Goal: Task Accomplishment & Management: Complete application form

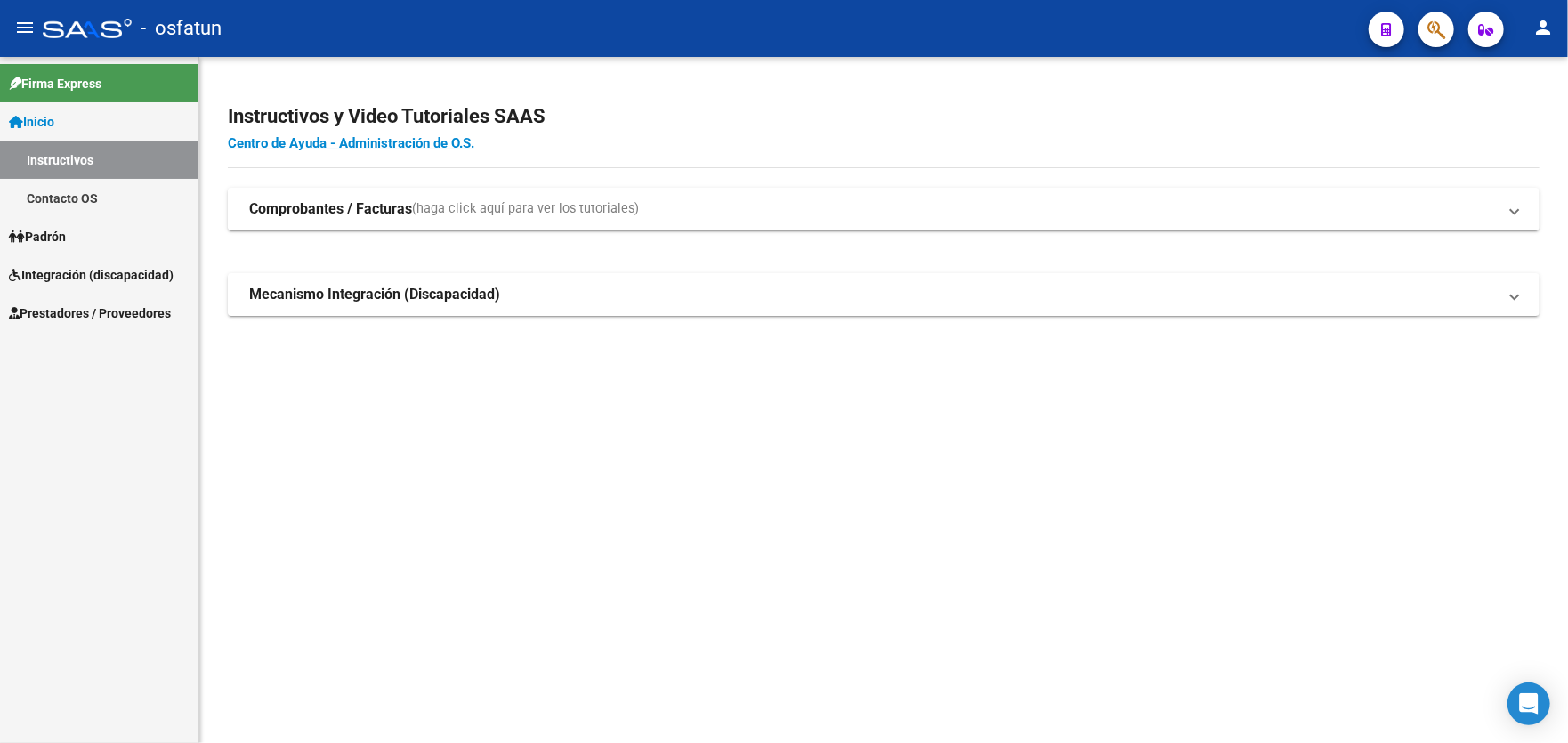
click at [712, 100] on h2 "Instructivos y Video Tutoriales SAAS" at bounding box center [883, 116] width 1311 height 34
click at [87, 314] on span "Prestadores / Proveedores" at bounding box center [90, 313] width 162 height 19
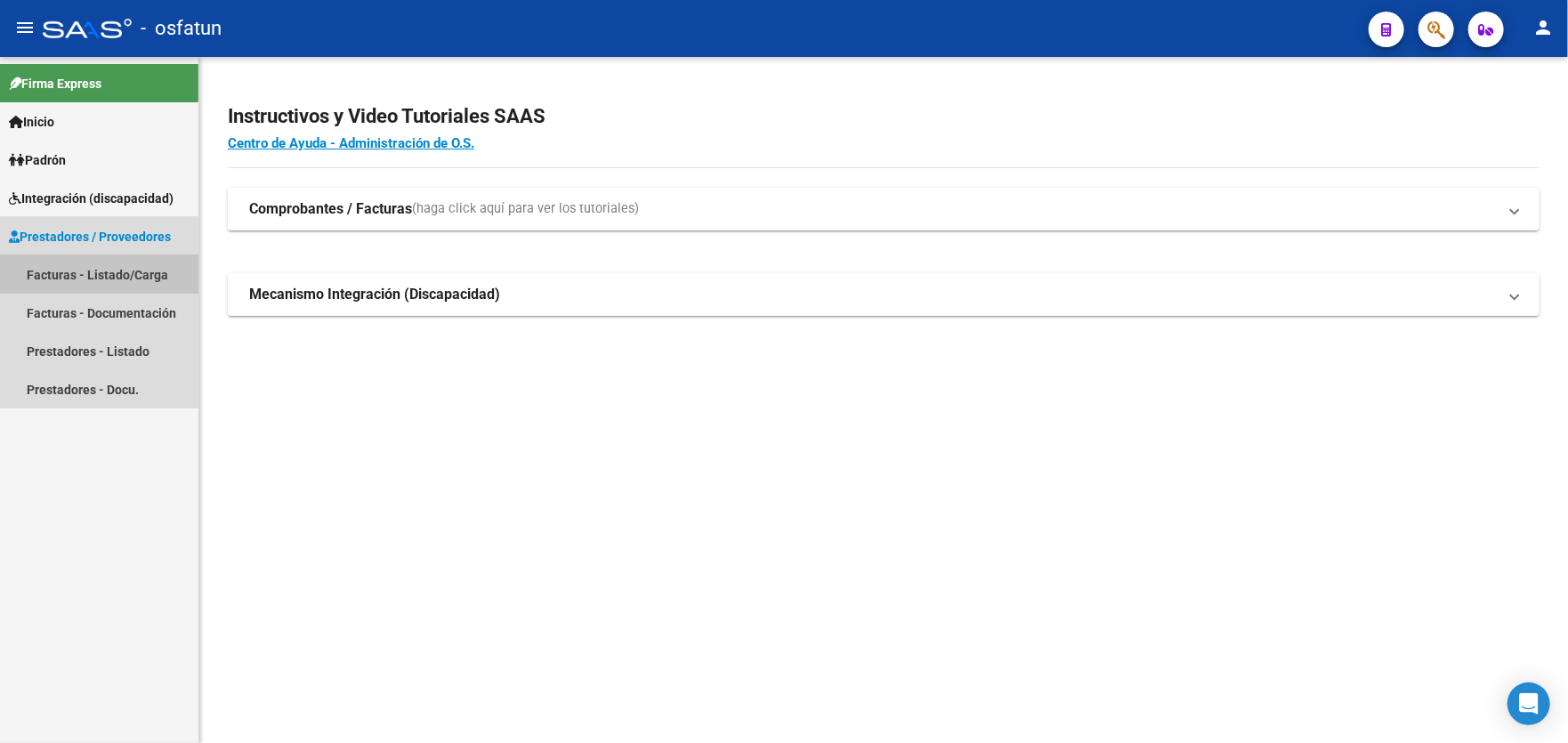
click at [118, 273] on link "Facturas - Listado/Carga" at bounding box center [99, 274] width 199 height 38
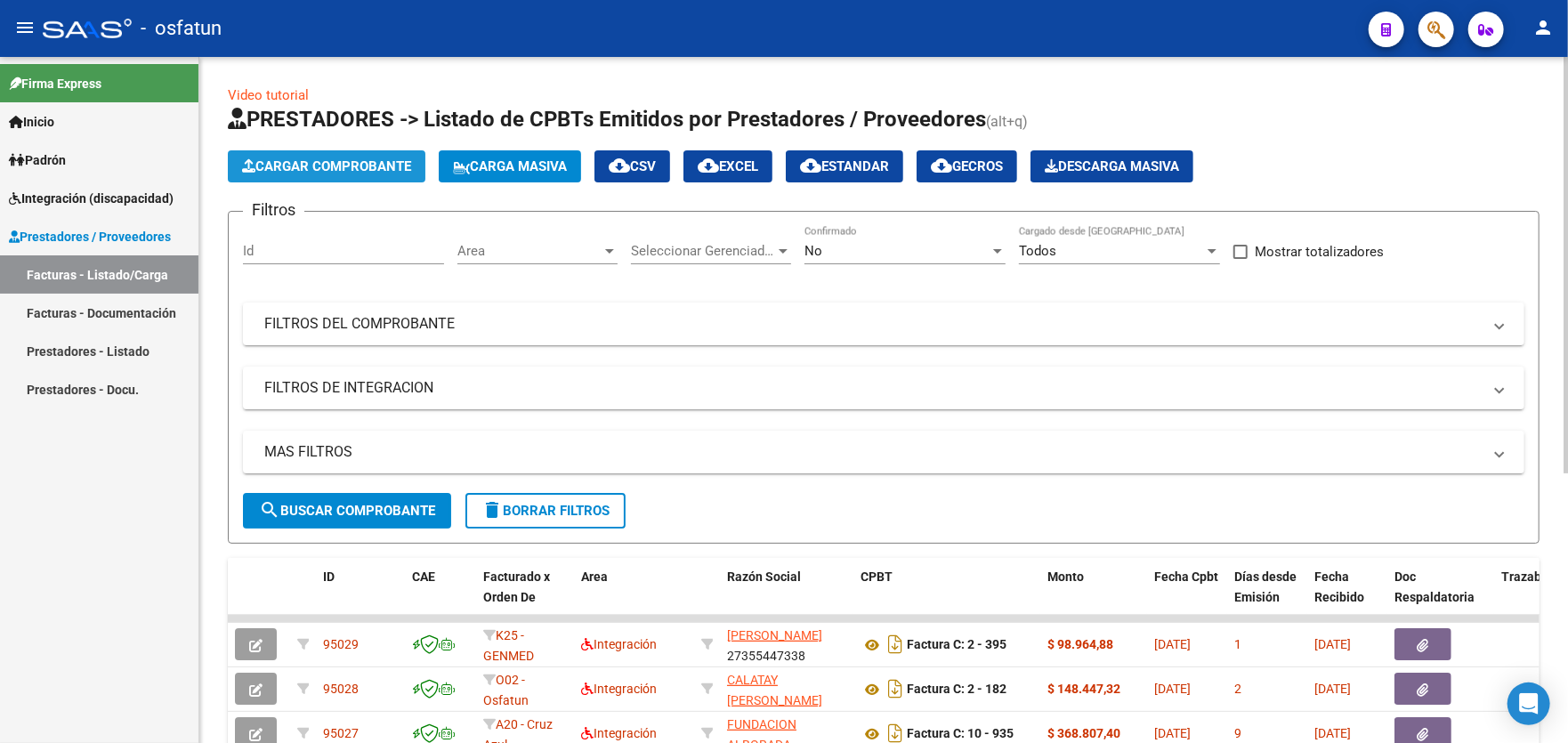
click at [369, 164] on span "Cargar Comprobante" at bounding box center [327, 167] width 169 height 16
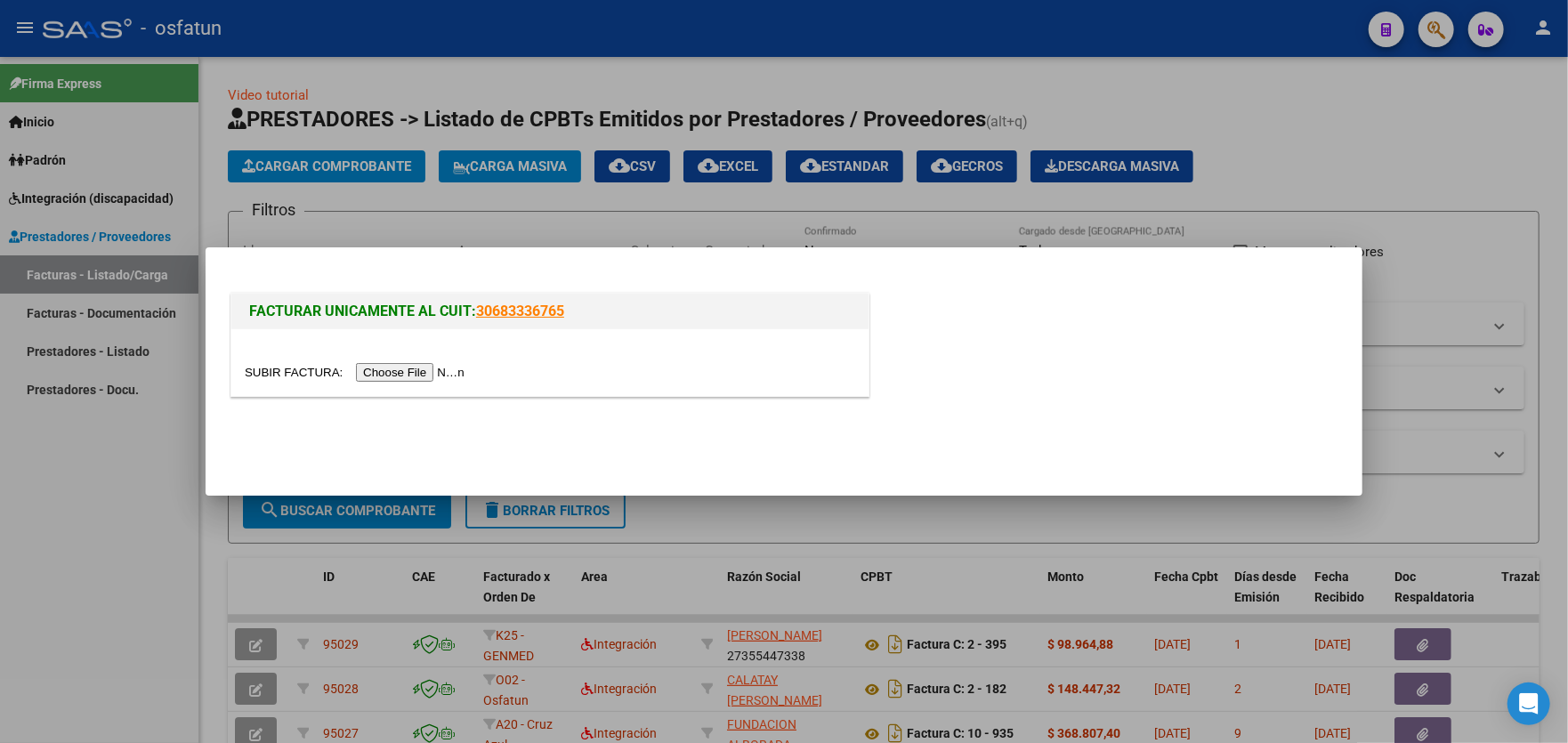
click at [446, 369] on input "file" at bounding box center [357, 372] width 225 height 19
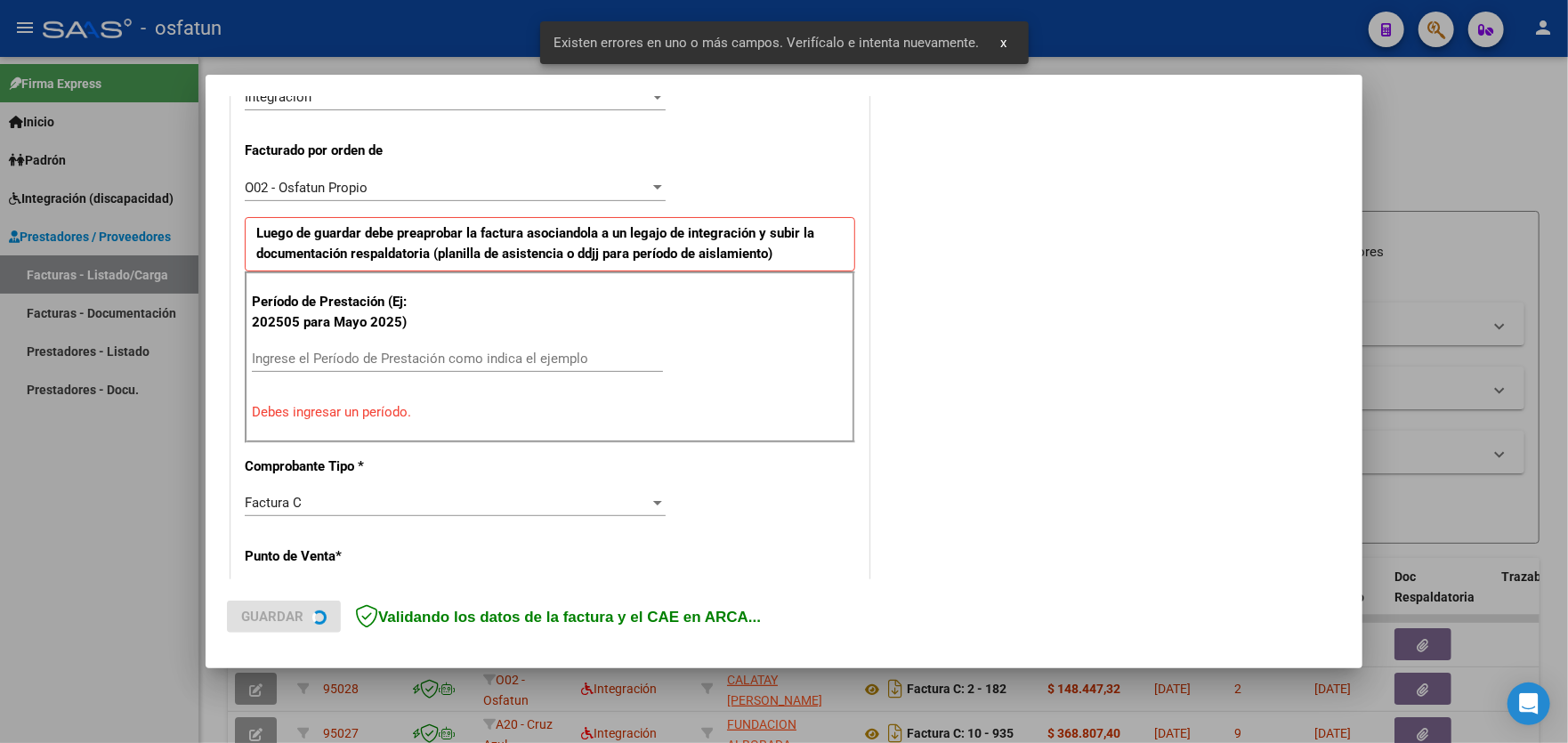
scroll to position [467, 0]
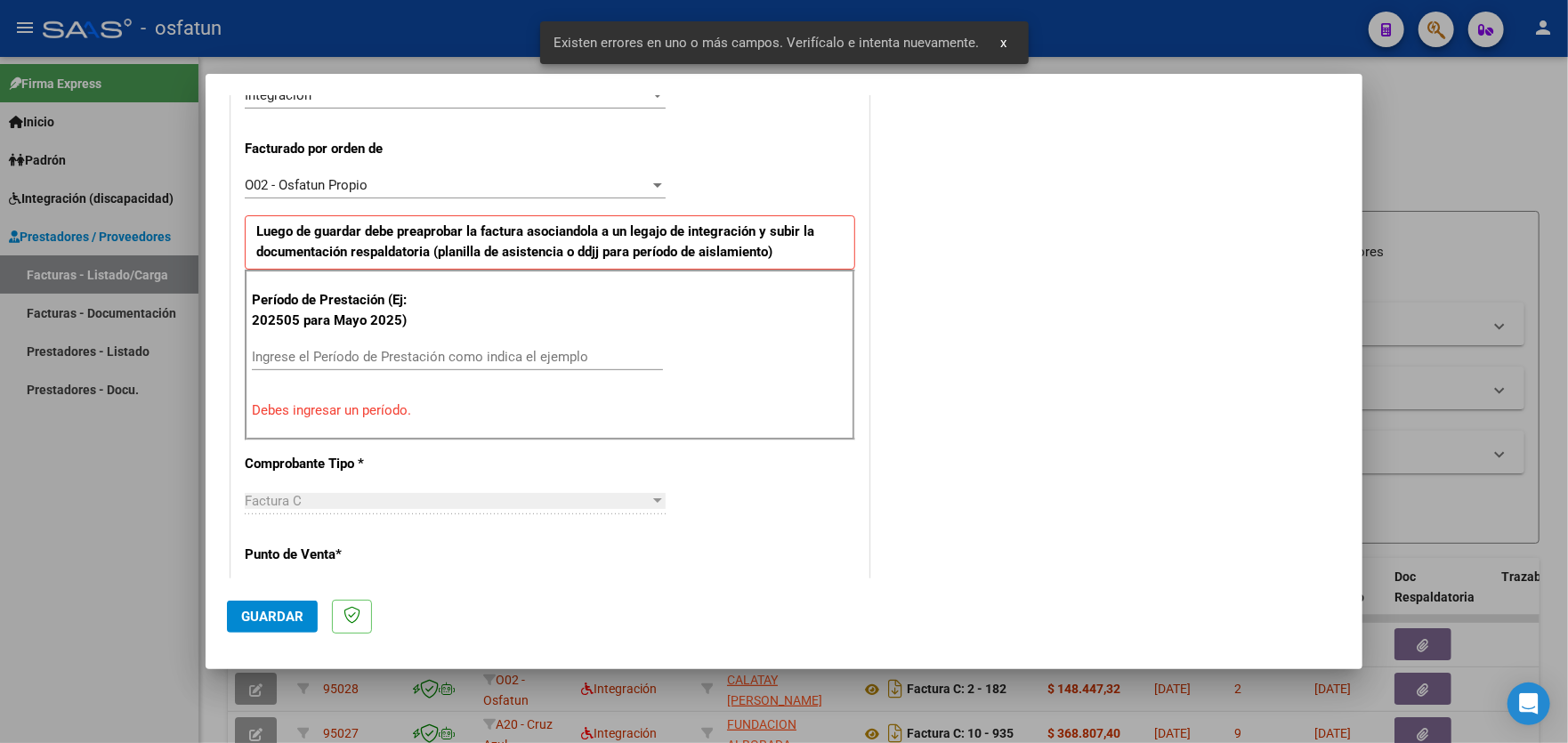
click at [500, 360] on input "Ingrese el Período de Prestación como indica el ejemplo" at bounding box center [456, 357] width 411 height 16
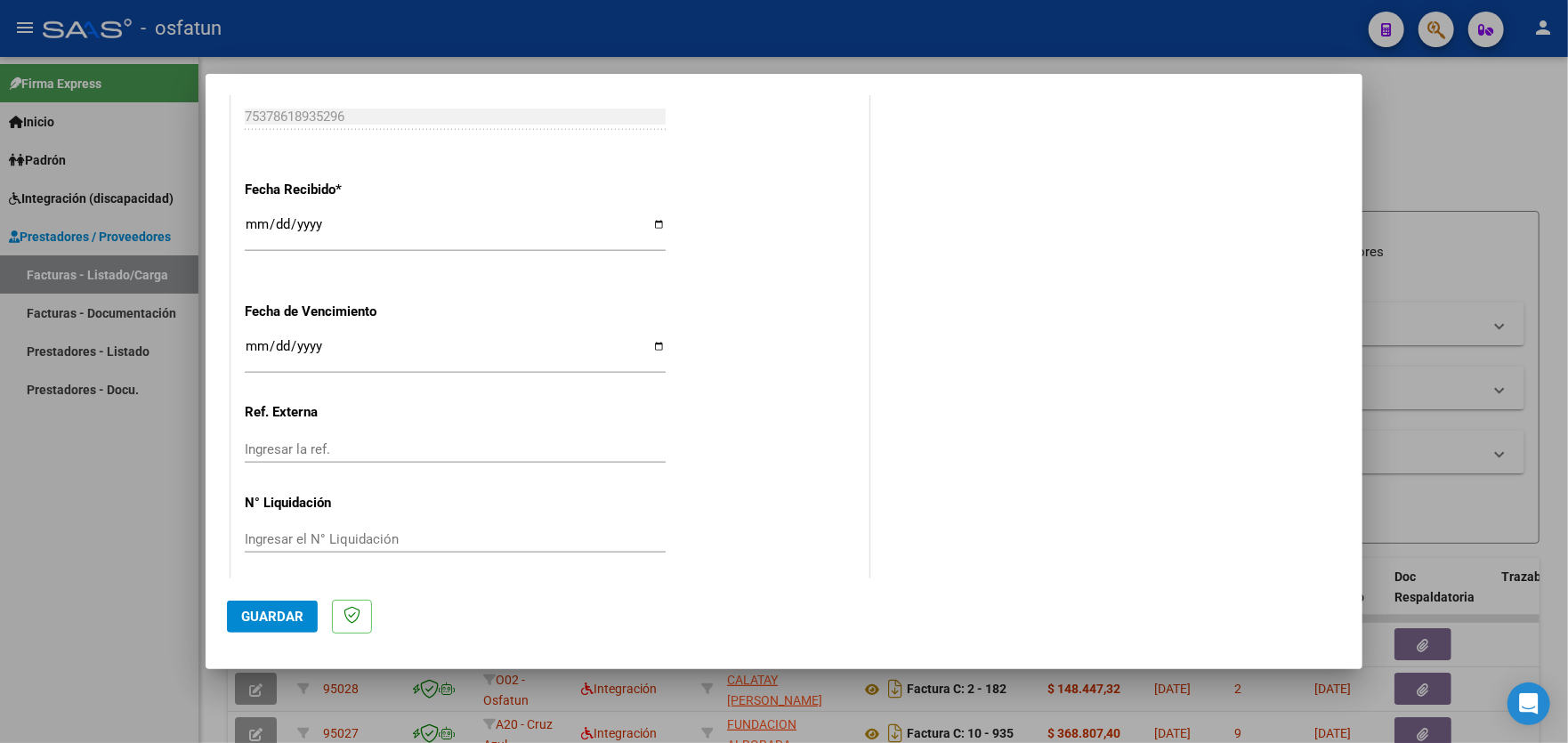
scroll to position [1273, 0]
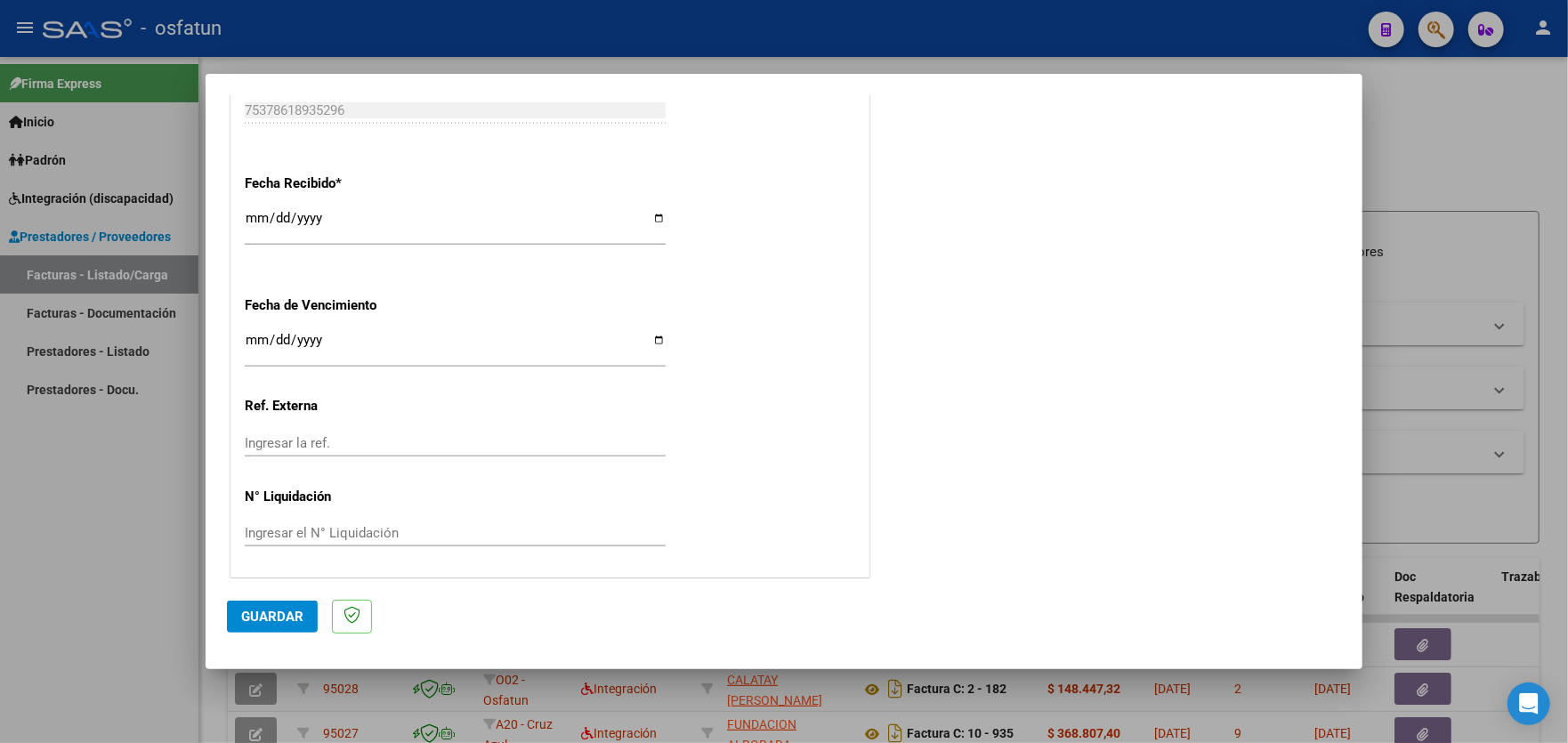
type input "202508"
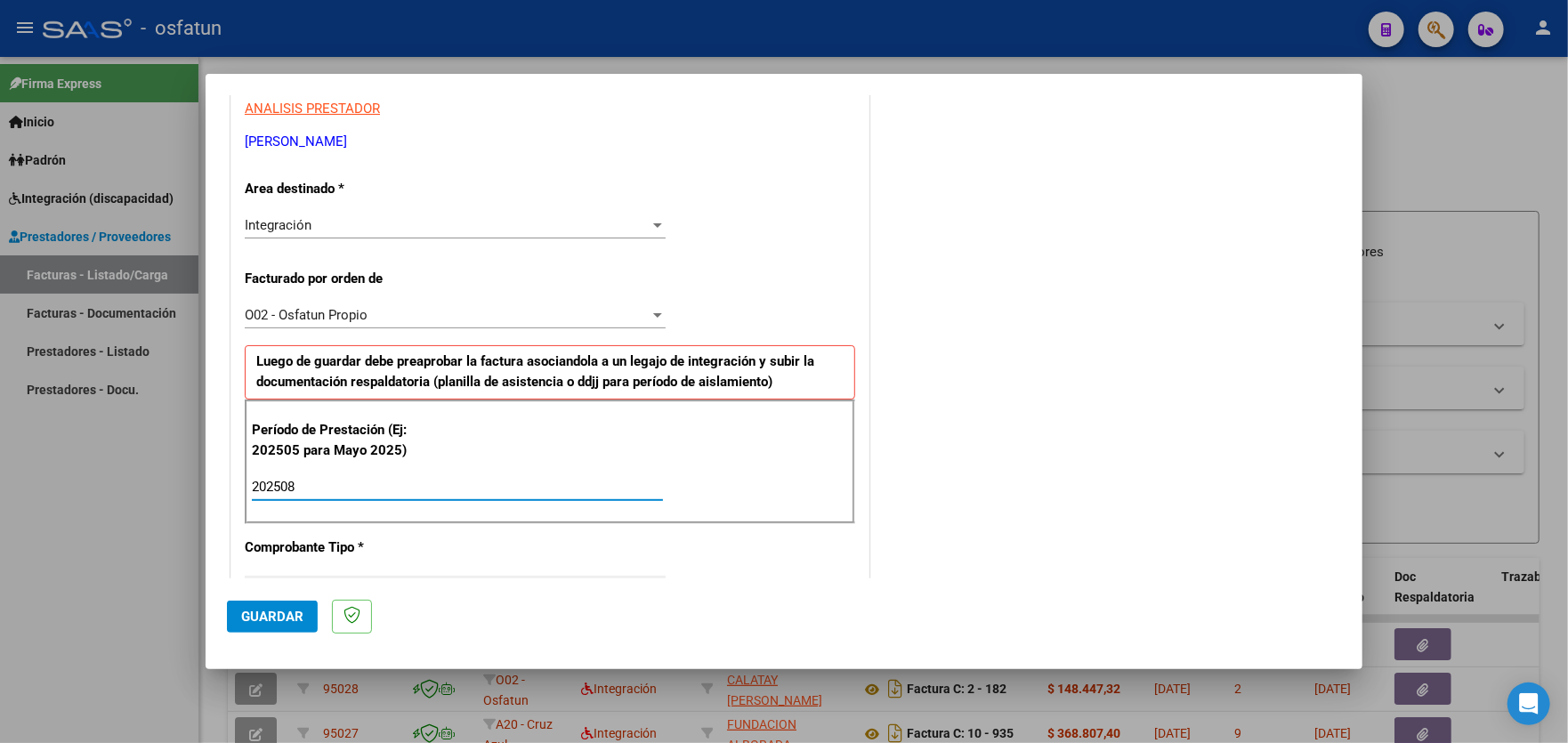
scroll to position [471, 0]
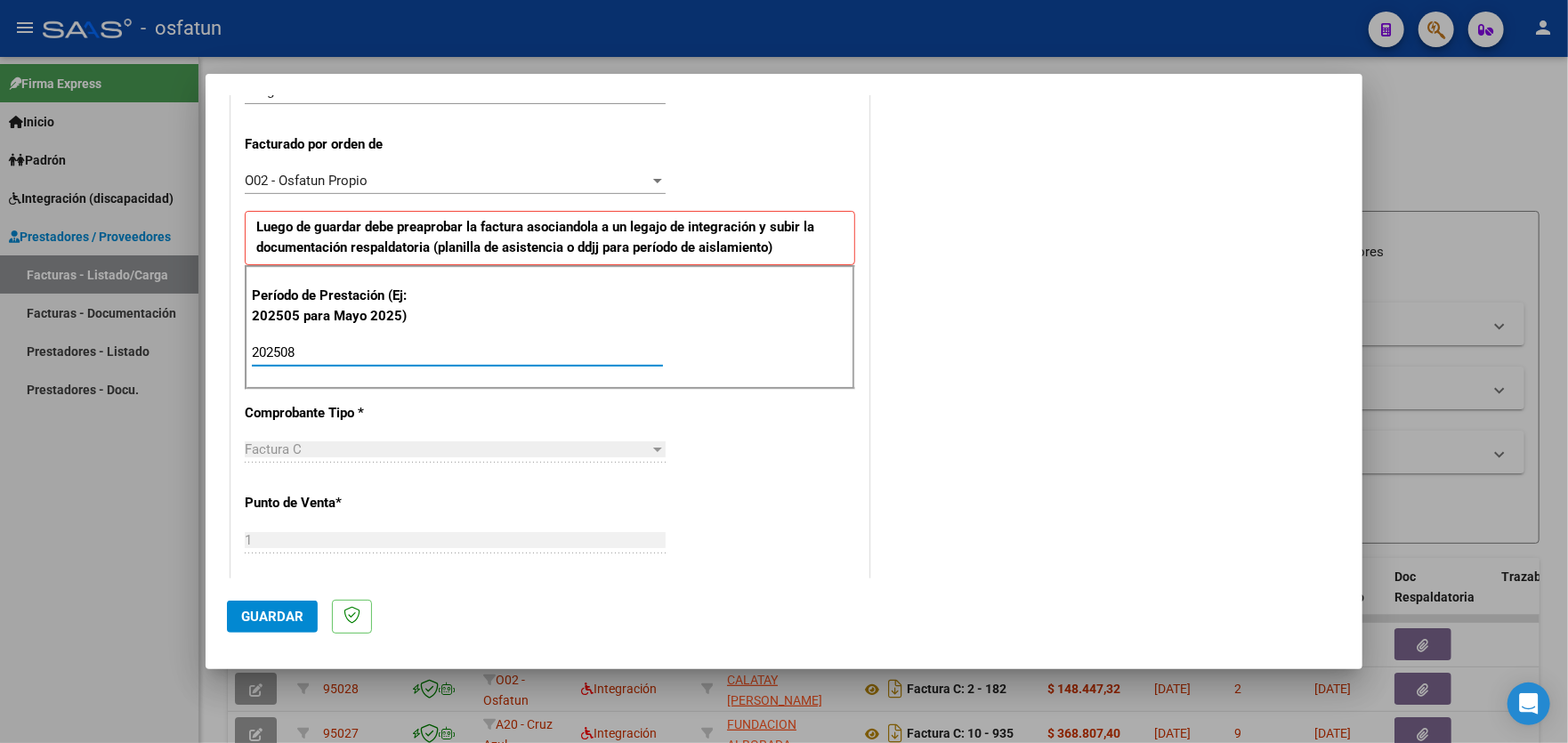
click at [263, 613] on span "Guardar" at bounding box center [272, 617] width 62 height 16
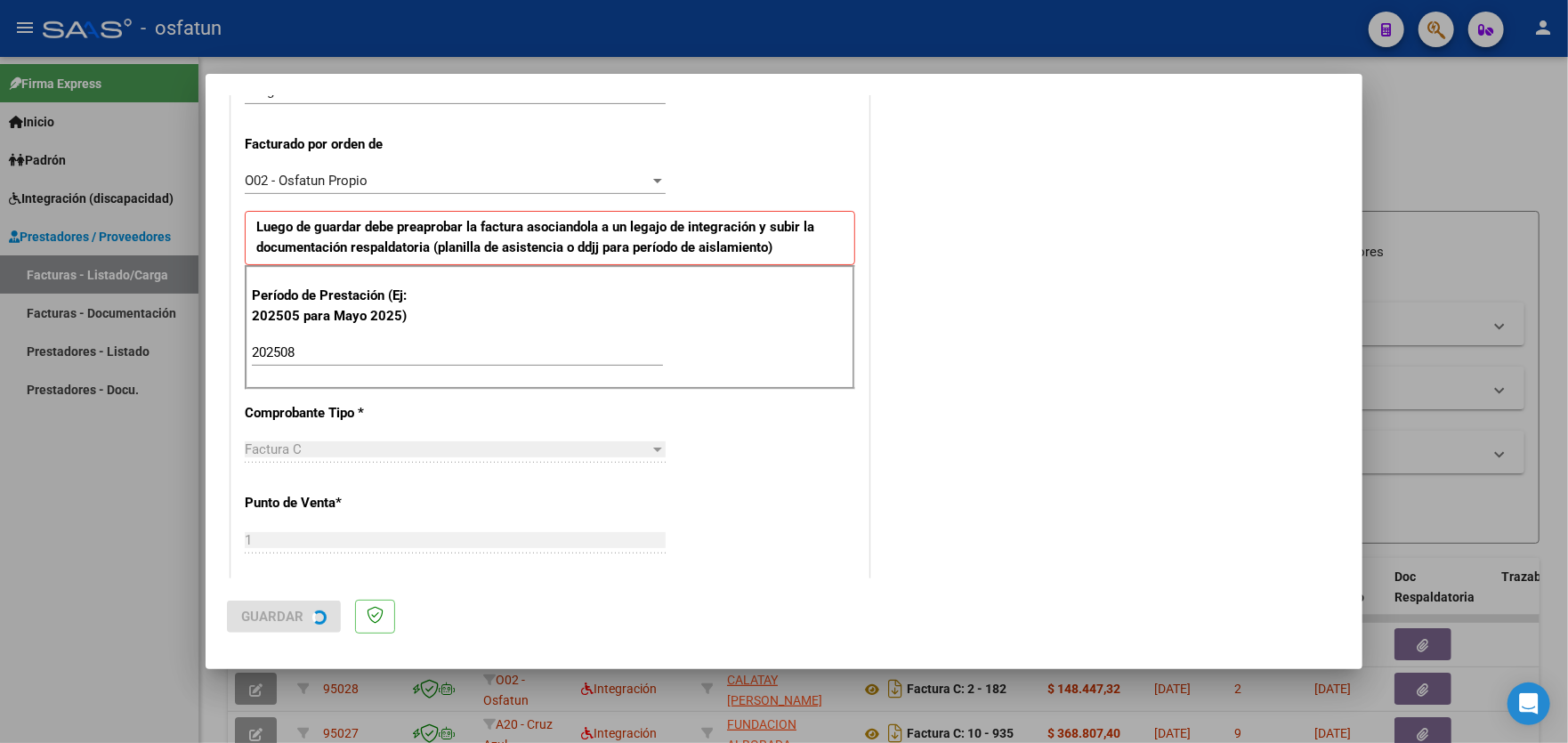
scroll to position [0, 0]
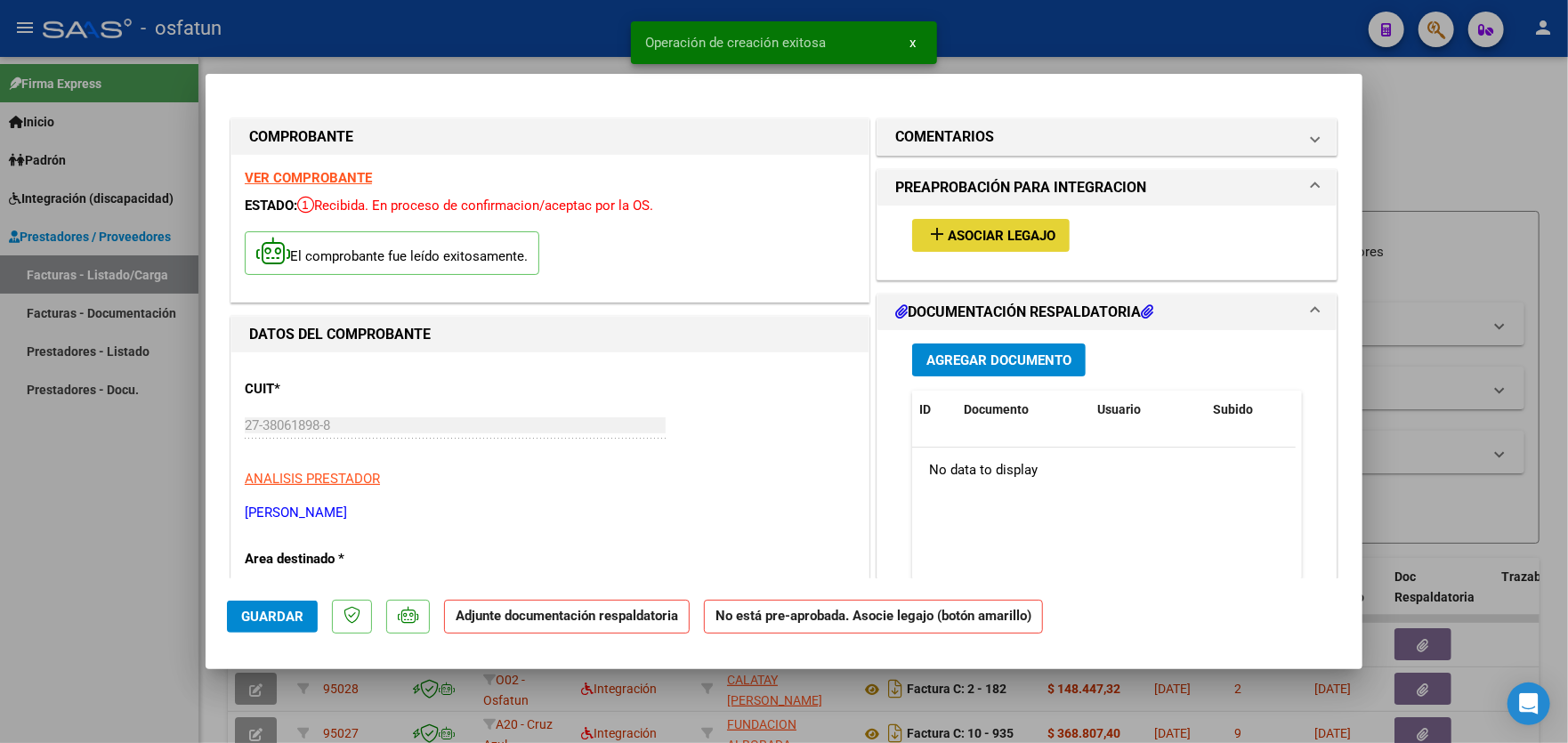
click at [1021, 235] on span "Asociar Legajo" at bounding box center [1001, 236] width 108 height 16
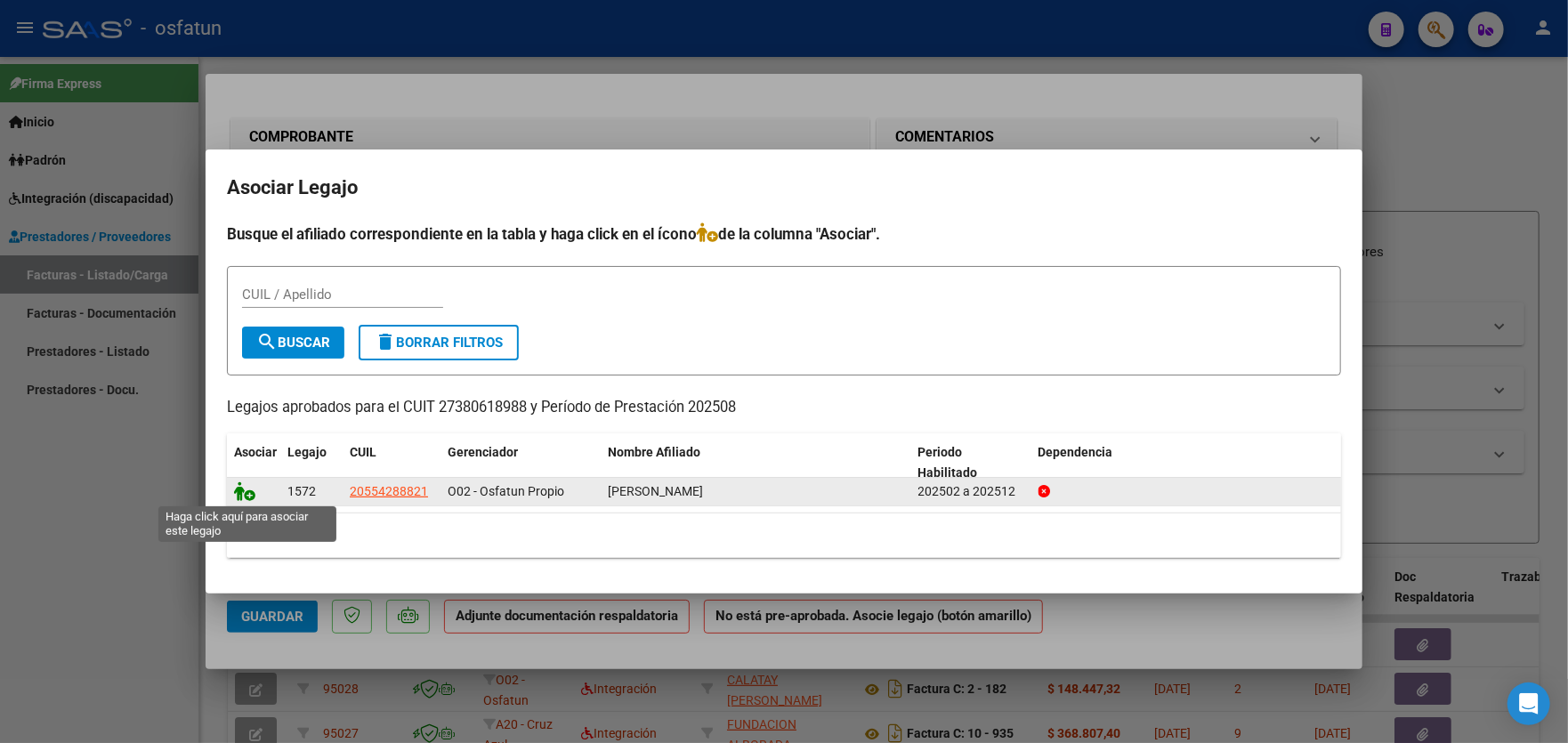
click at [250, 499] on icon at bounding box center [244, 490] width 21 height 19
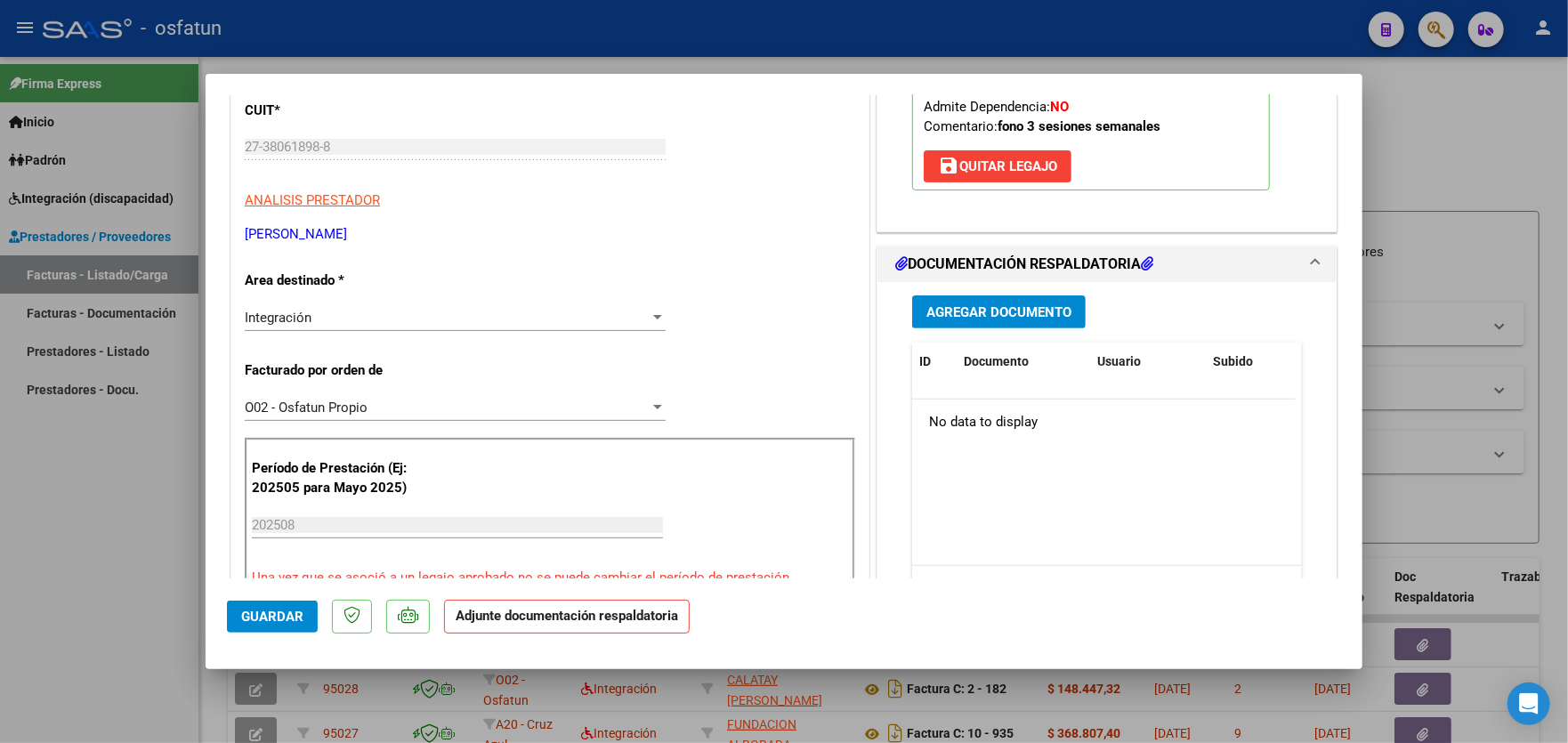
scroll to position [444, 0]
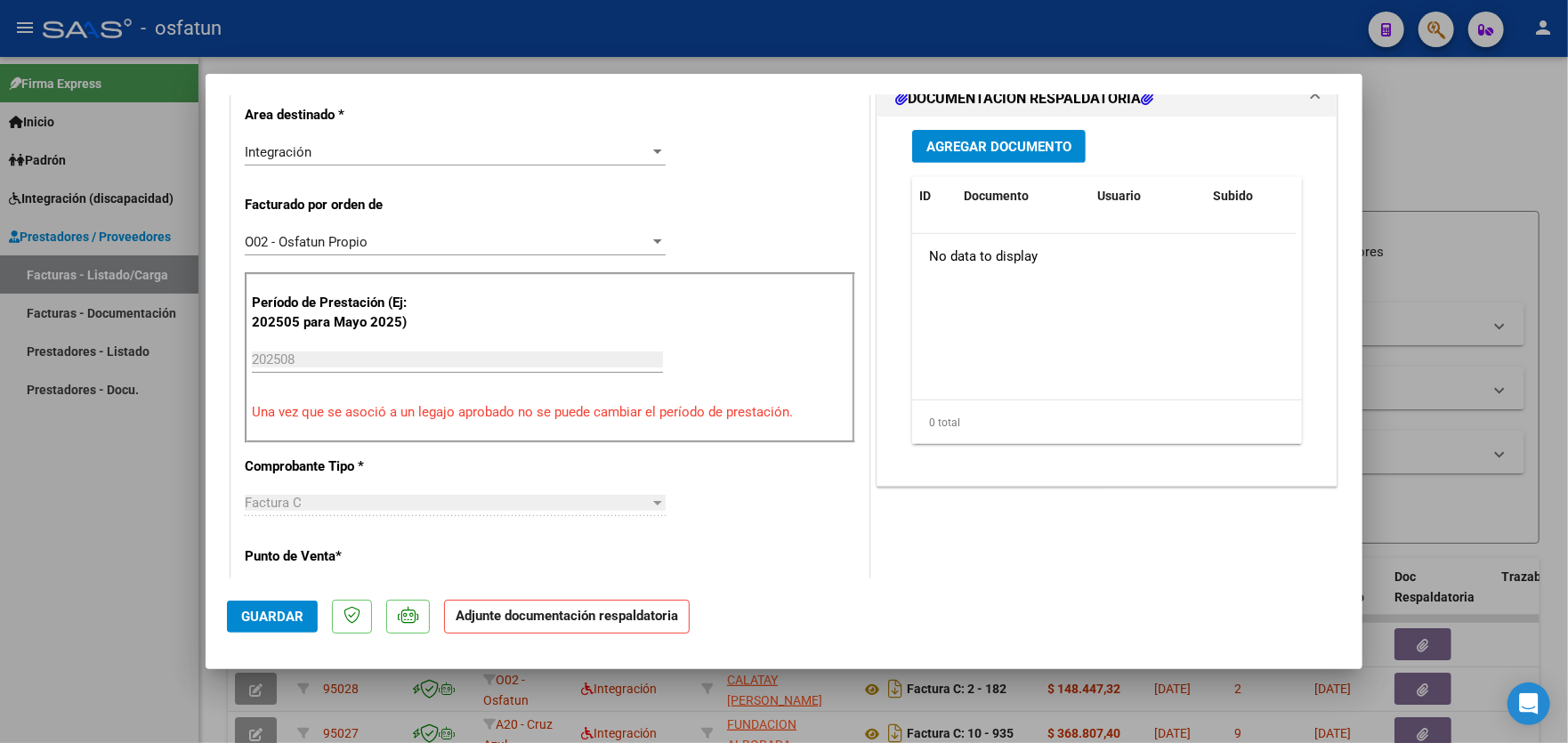
click at [979, 150] on span "Agregar Documento" at bounding box center [999, 147] width 145 height 16
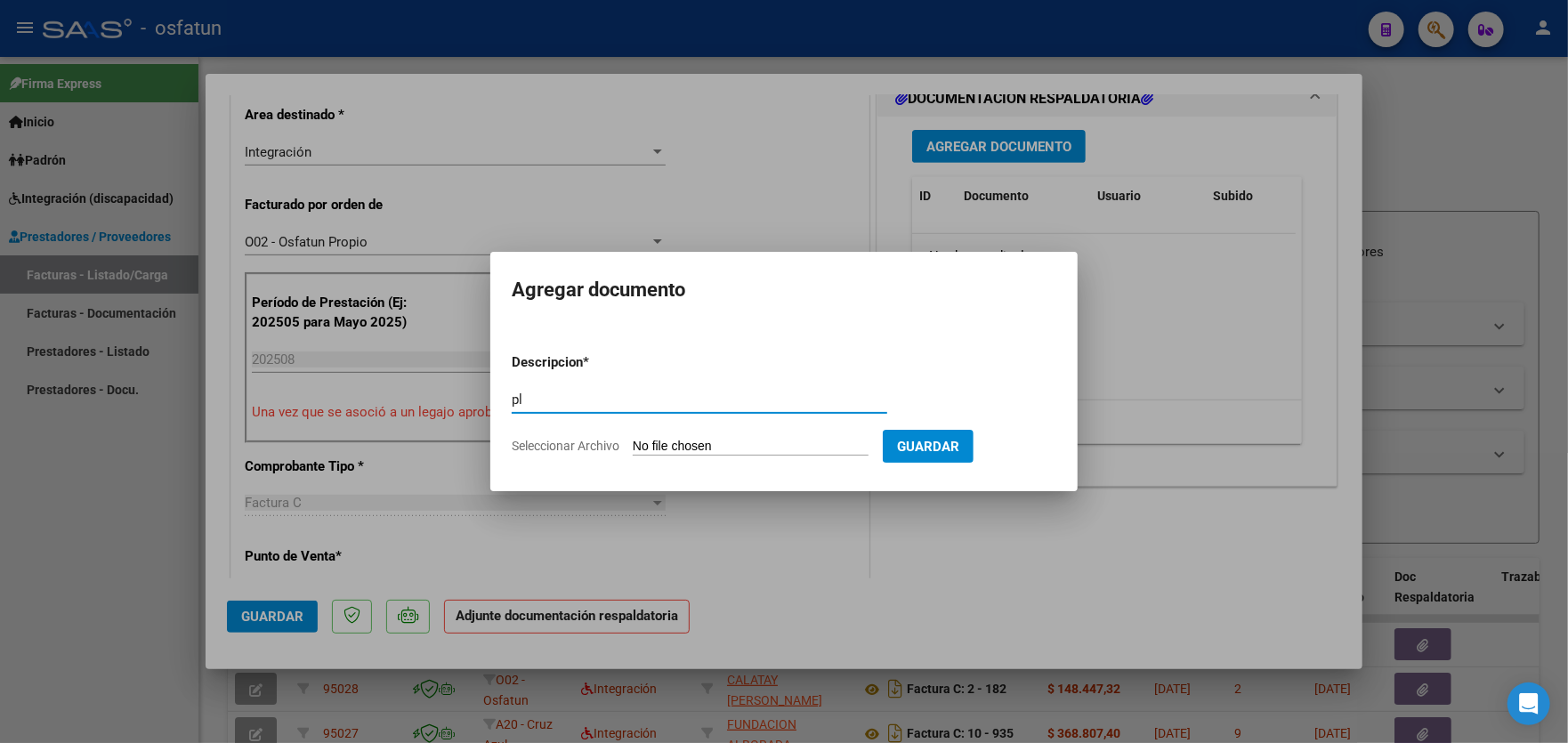
type input "p"
type input "asistencia 2025 08"
click at [758, 450] on input "Seleccionar Archivo" at bounding box center [750, 447] width 236 height 17
type input "C:\fakepath\planilla asistencia [PERSON_NAME].pdf"
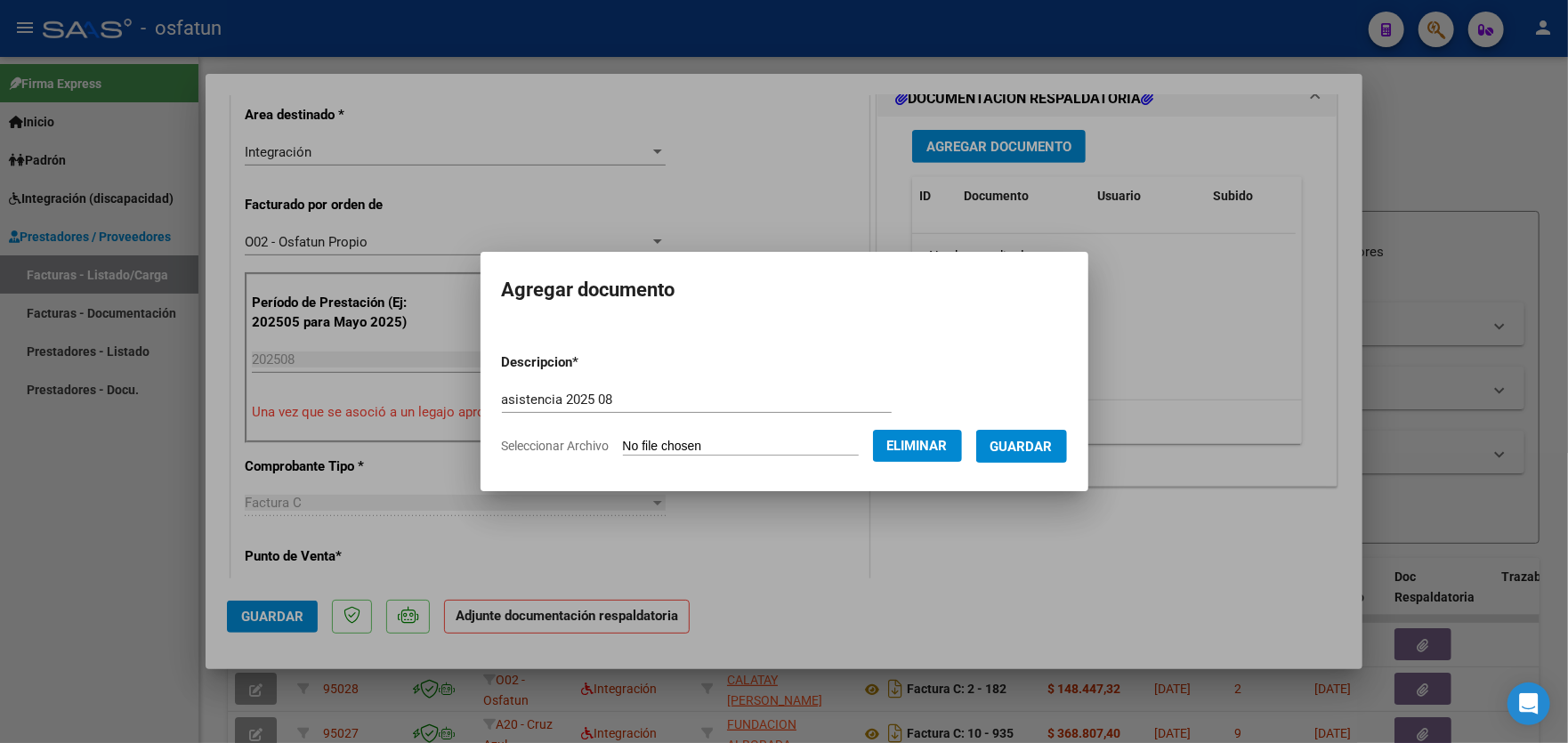
click at [1031, 444] on span "Guardar" at bounding box center [1021, 447] width 62 height 16
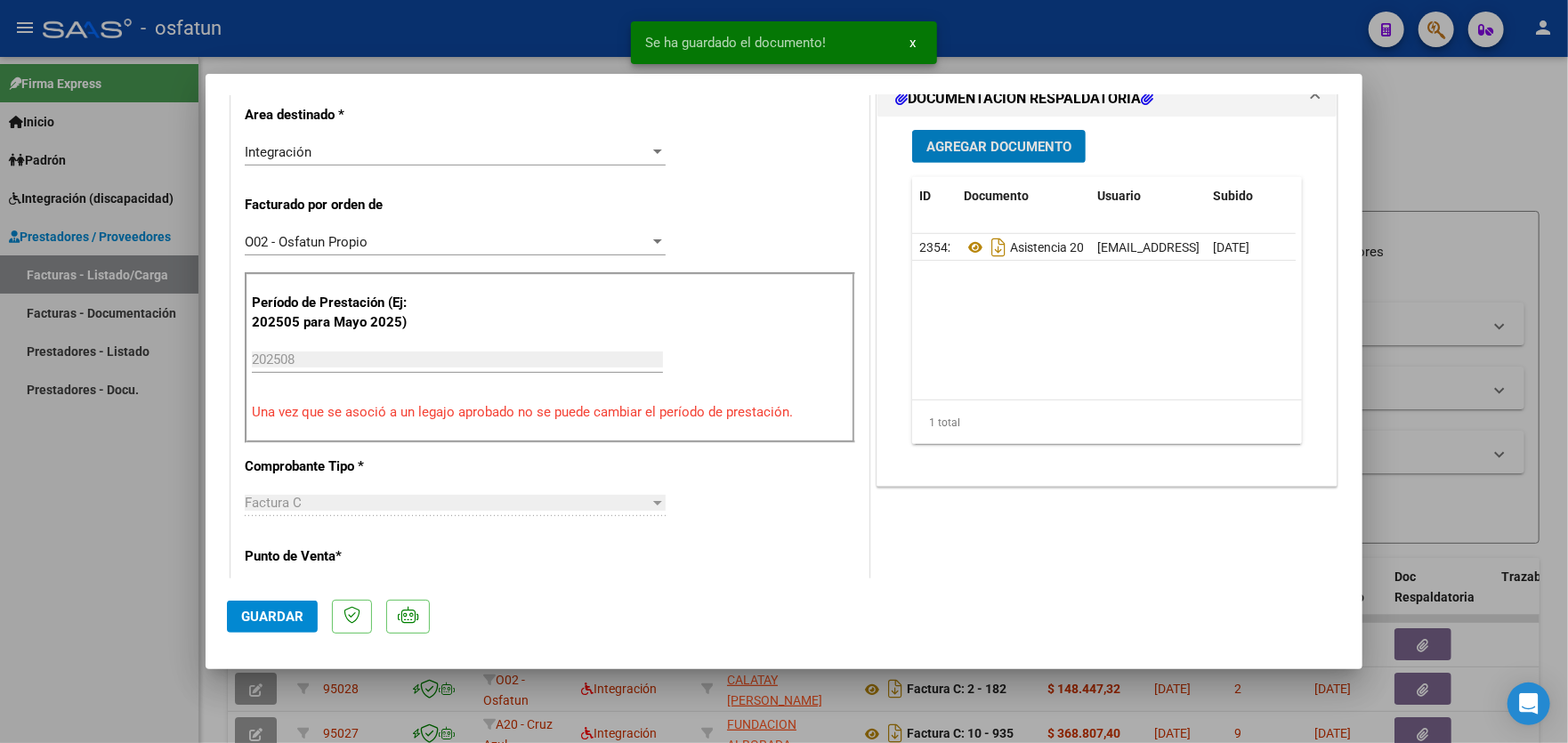
click at [979, 149] on span "Agregar Documento" at bounding box center [999, 147] width 145 height 16
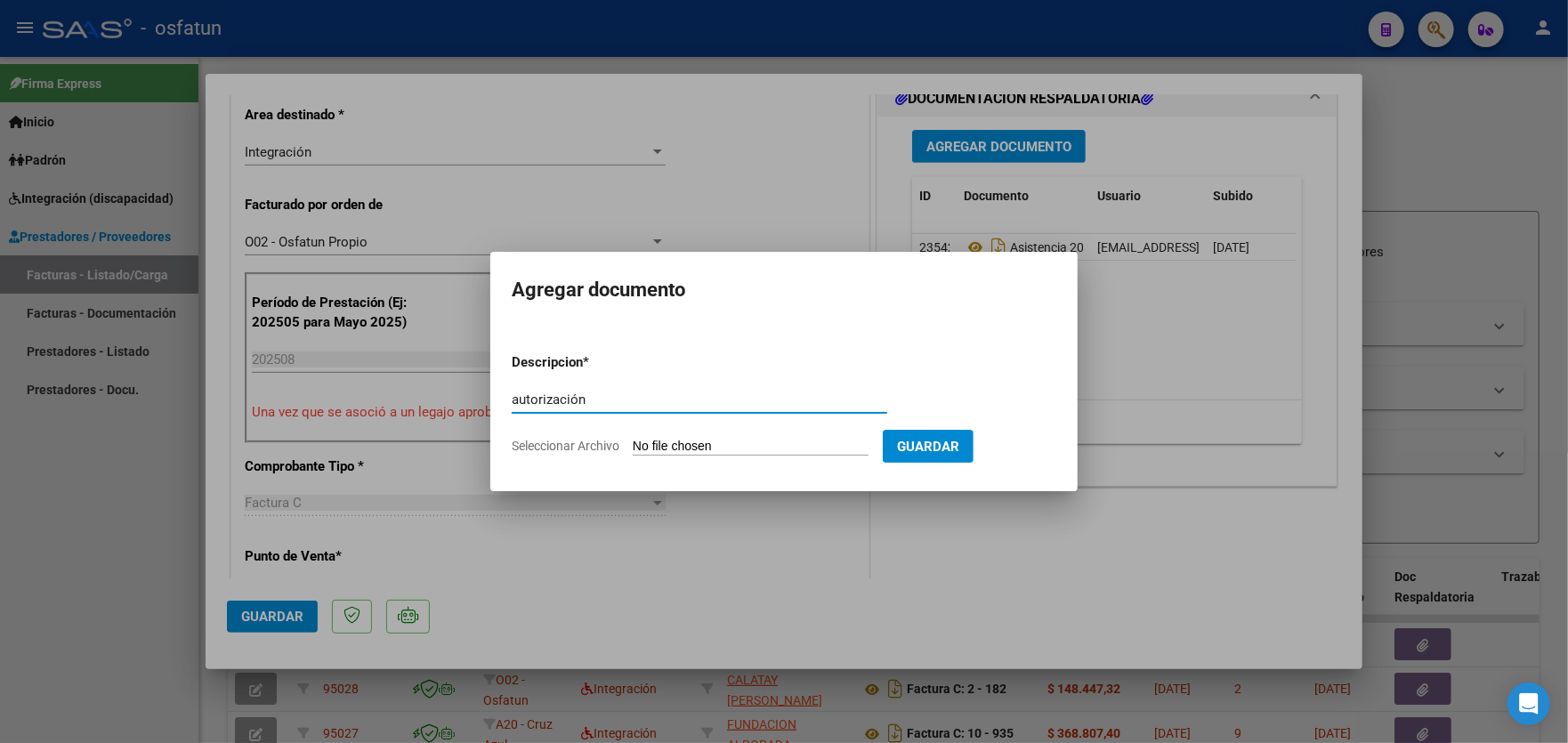
type input "autorización"
drag, startPoint x: 822, startPoint y: 431, endPoint x: 825, endPoint y: 443, distance: 12.4
click at [824, 439] on form "Descripcion * autorización Escriba aquí una descripcion Seleccionar Archivo Gua…" at bounding box center [784, 404] width 545 height 130
click at [825, 446] on input "Seleccionar Archivo" at bounding box center [750, 447] width 236 height 17
type input "C:\fakepath\autfonoaudiologaMarquez 2025.pdf"
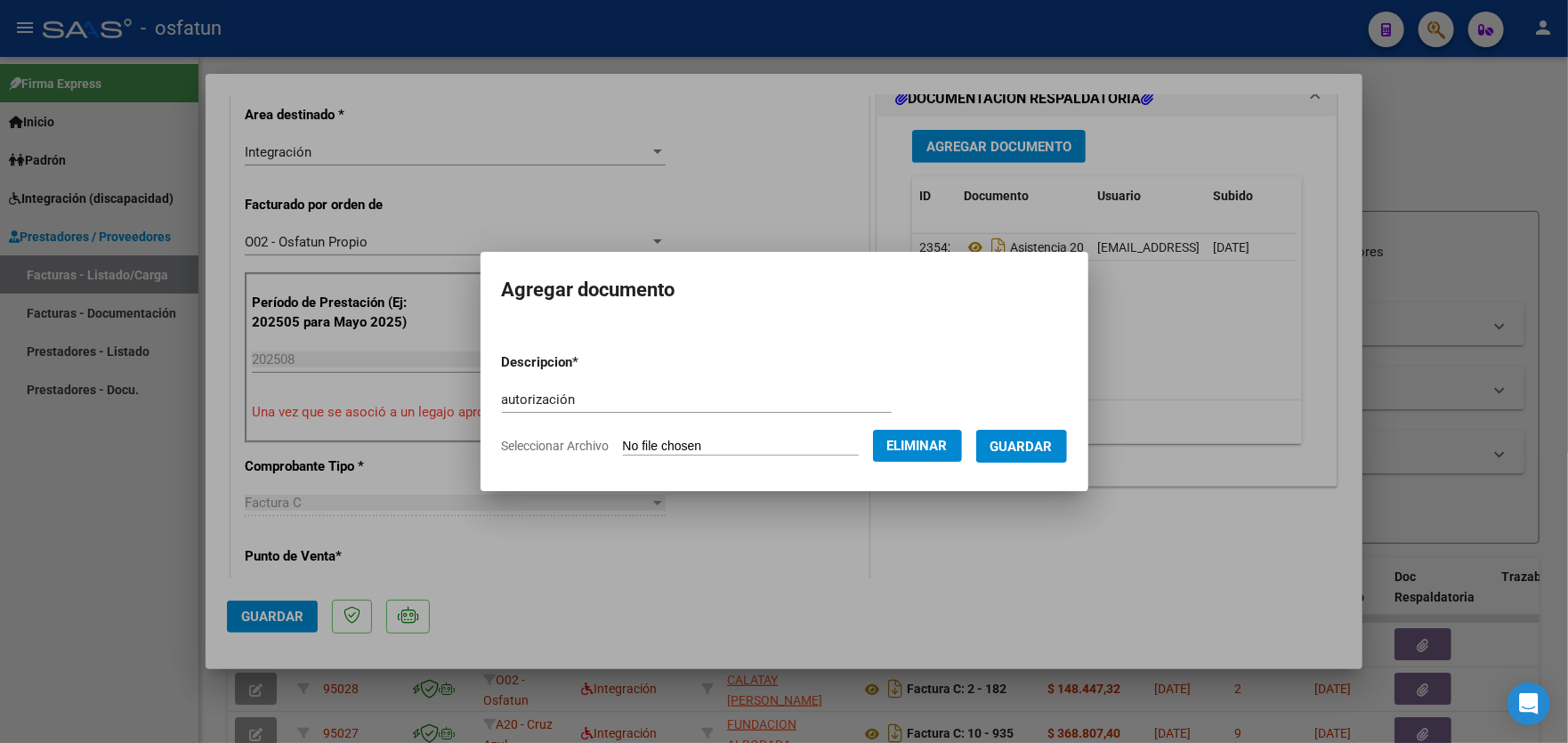
click at [1036, 449] on span "Guardar" at bounding box center [1021, 447] width 62 height 16
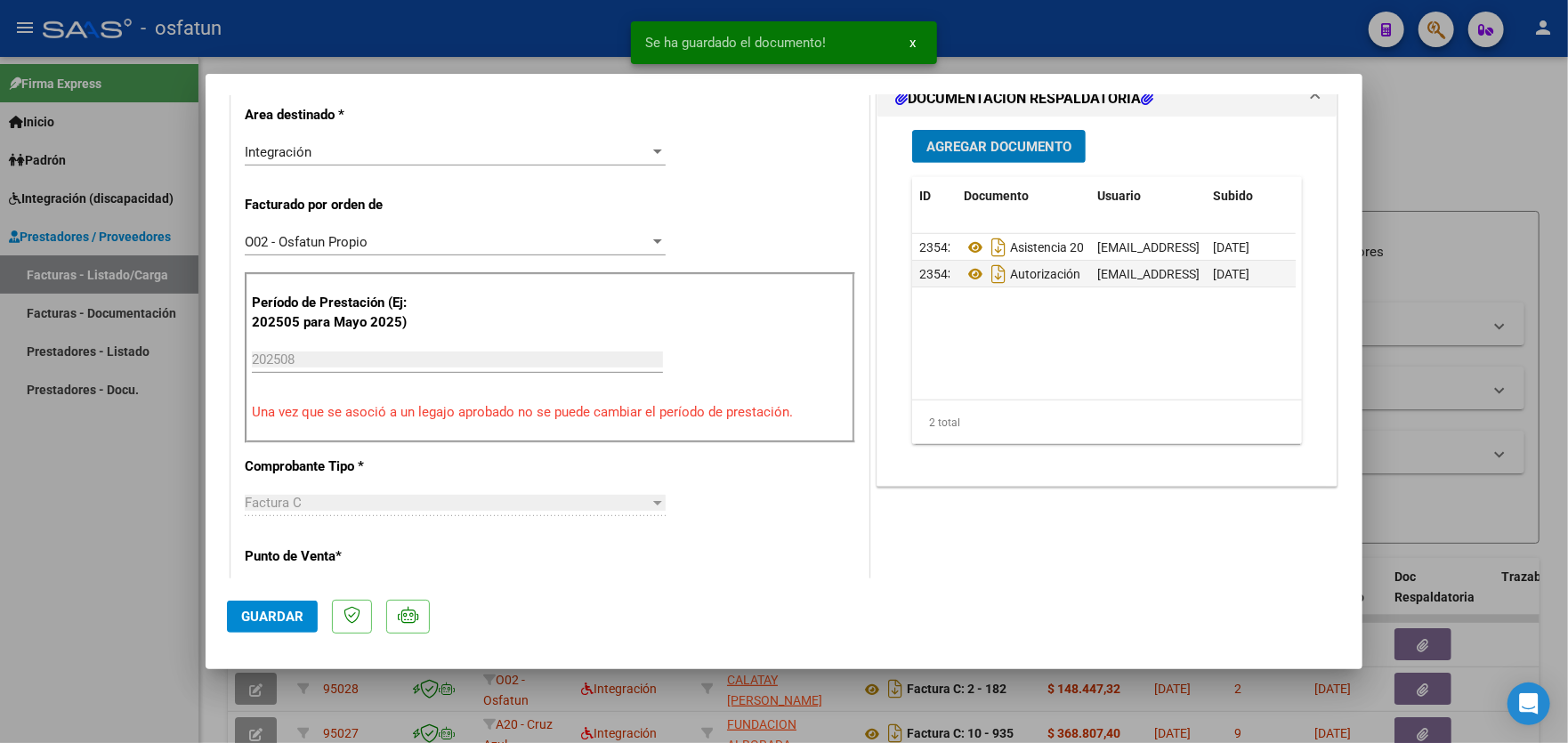
click at [276, 615] on span "Guardar" at bounding box center [272, 617] width 62 height 16
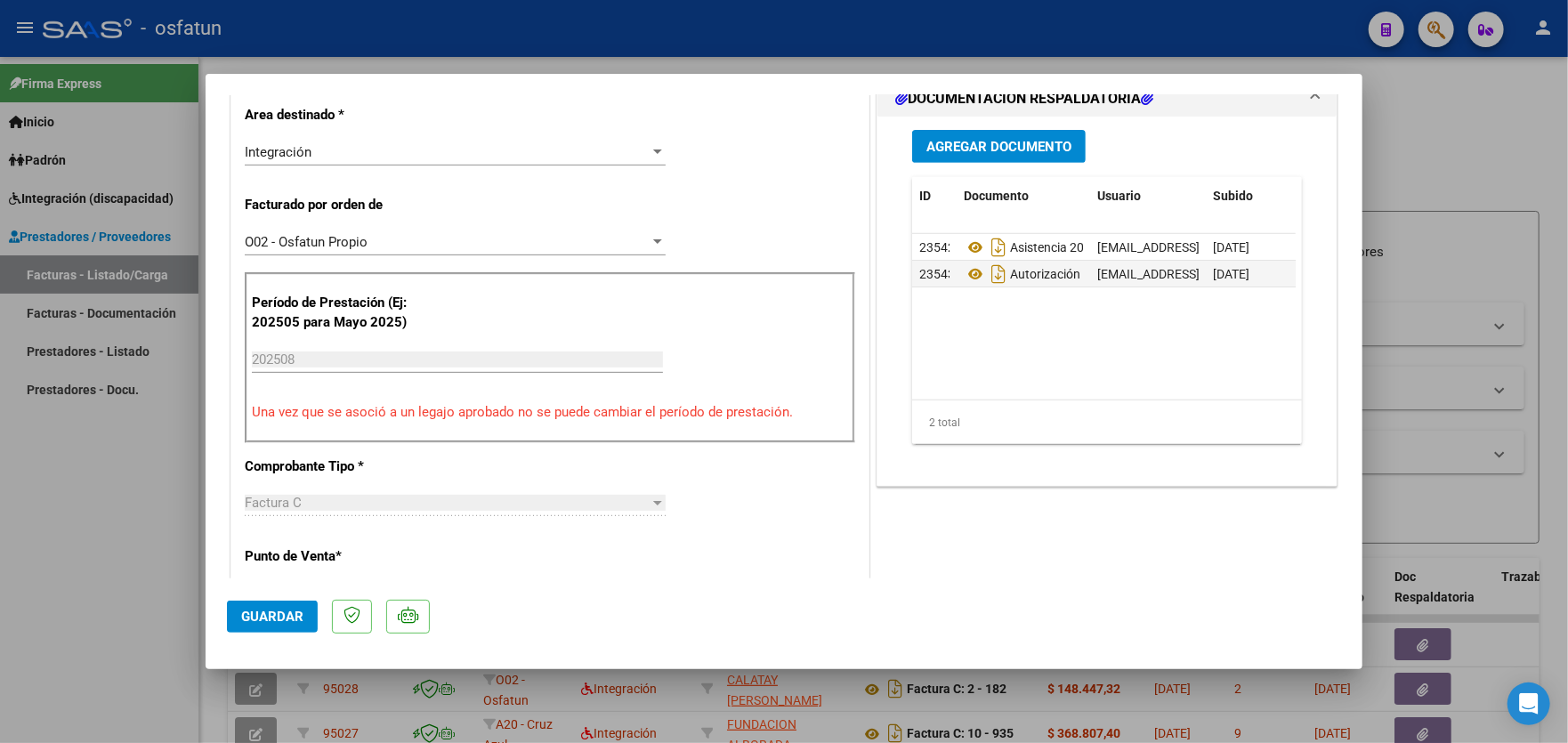
click at [93, 480] on div at bounding box center [784, 371] width 1568 height 743
type input "$ 0,00"
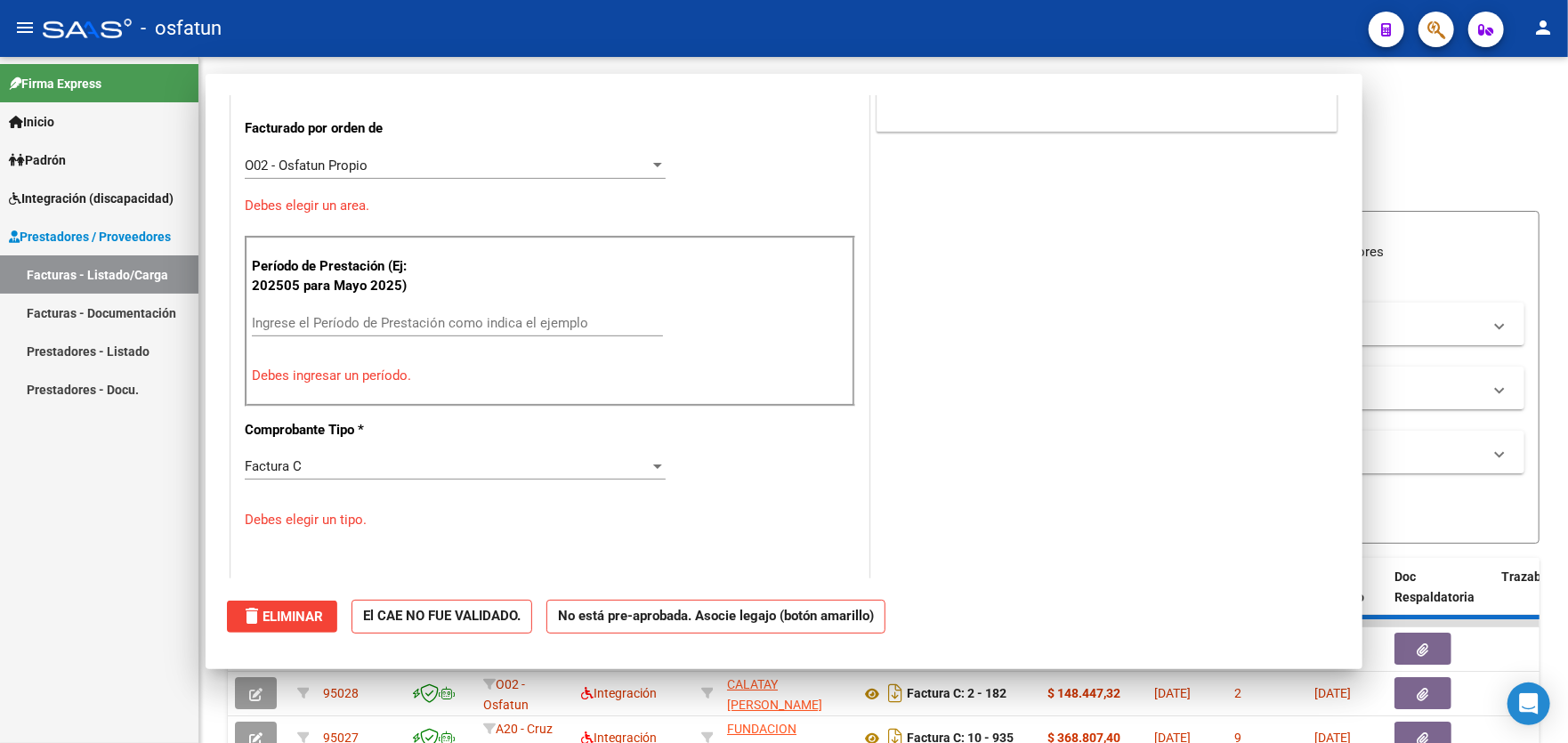
scroll to position [0, 0]
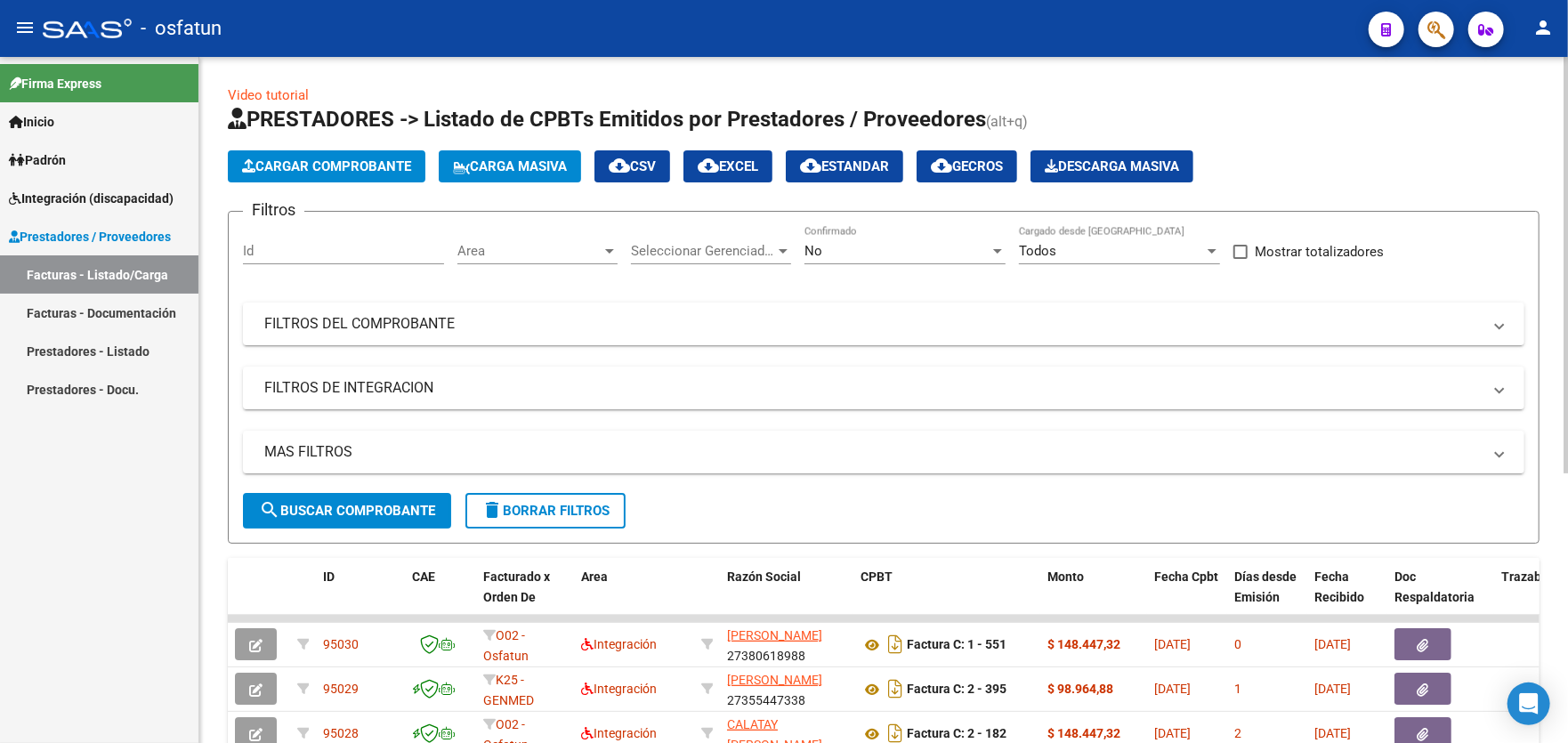
click at [393, 165] on span "Cargar Comprobante" at bounding box center [327, 167] width 169 height 16
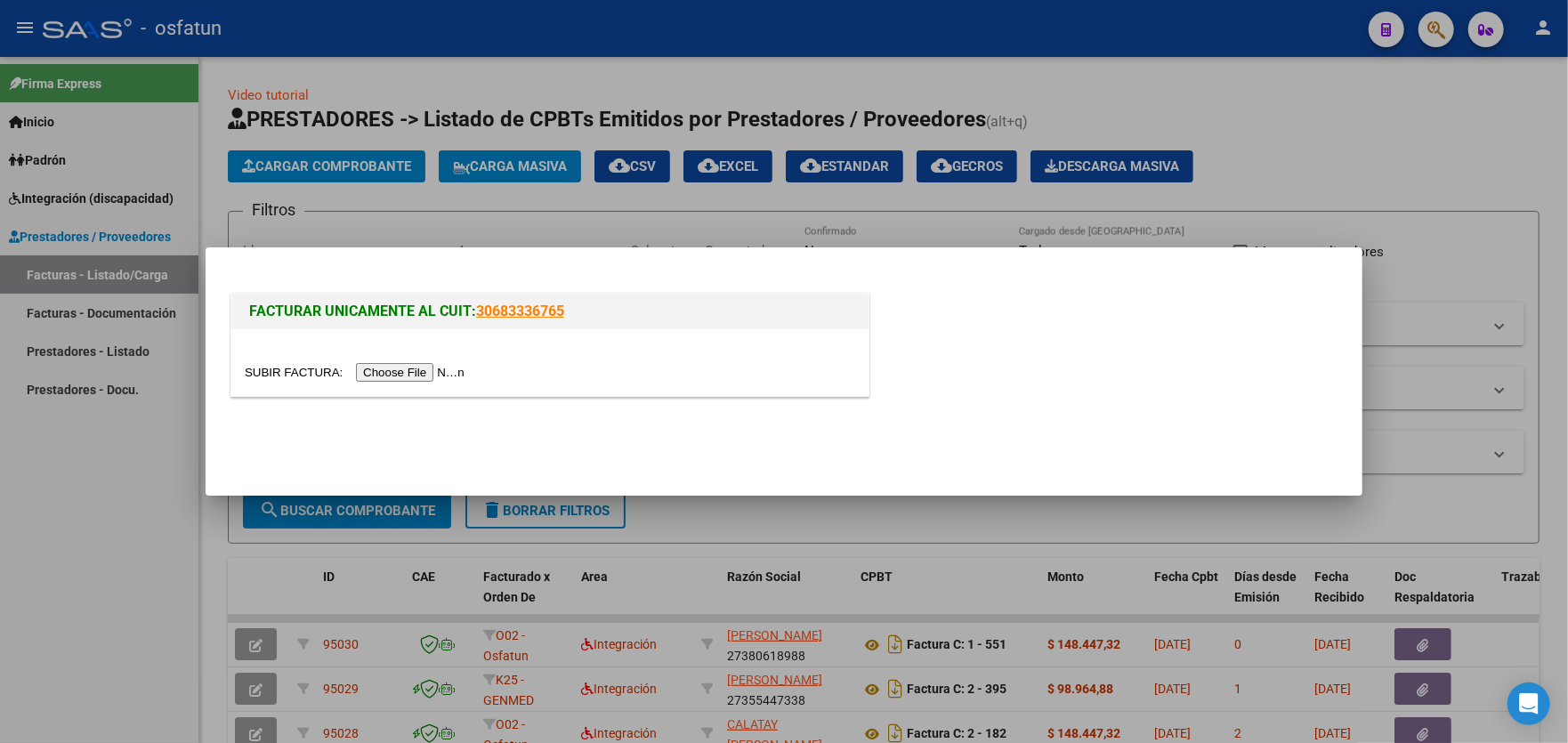
click at [424, 375] on input "file" at bounding box center [357, 372] width 225 height 19
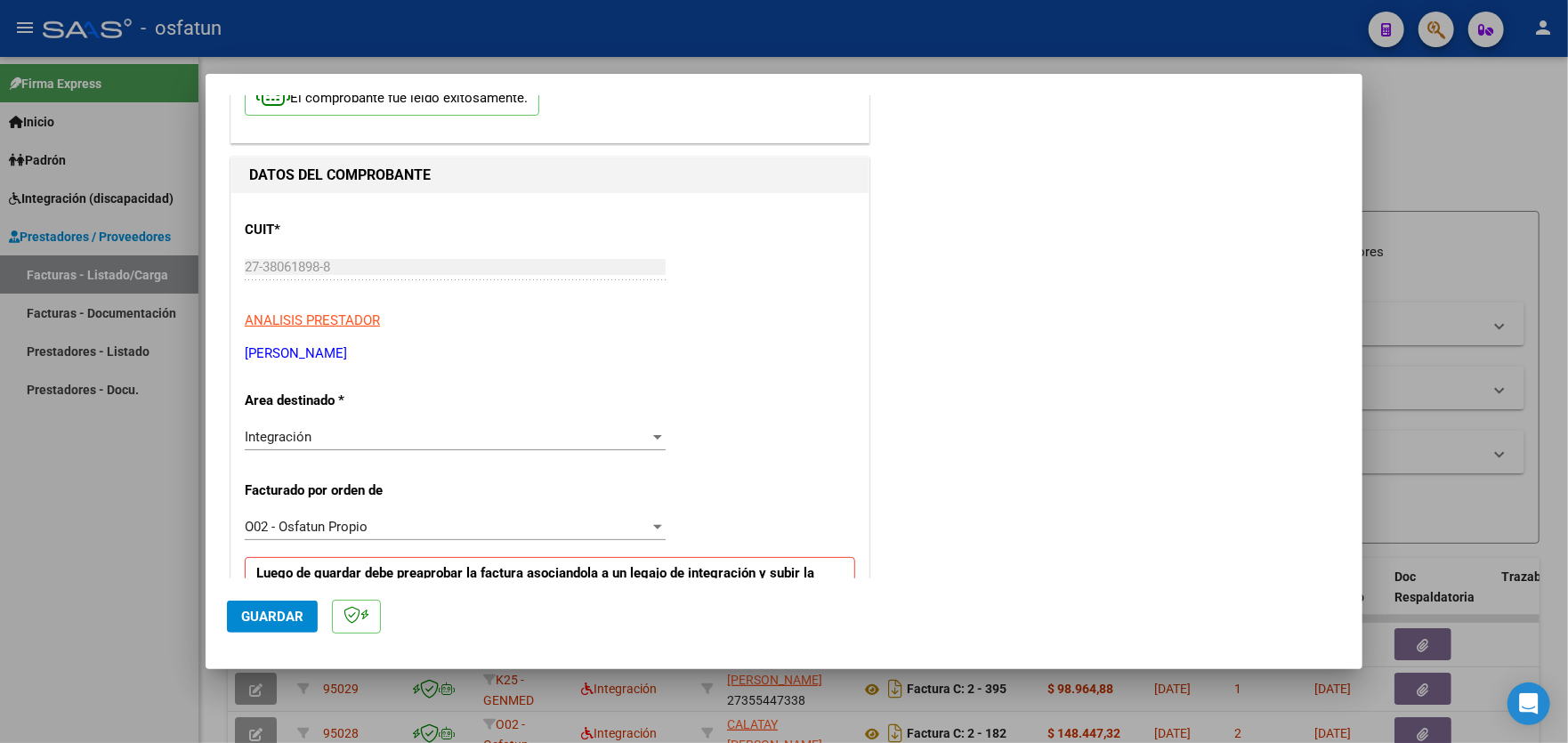
scroll to position [110, 0]
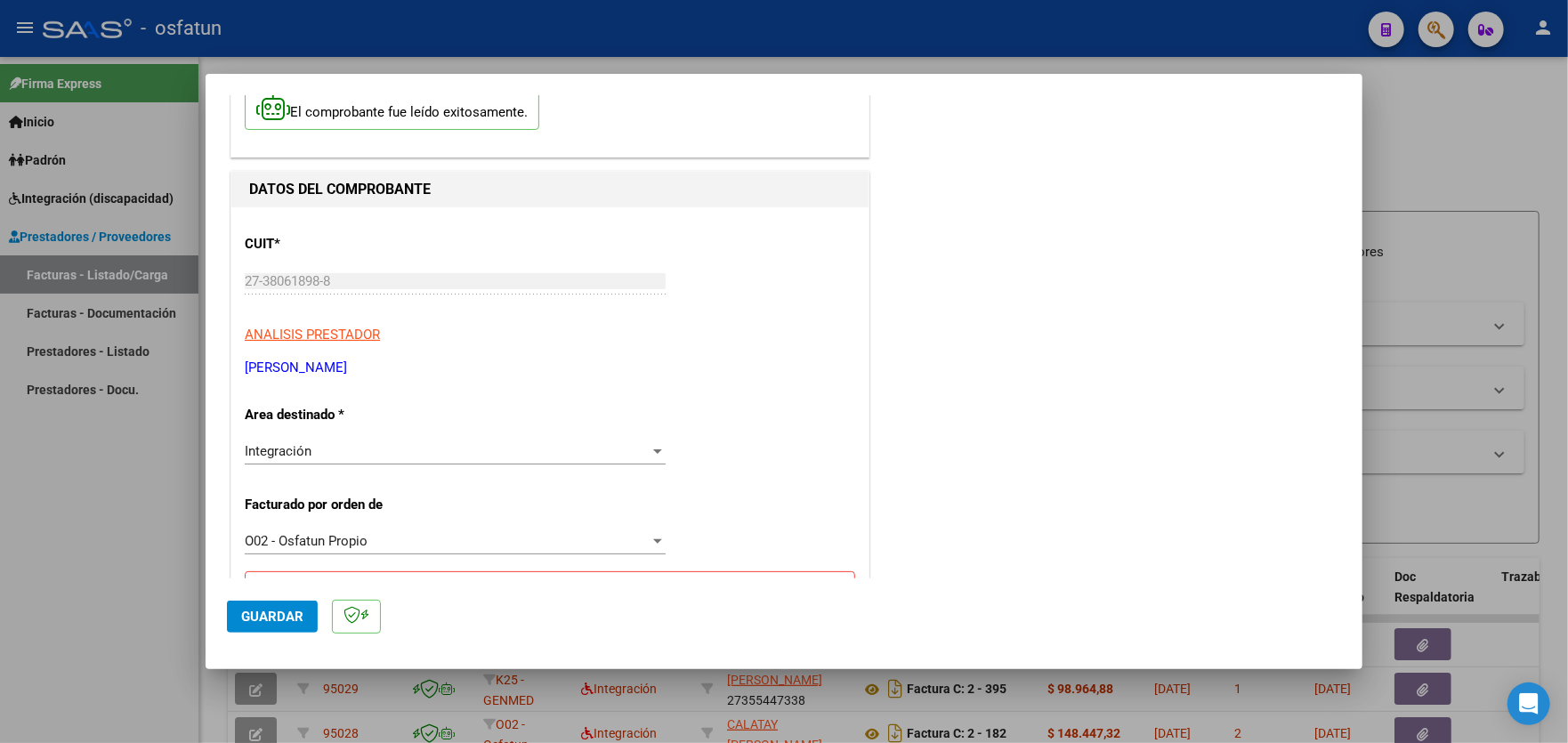
click at [592, 542] on div "O02 - Osfatun Propio" at bounding box center [447, 542] width 405 height 16
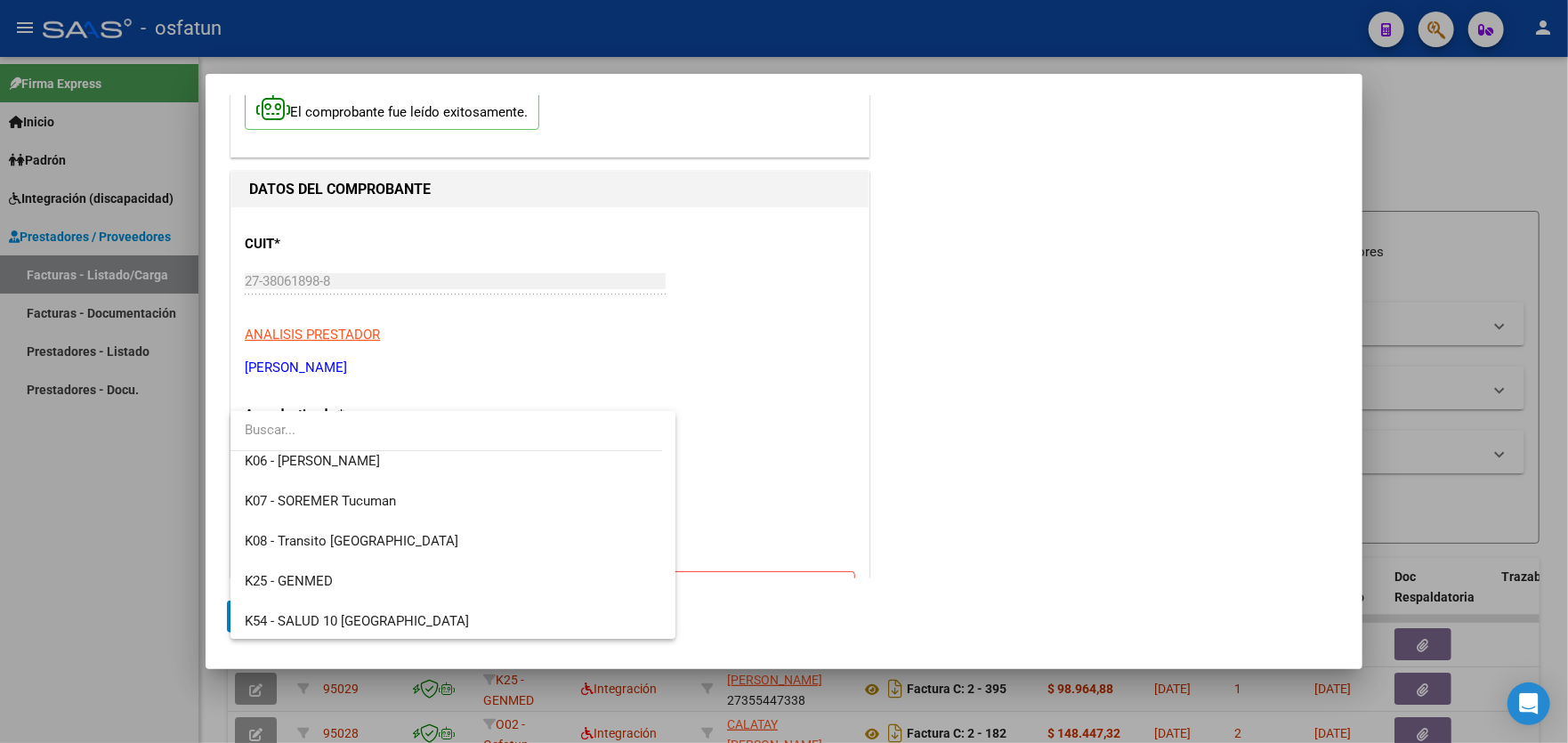
scroll to position [933, 0]
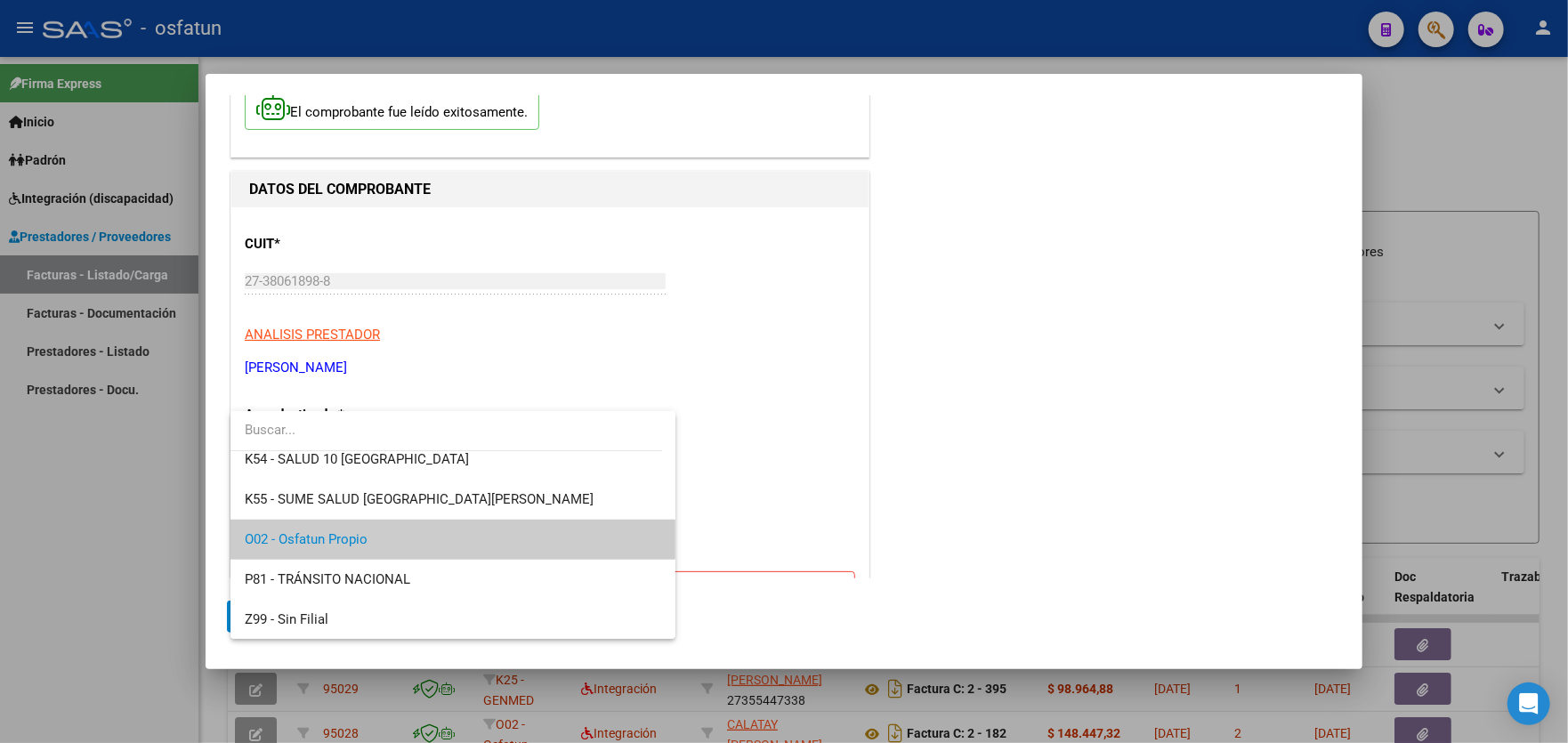
click at [609, 525] on span "O02 - Osfatun Propio" at bounding box center [453, 540] width 416 height 40
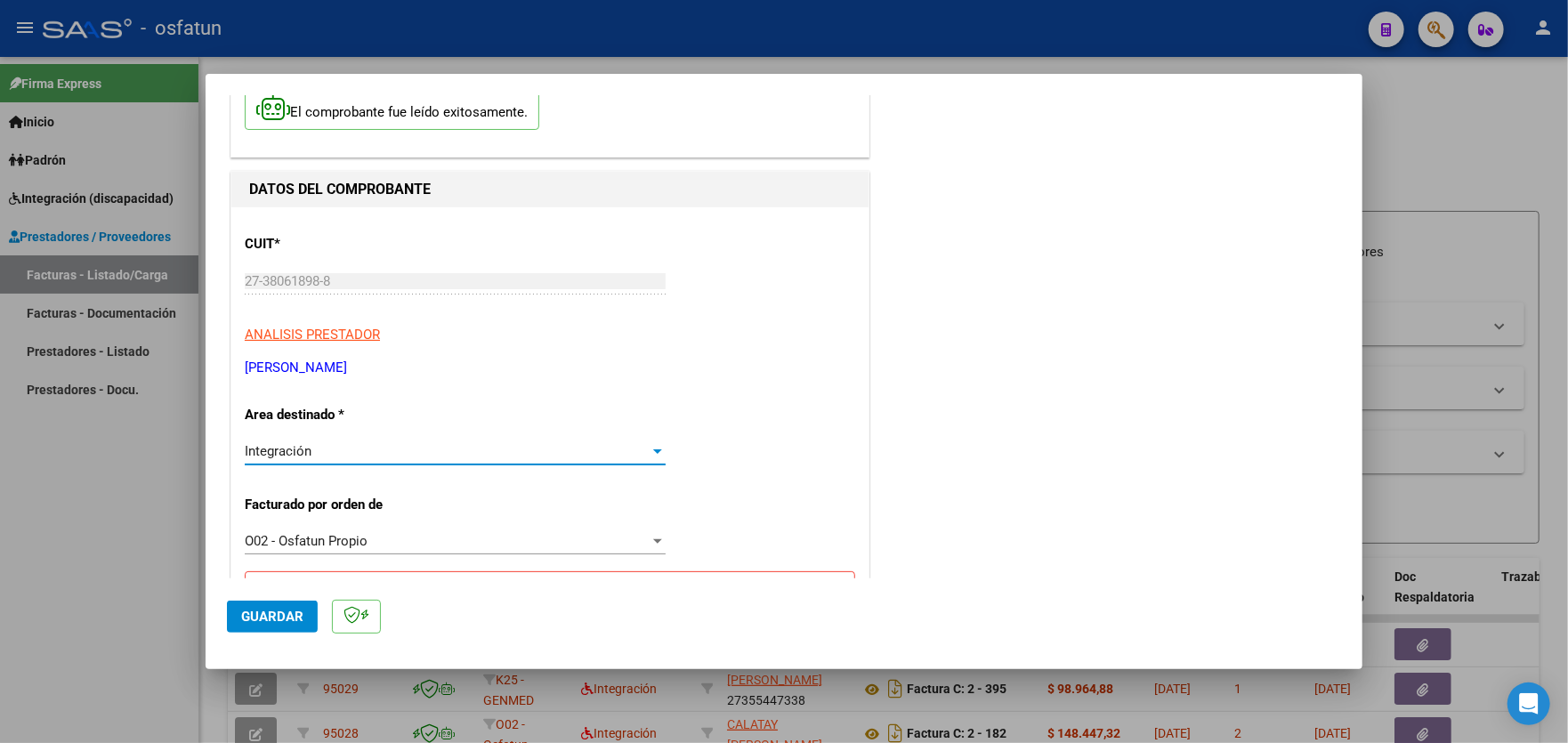
click at [643, 452] on div "Integración" at bounding box center [447, 451] width 405 height 16
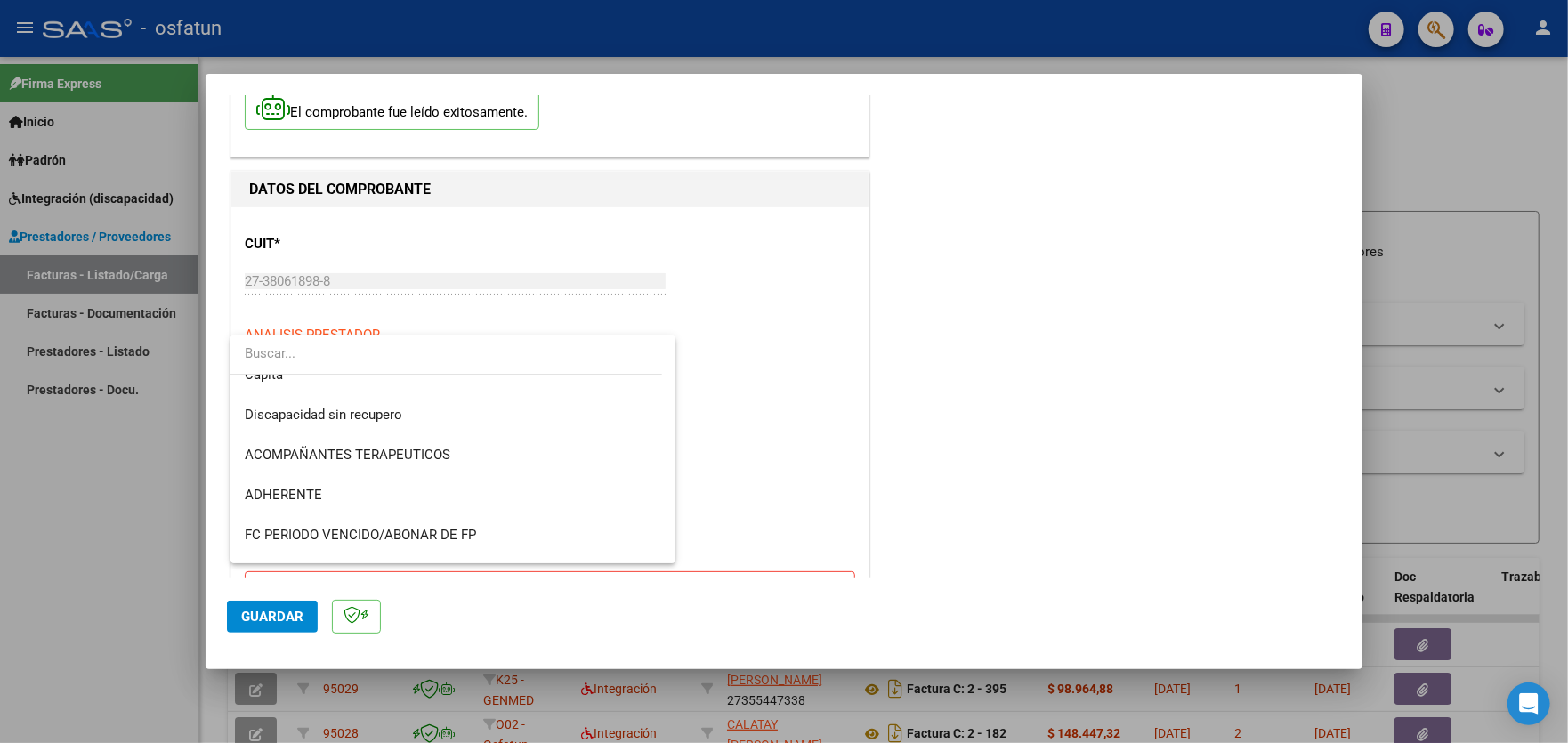
scroll to position [267, 0]
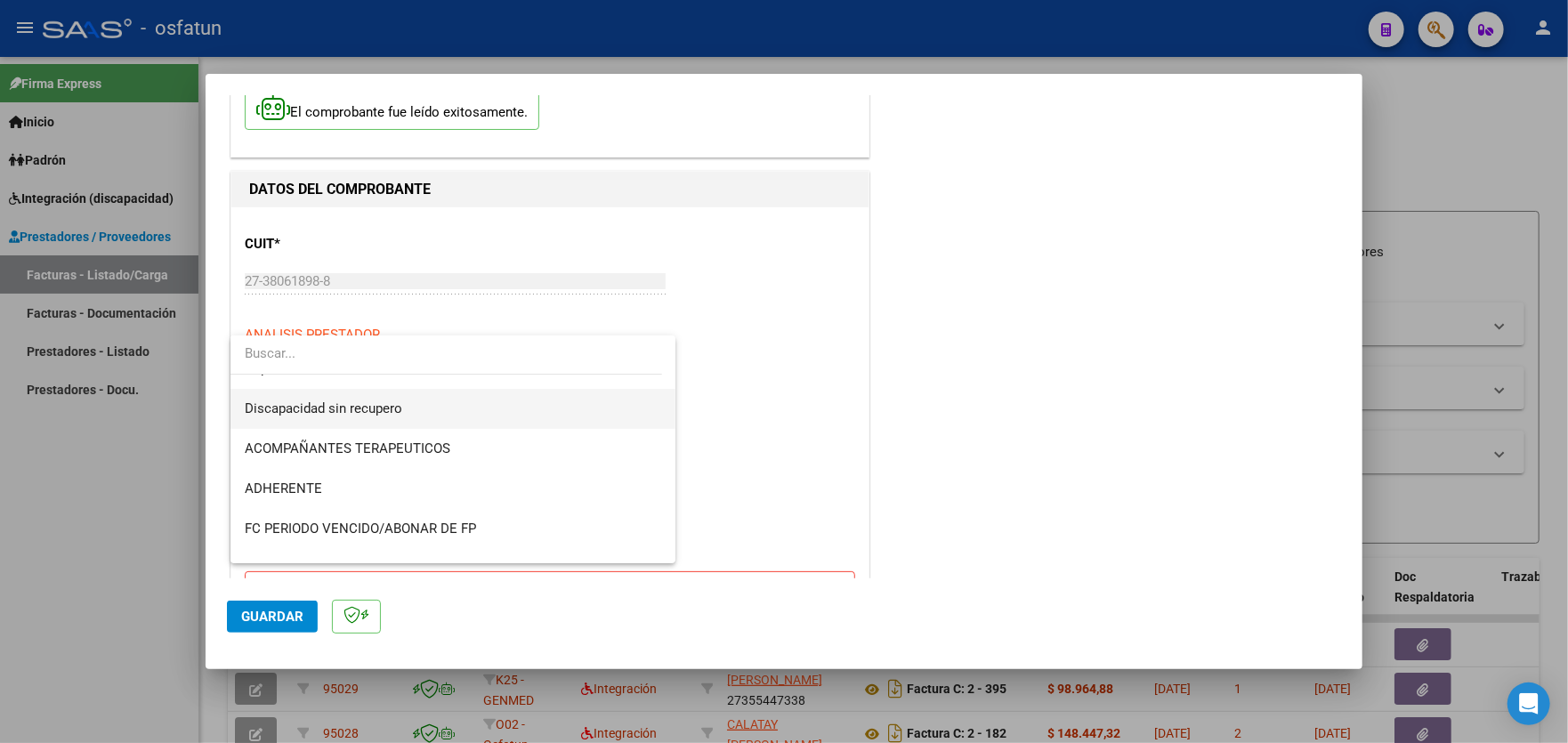
click at [497, 418] on span "Discapacidad sin recupero" at bounding box center [453, 409] width 416 height 40
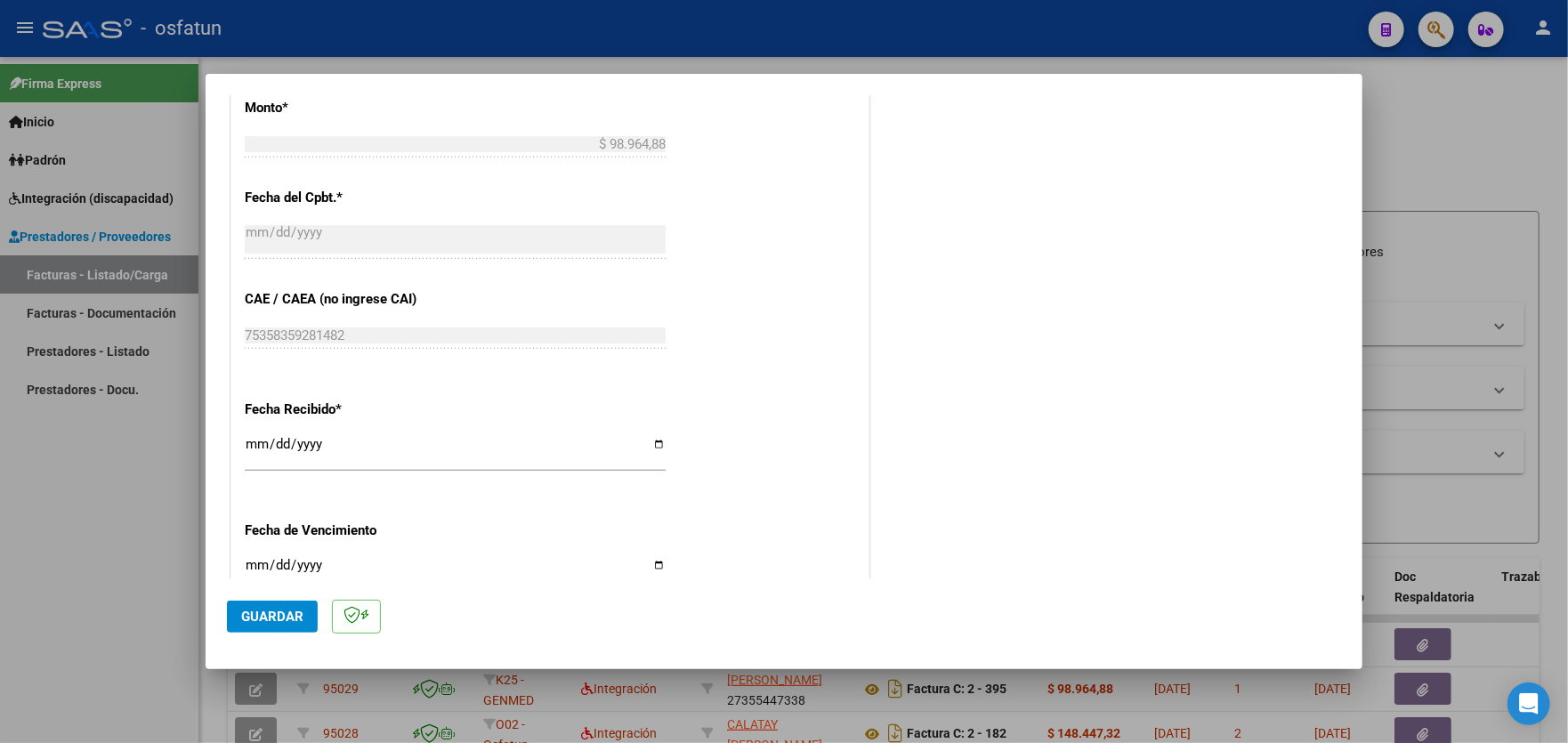
scroll to position [1094, 0]
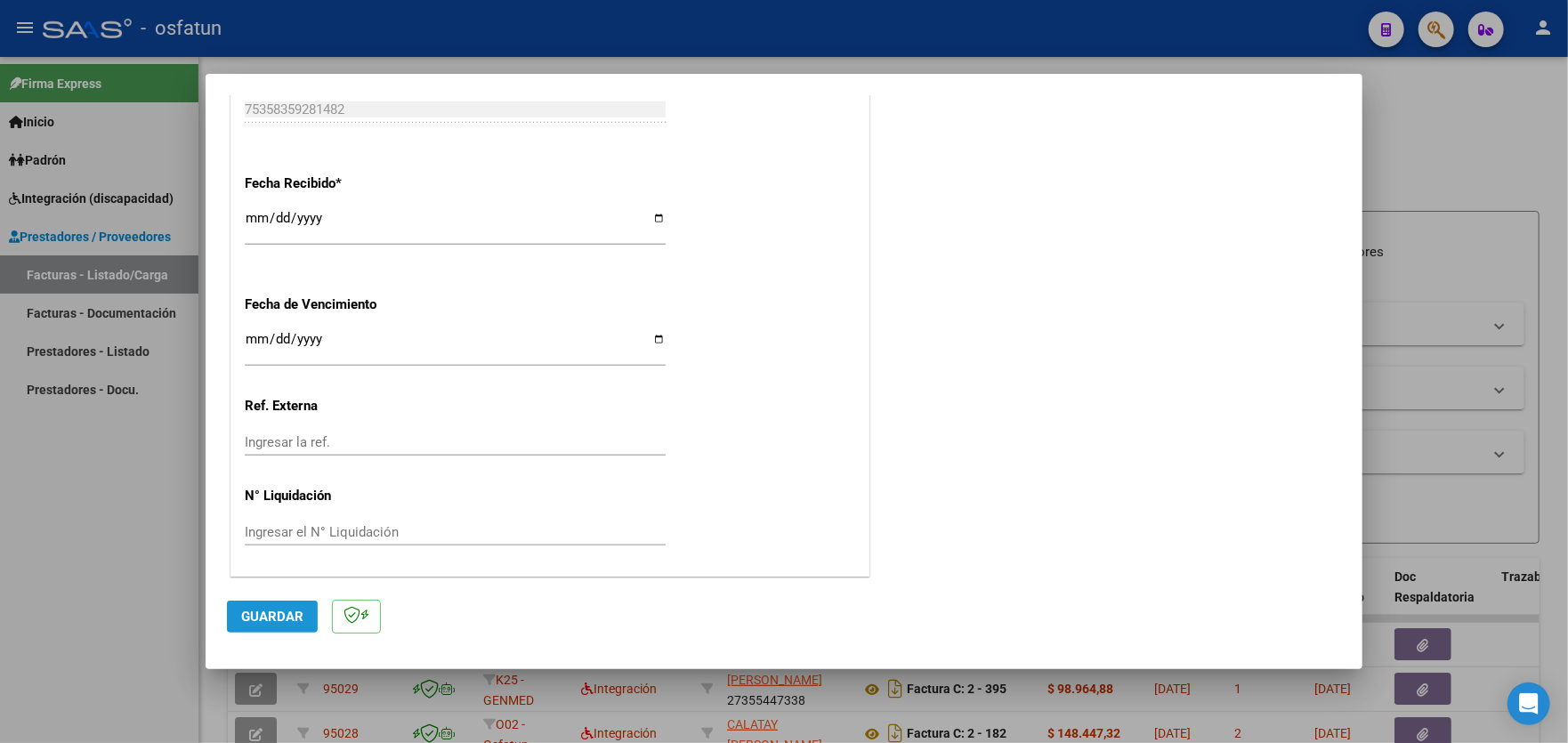
click at [259, 615] on span "Guardar" at bounding box center [272, 617] width 62 height 16
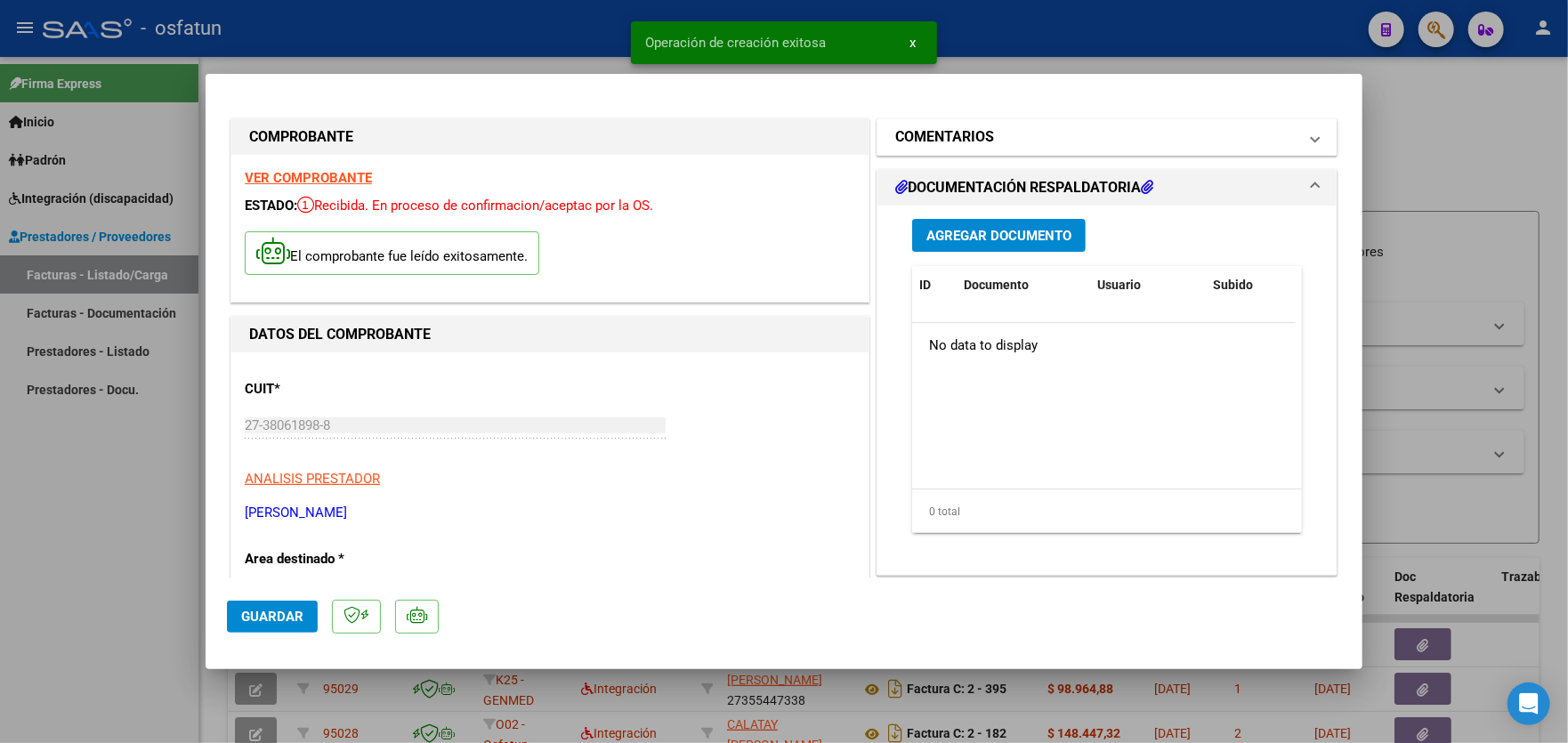
click at [1140, 144] on mat-panel-title "COMENTARIOS" at bounding box center [1095, 137] width 402 height 21
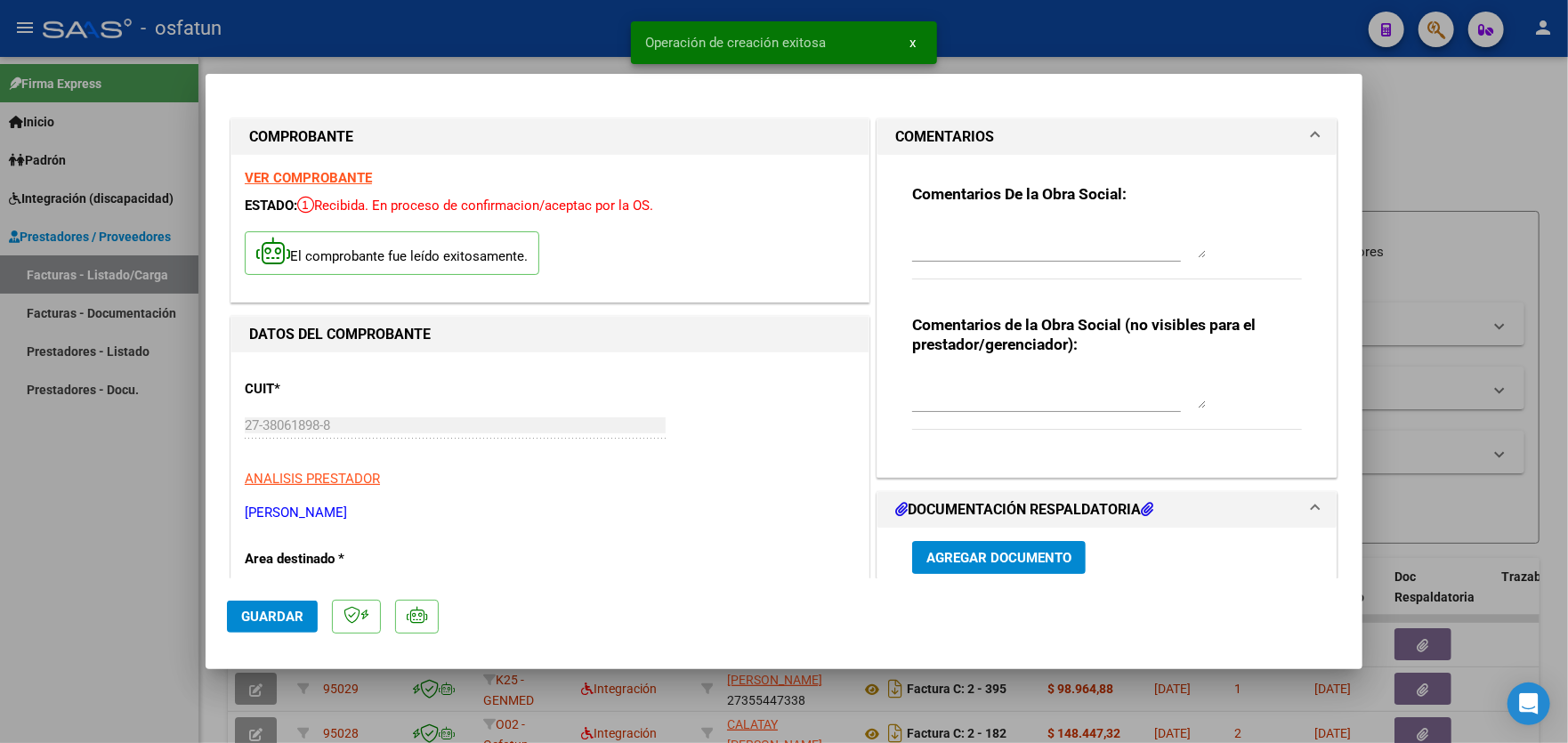
click at [1010, 244] on textarea at bounding box center [1059, 240] width 293 height 36
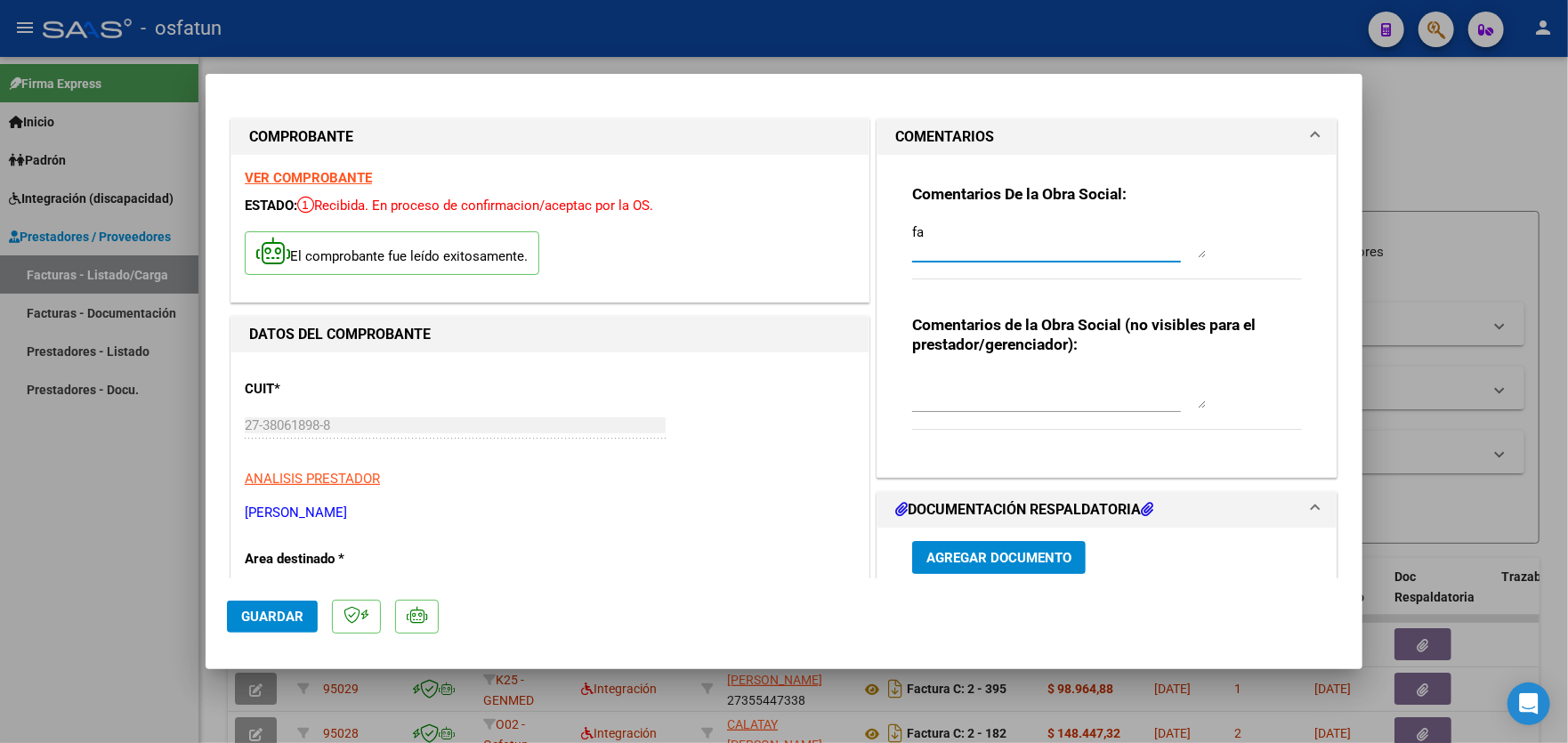
type textarea "f"
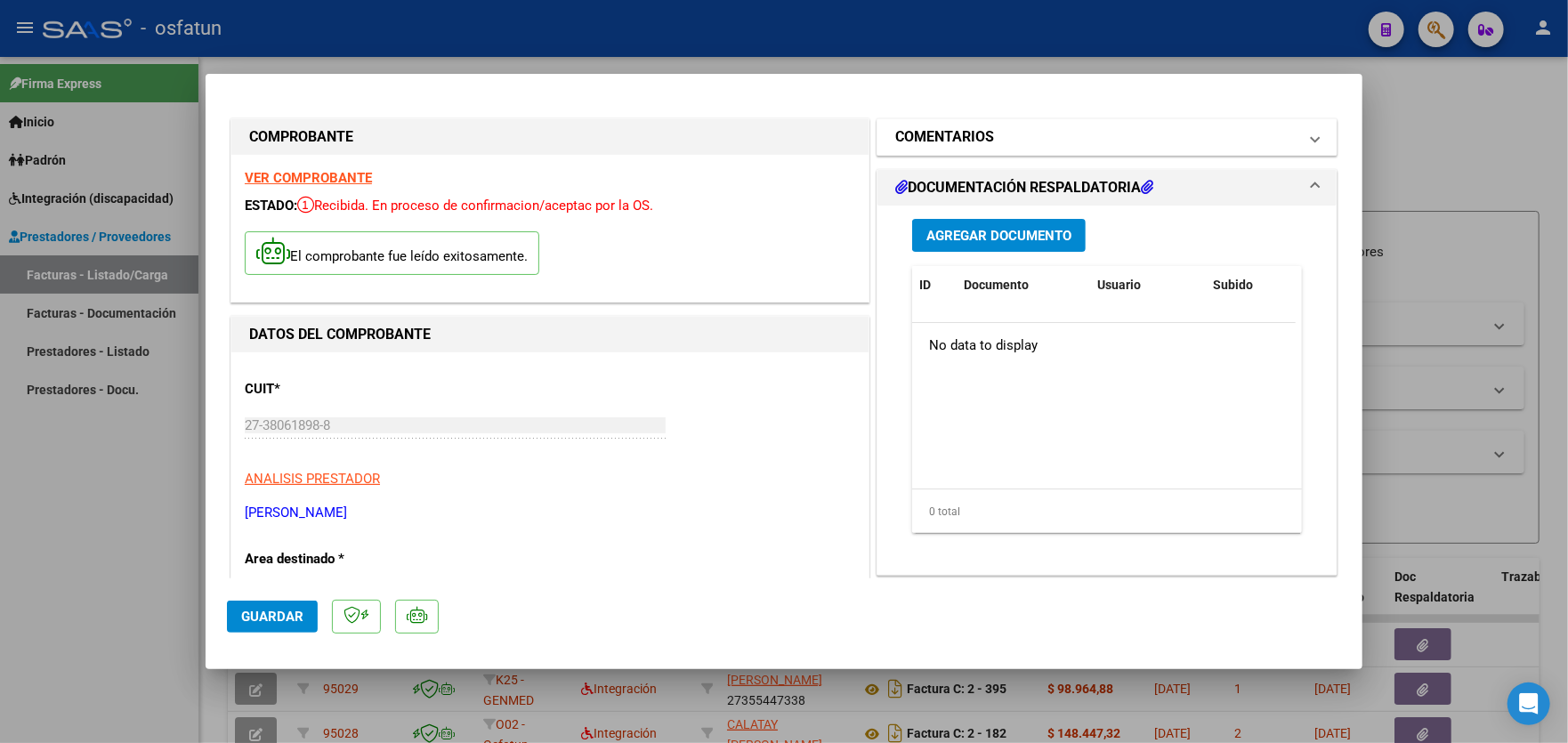
click at [987, 142] on mat-panel-title "COMENTARIOS" at bounding box center [1095, 137] width 402 height 21
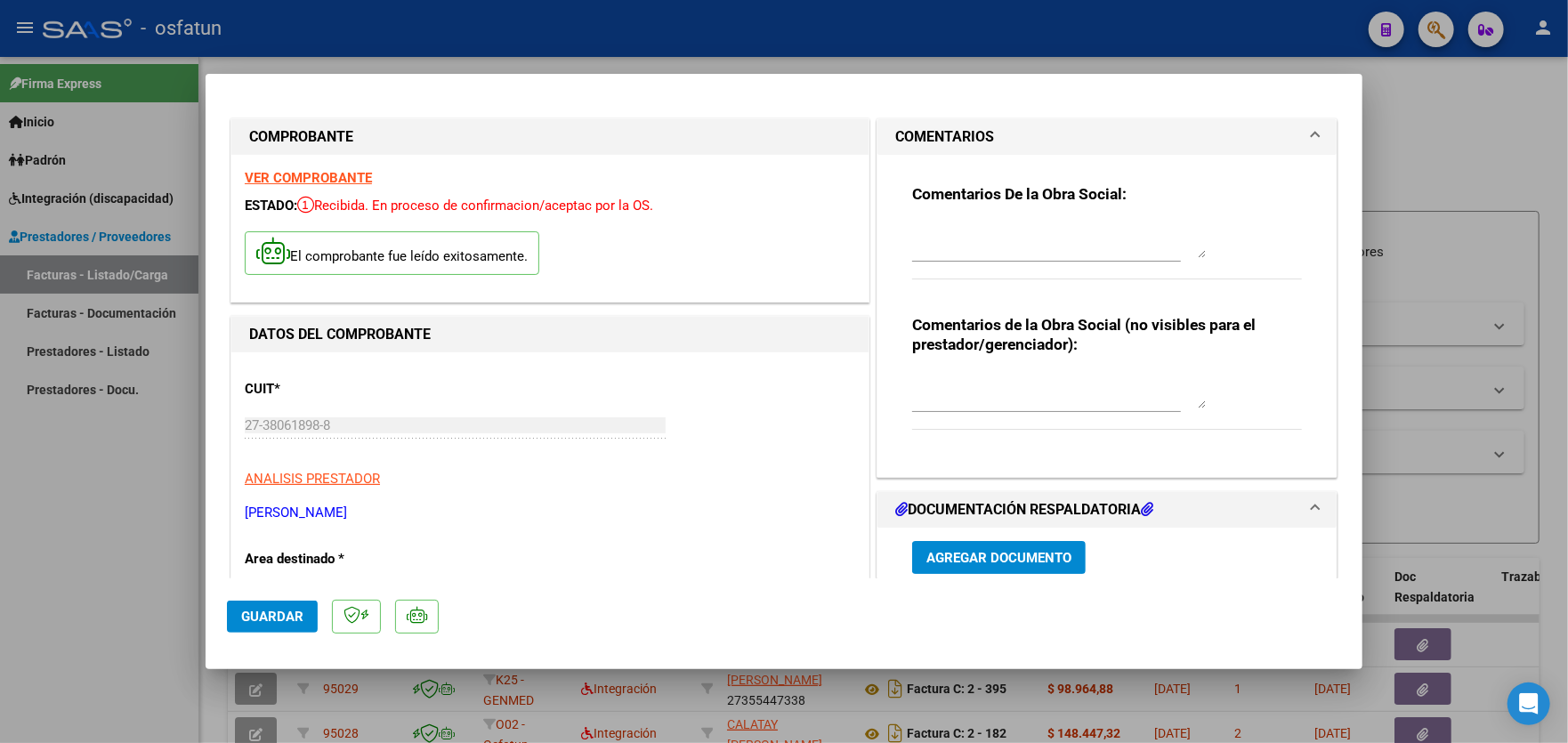
click at [955, 258] on textarea at bounding box center [1059, 240] width 293 height 36
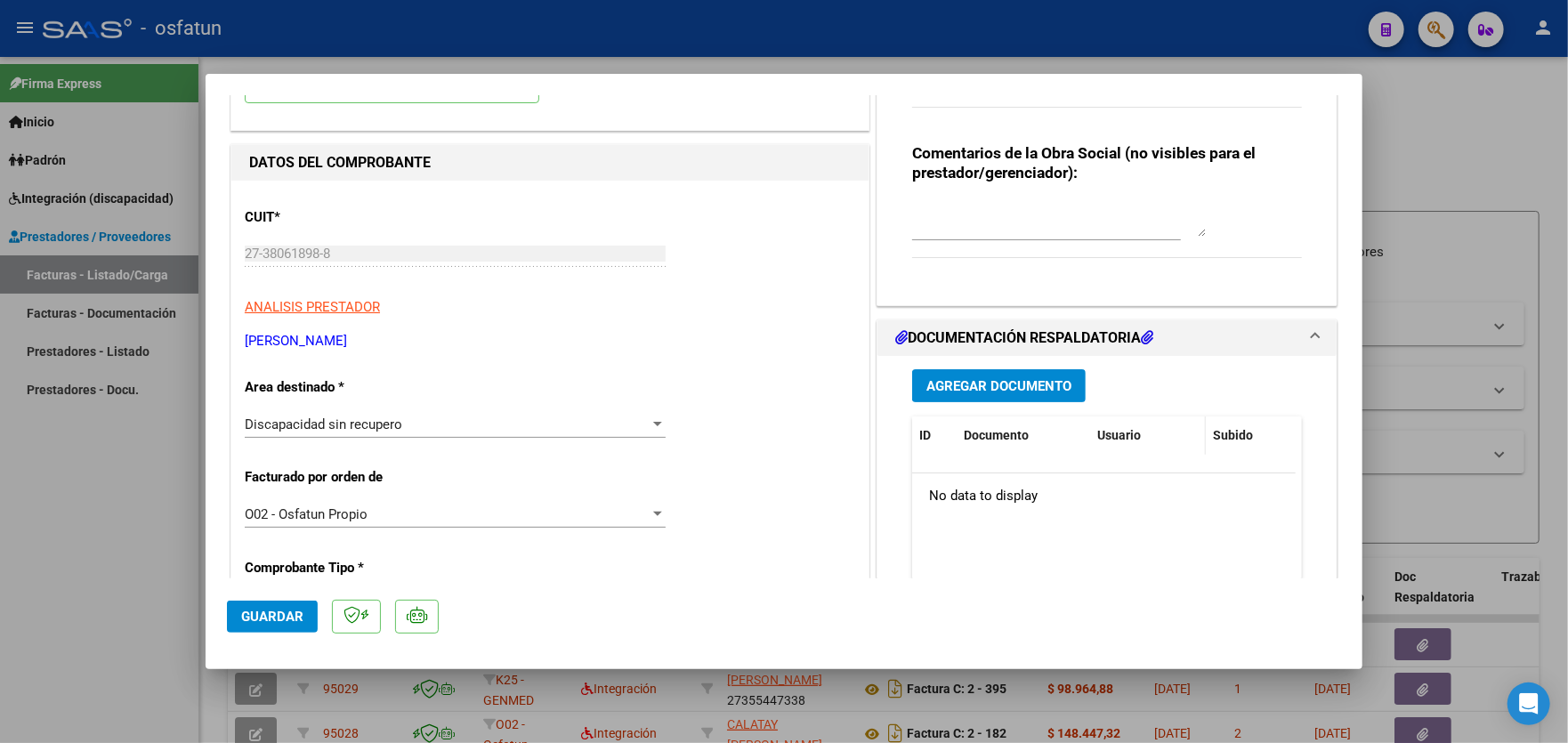
scroll to position [178, 0]
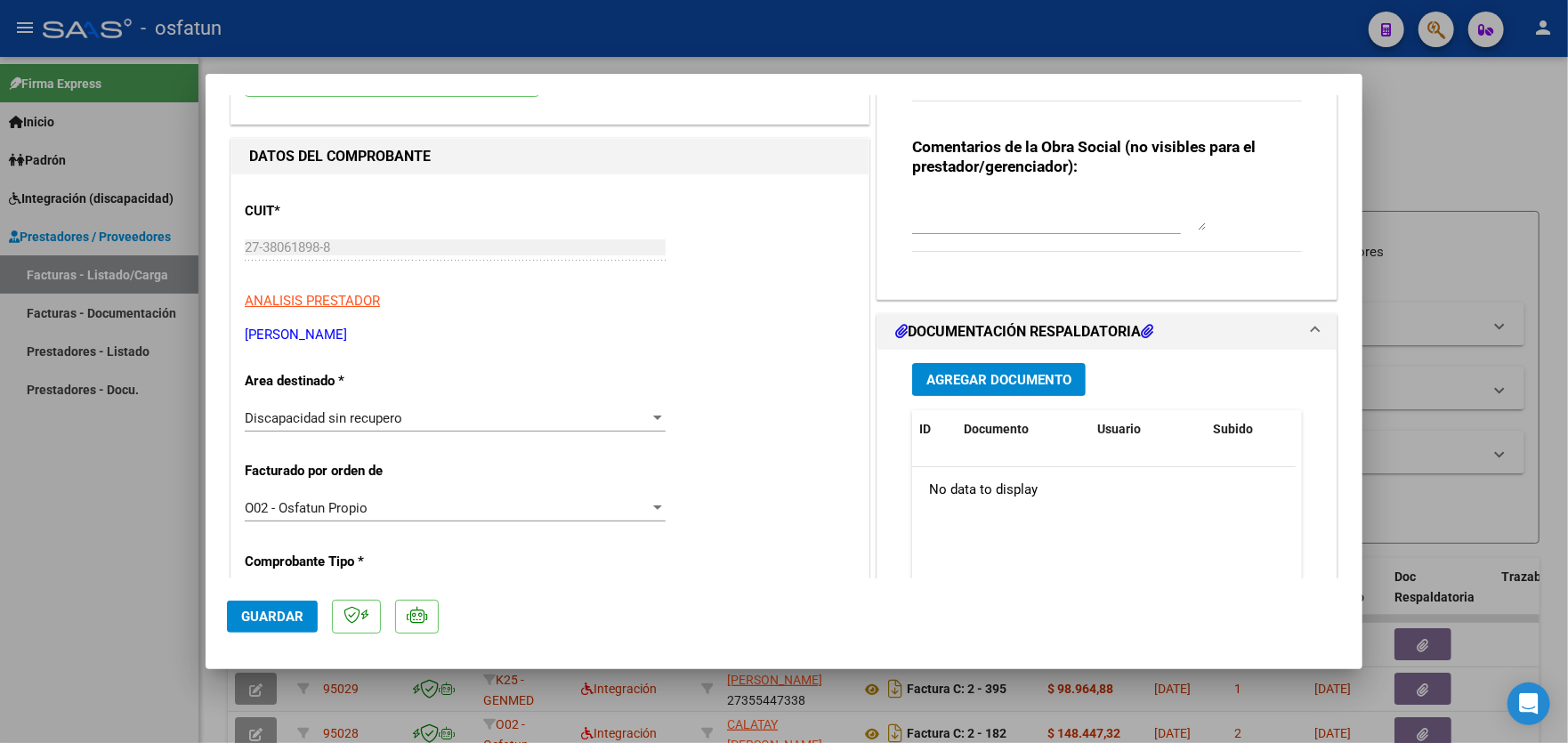
type textarea "mal facturado. Se adjunta nota de credito"
click at [992, 383] on span "Agregar Documento" at bounding box center [999, 380] width 145 height 16
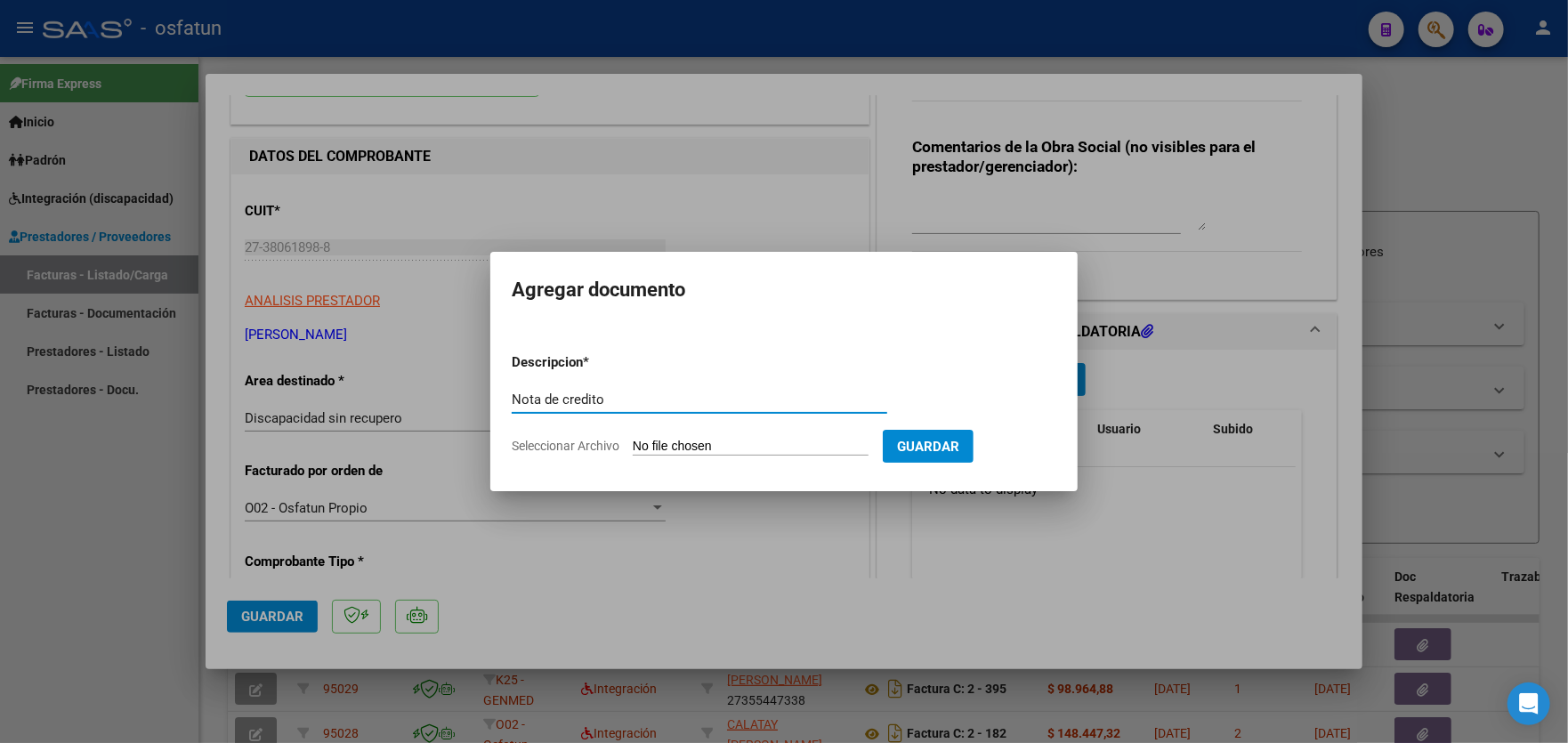
type input "Nota de credito"
click at [752, 442] on input "Seleccionar Archivo" at bounding box center [750, 447] width 236 height 17
type input "C:\fakepath\27380618988_013_00001_00000033-1.pdf"
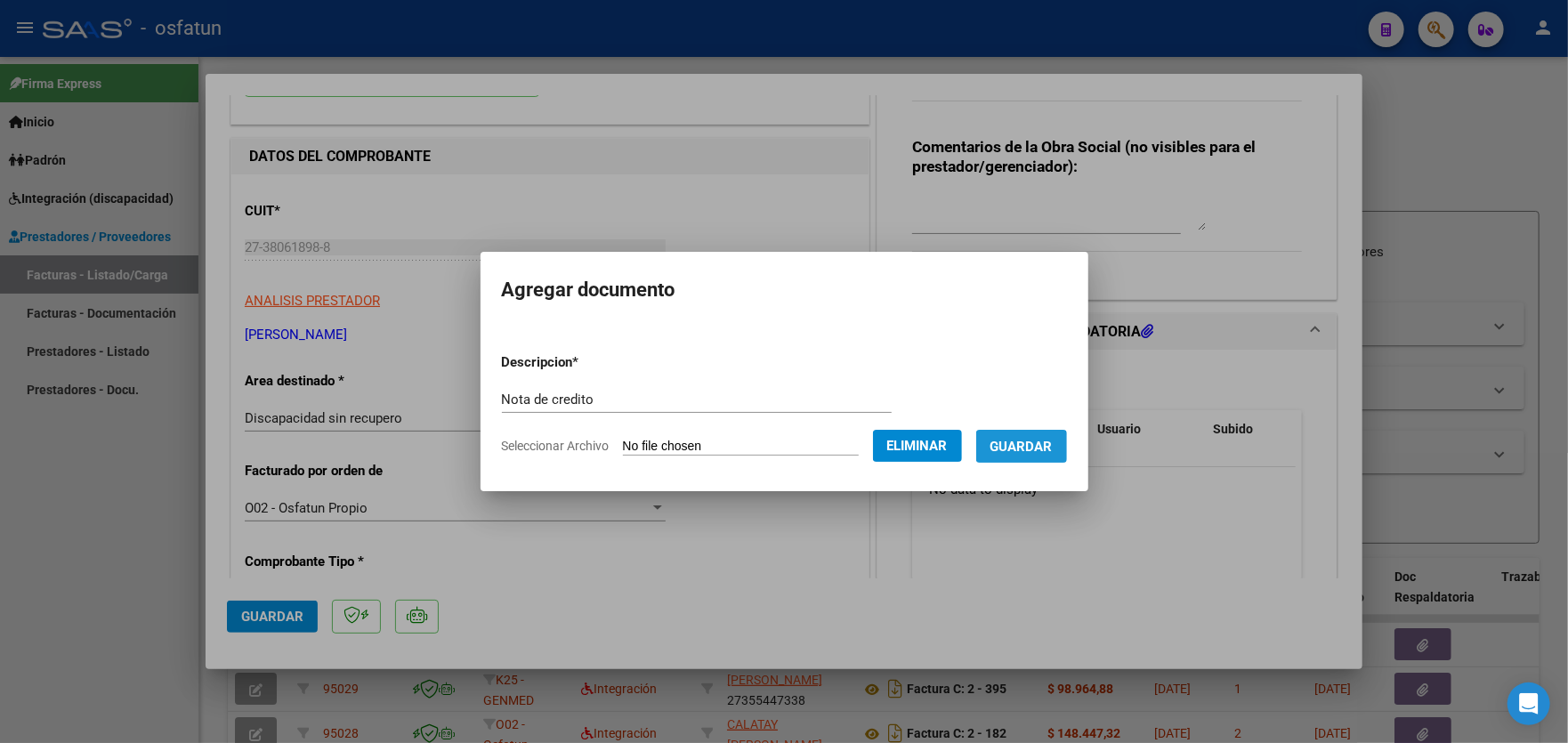
click at [1031, 449] on span "Guardar" at bounding box center [1021, 447] width 62 height 16
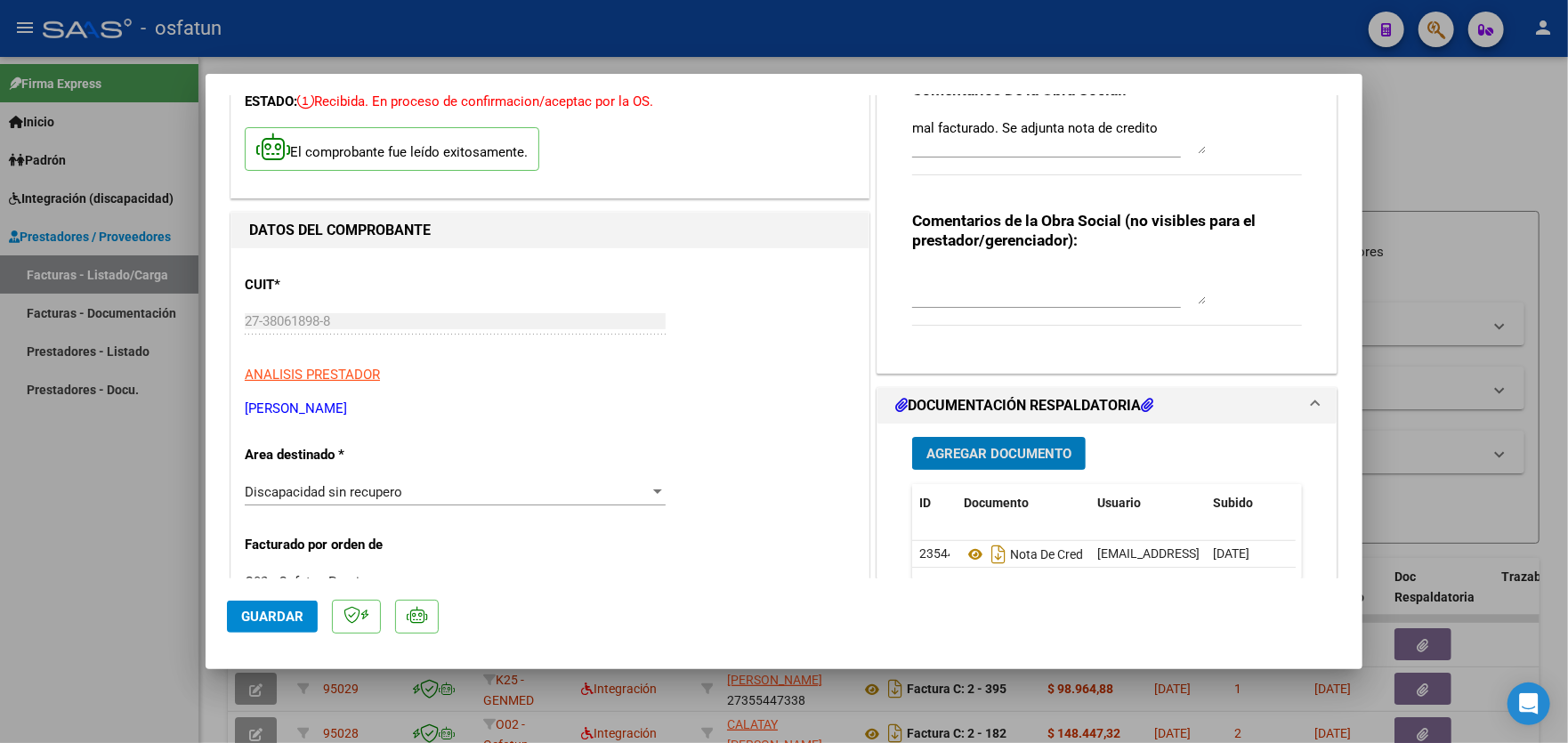
scroll to position [0, 0]
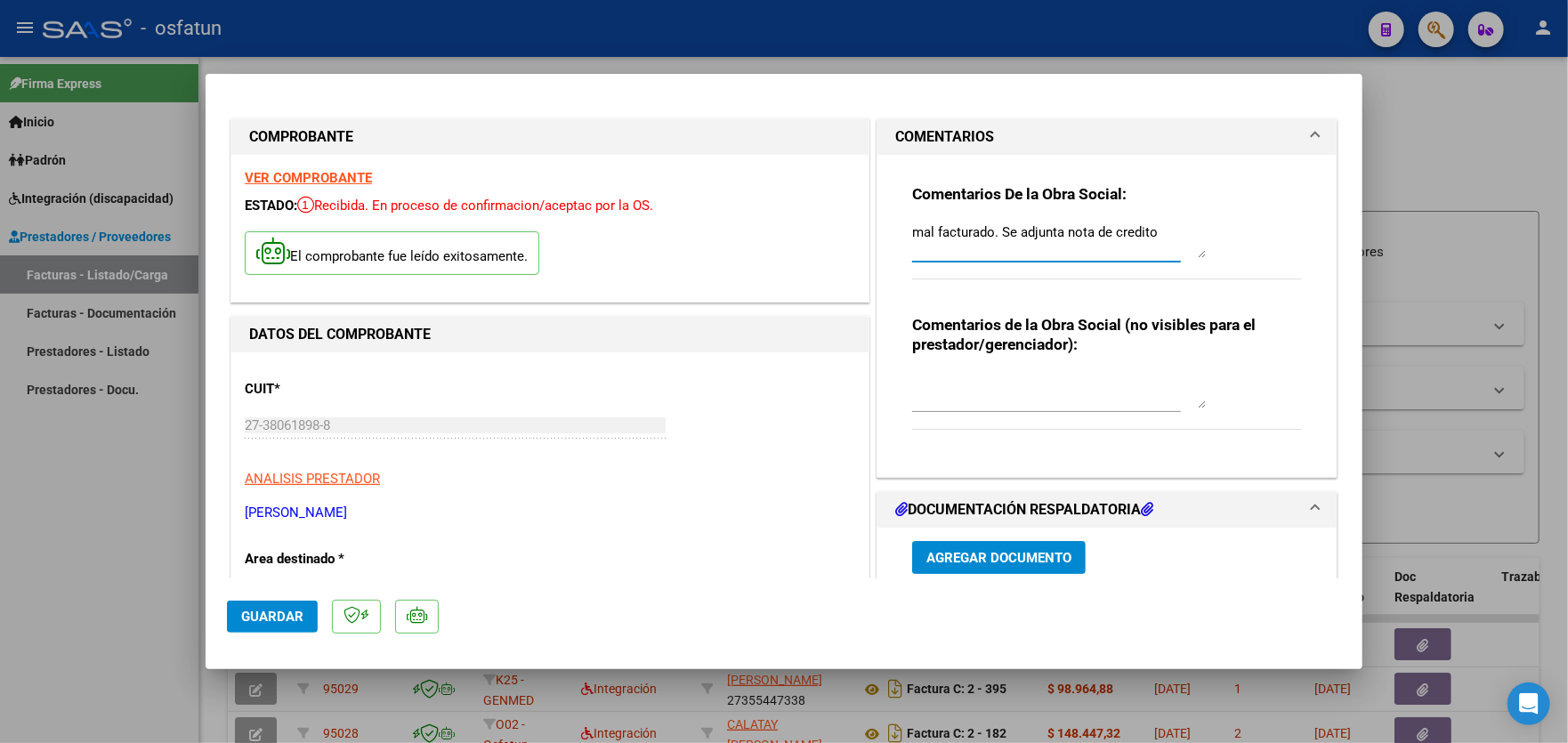
click at [1158, 229] on textarea "mal facturado. Se adjunta nota de credito" at bounding box center [1059, 240] width 293 height 36
type textarea "mal facturado. Se adjunta nota de credito y se carga refacturación"
click at [267, 615] on span "Guardar" at bounding box center [272, 617] width 62 height 16
click at [80, 480] on div at bounding box center [784, 371] width 1568 height 743
type input "$ 0,00"
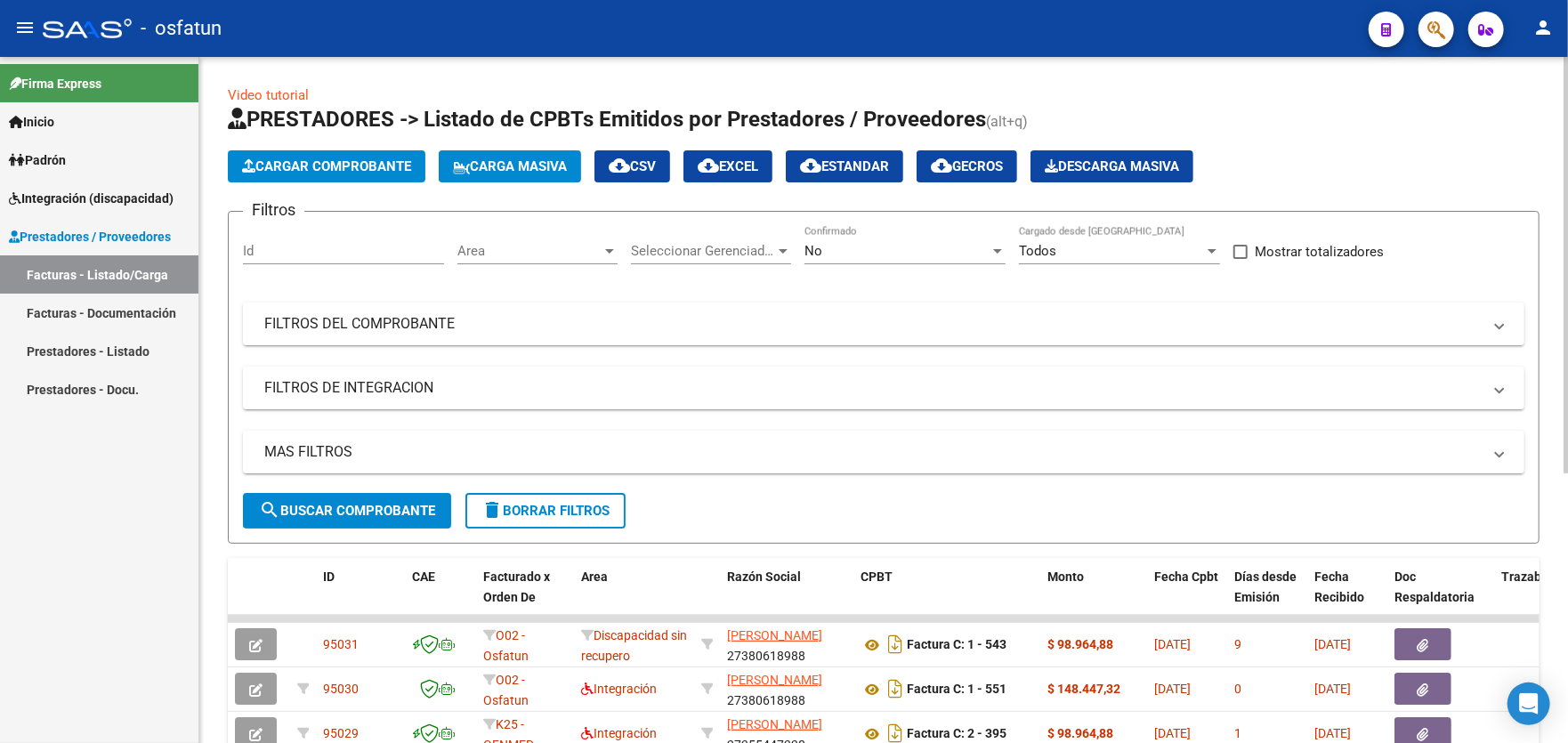
click at [325, 170] on span "Cargar Comprobante" at bounding box center [327, 167] width 169 height 16
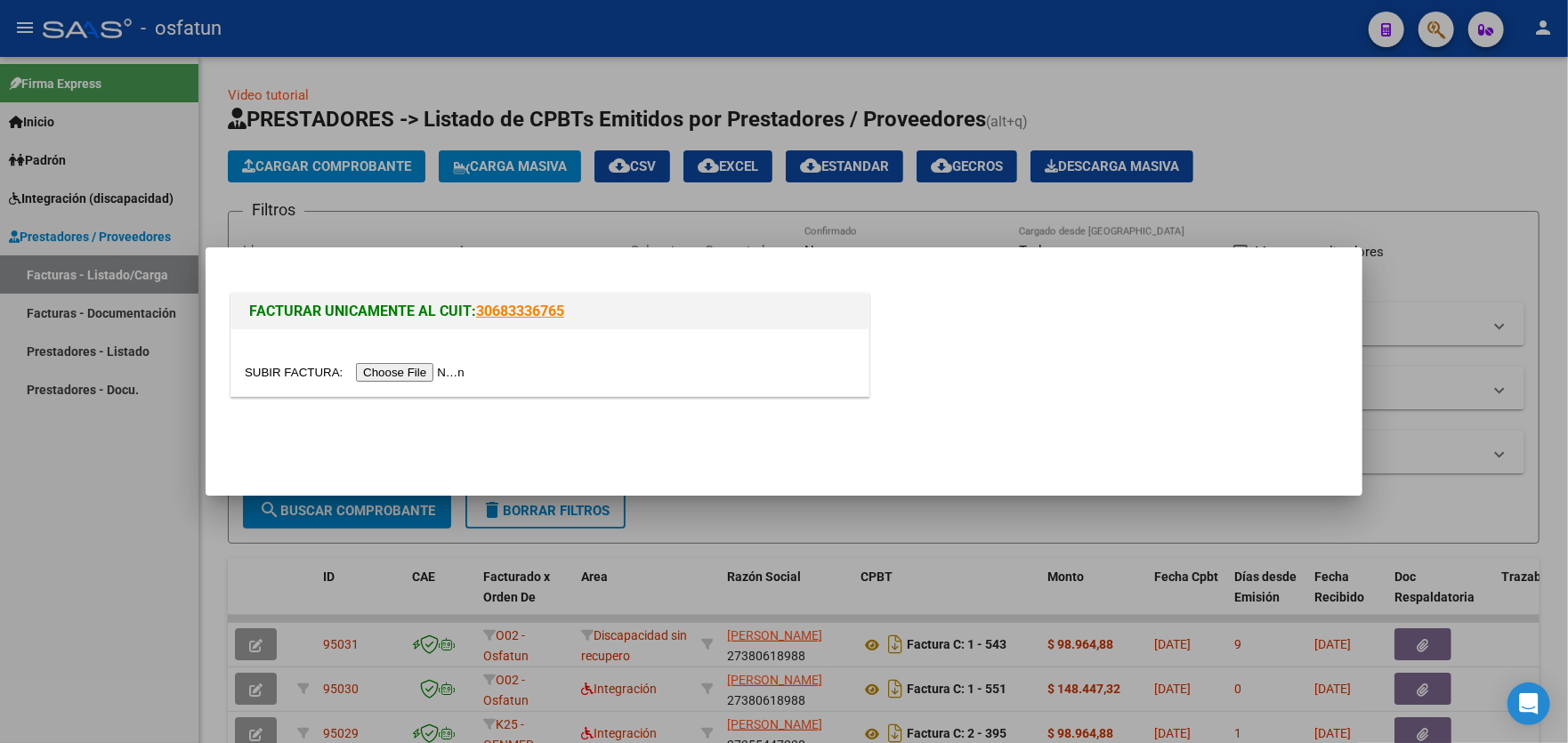
click at [405, 368] on input "file" at bounding box center [357, 372] width 225 height 19
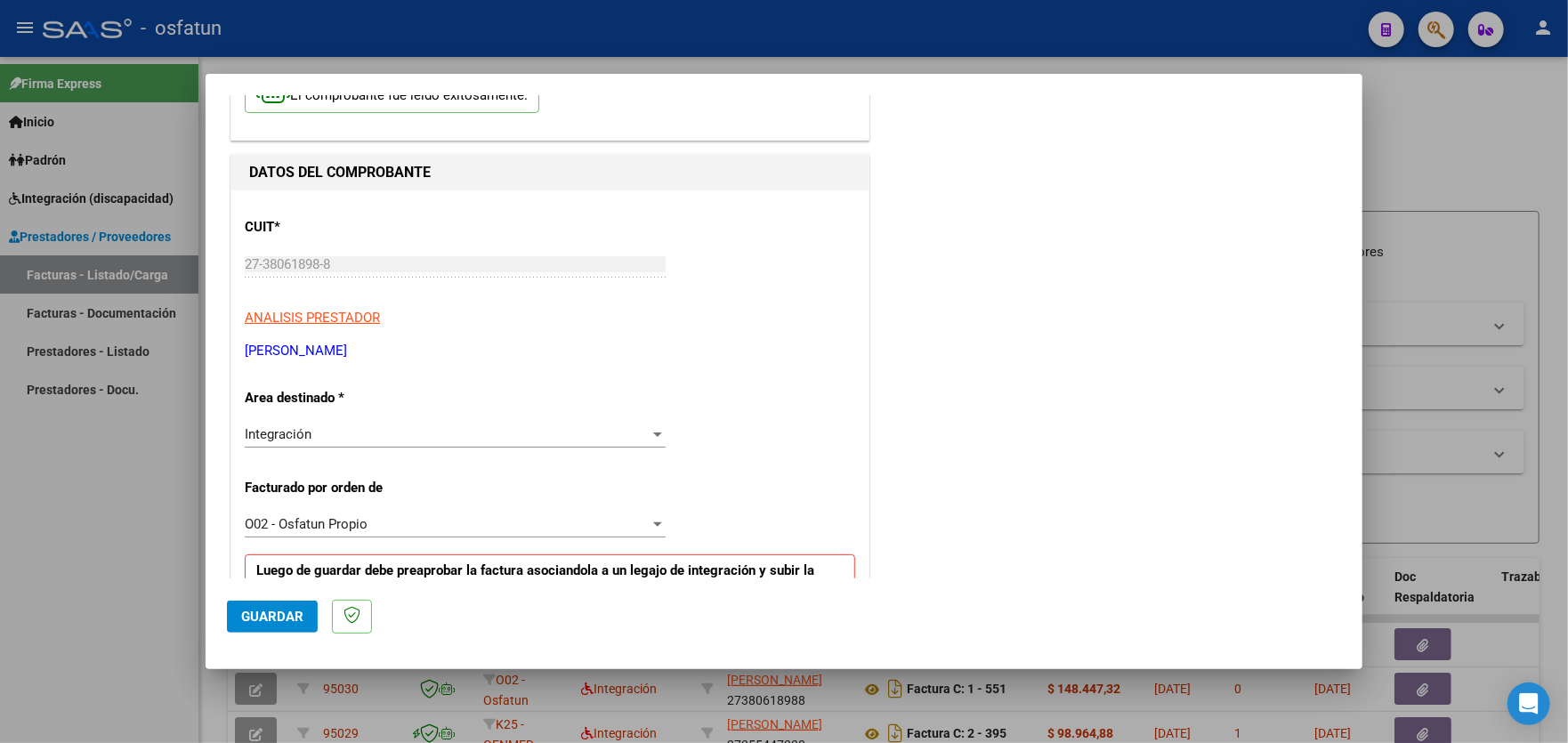
scroll to position [89, 0]
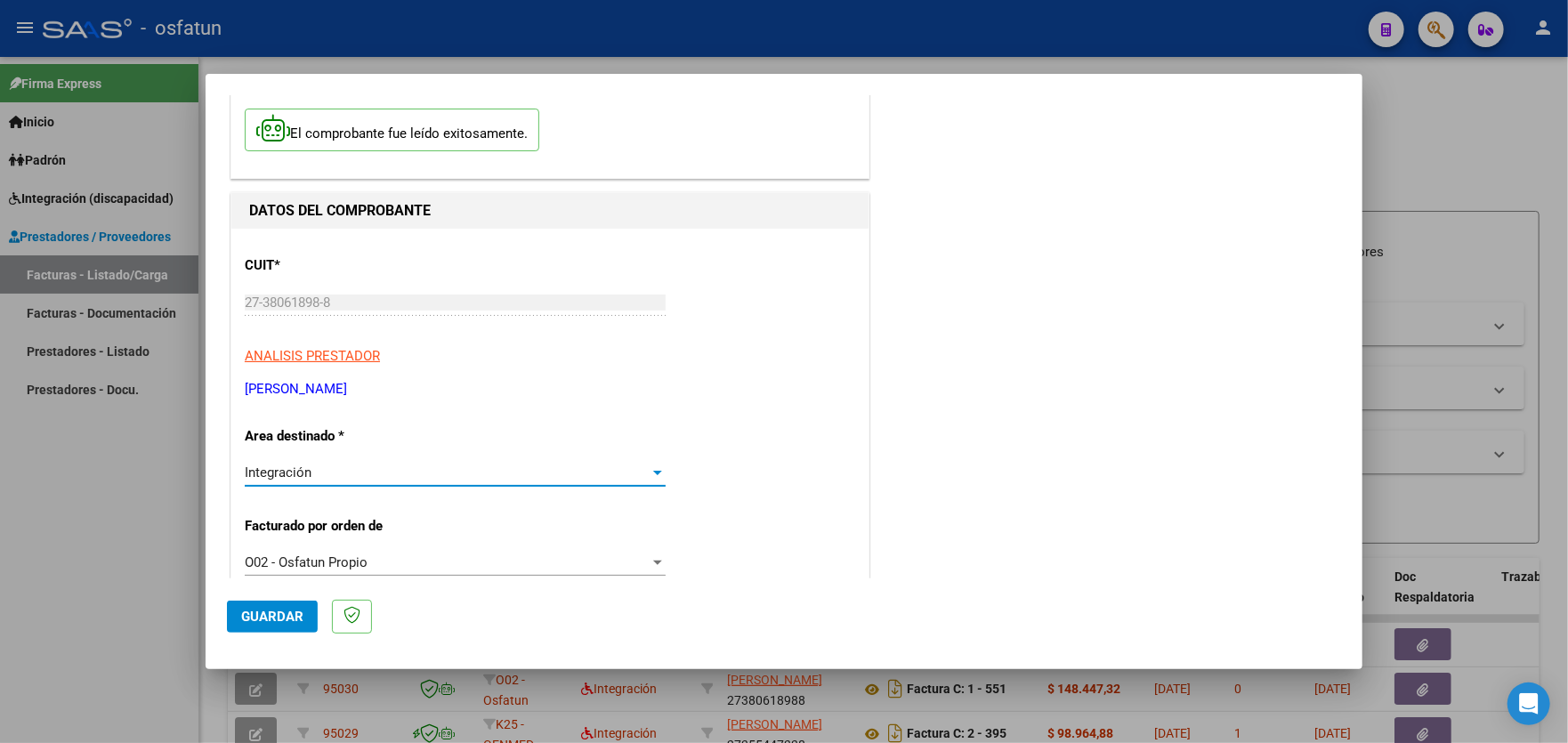
click at [477, 473] on div "Integración" at bounding box center [447, 473] width 405 height 16
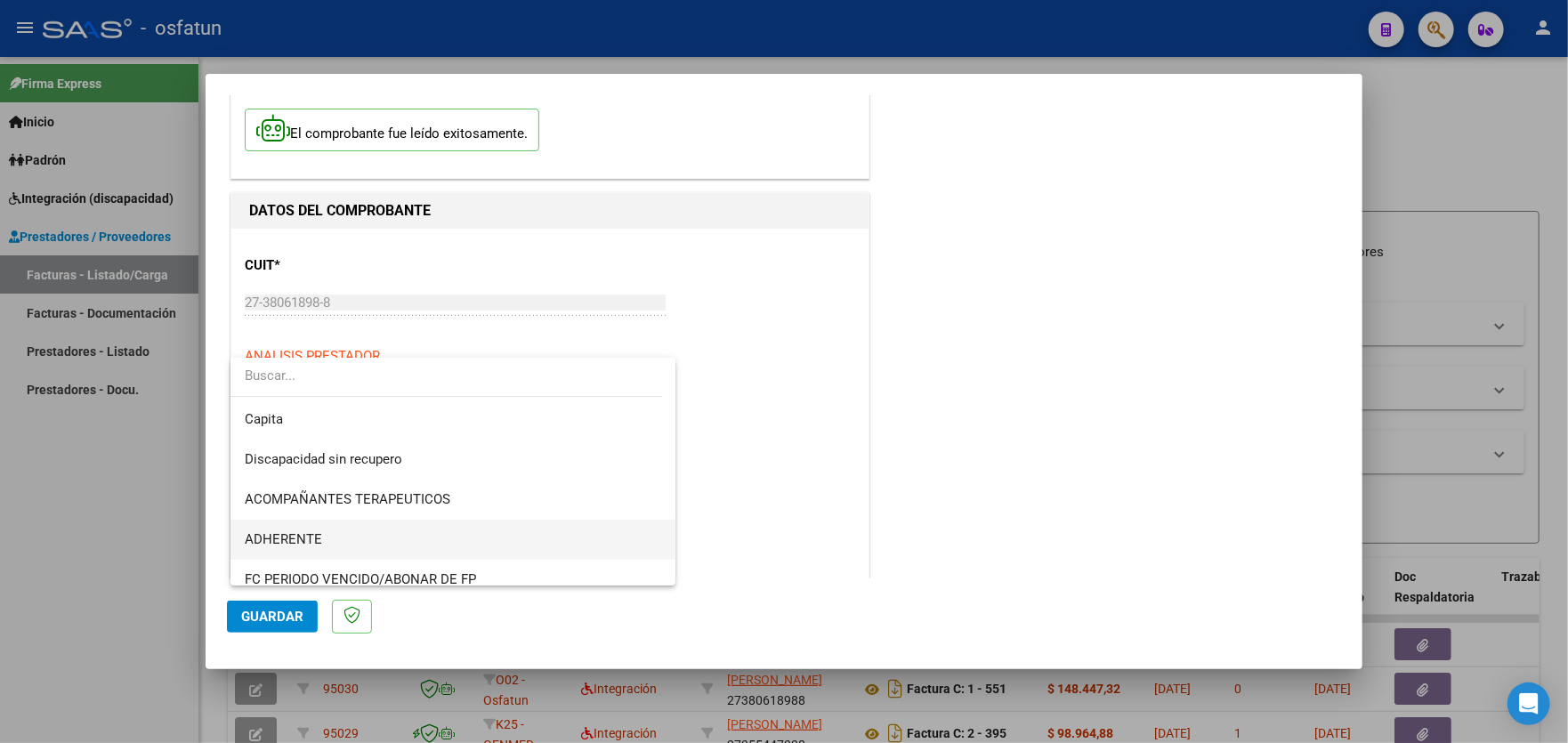
scroll to position [203, 0]
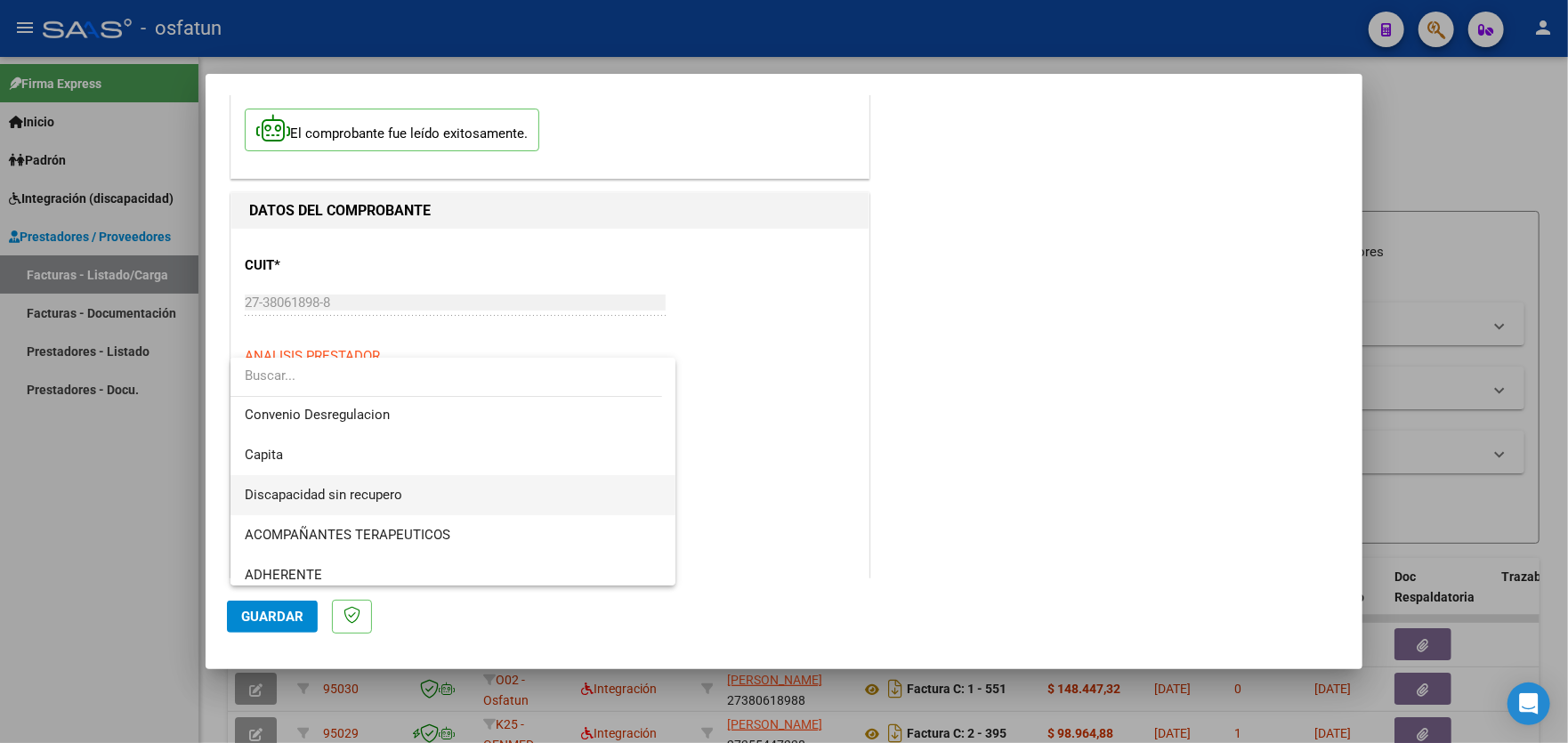
click at [479, 486] on span "Discapacidad sin recupero" at bounding box center [453, 496] width 416 height 40
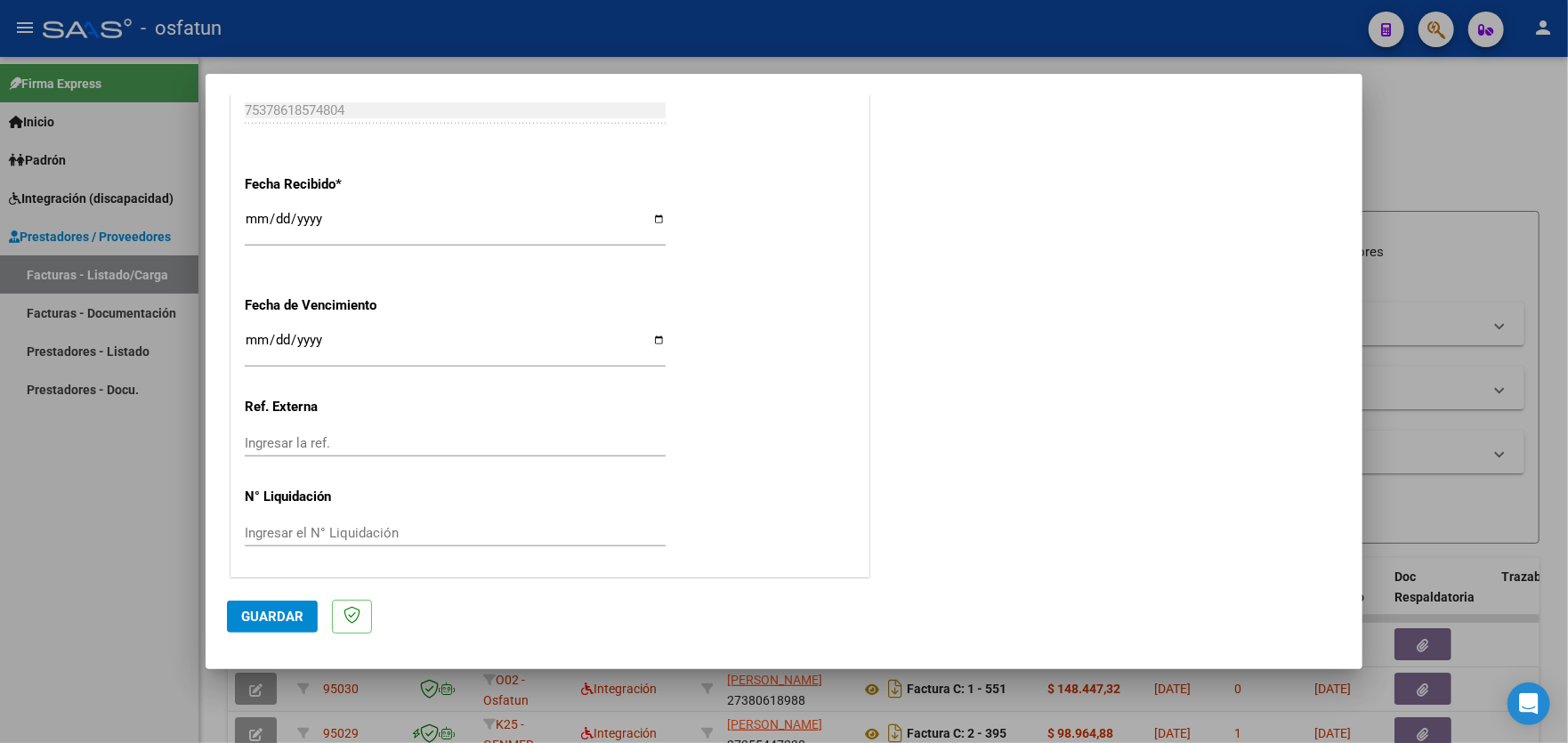
scroll to position [1094, 0]
click at [283, 614] on span "Guardar" at bounding box center [272, 617] width 62 height 16
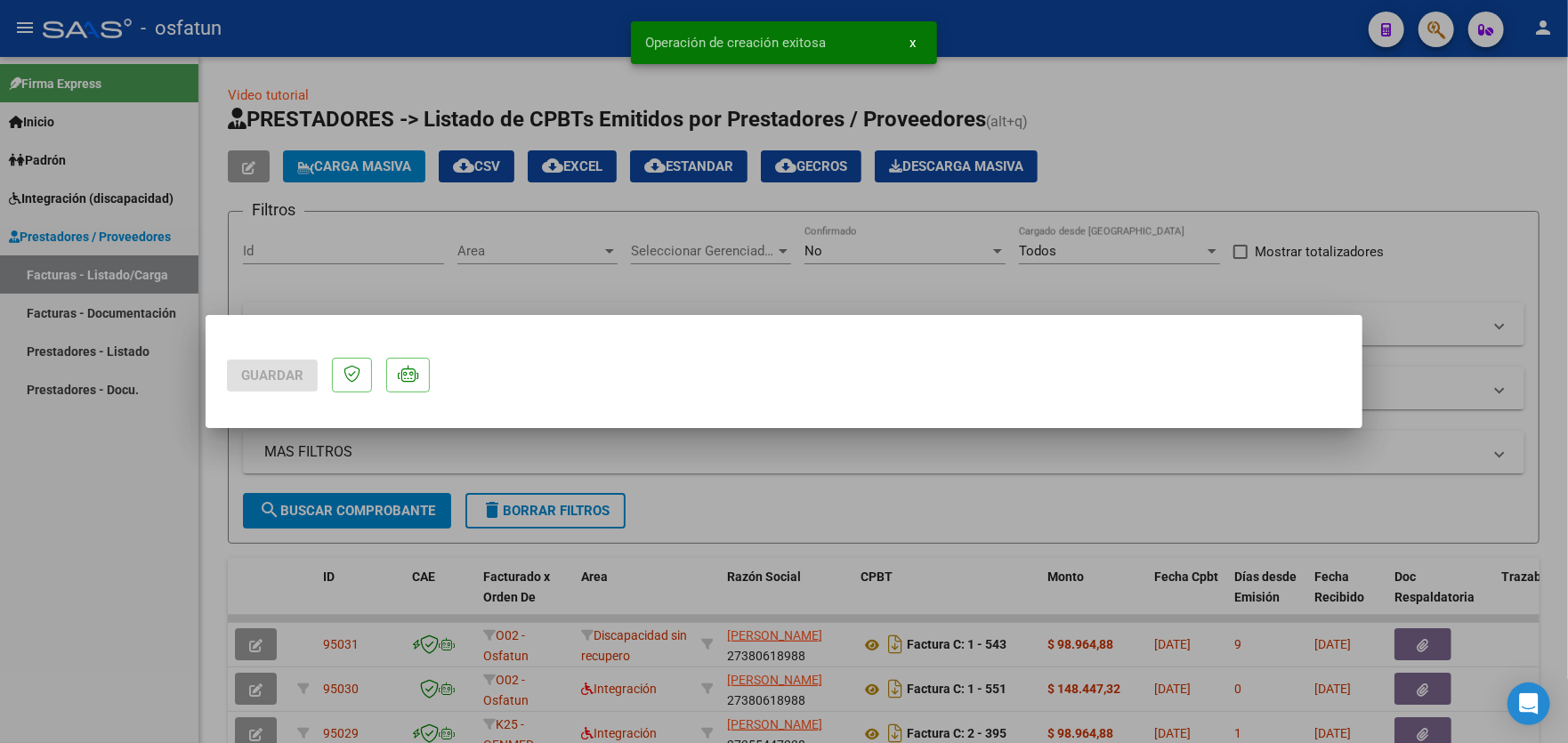
scroll to position [0, 0]
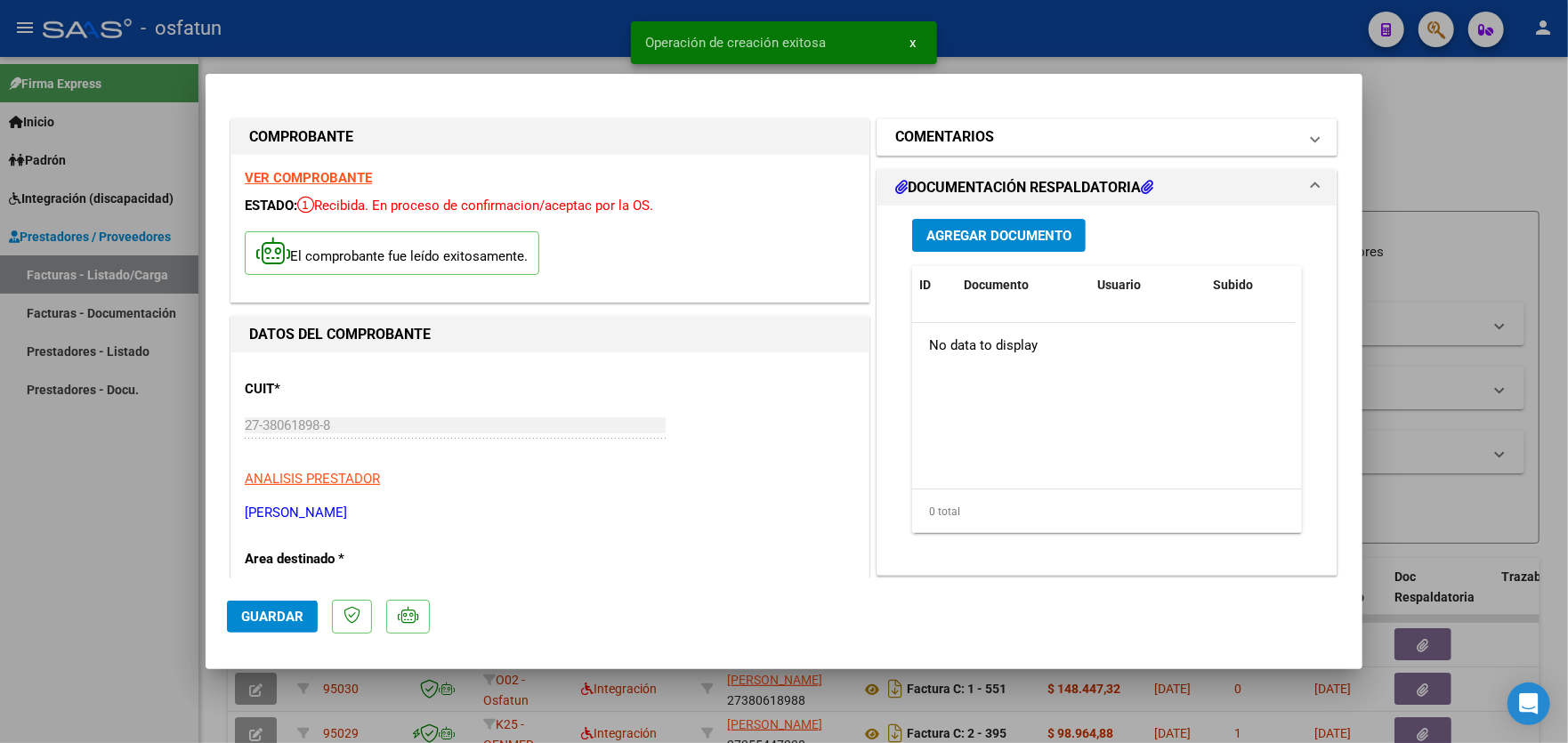
click at [1020, 138] on mat-panel-title "COMENTARIOS" at bounding box center [1095, 137] width 402 height 21
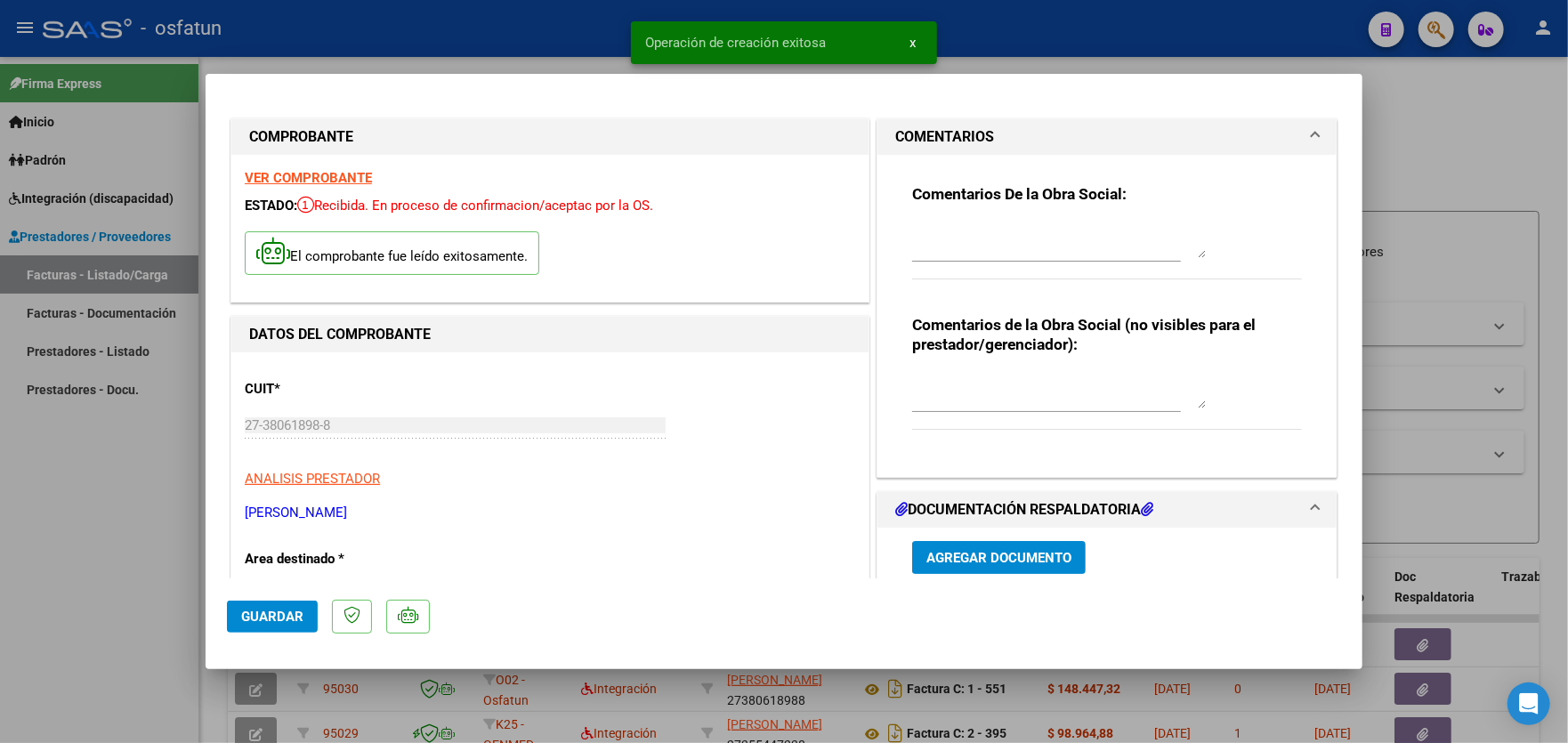
click at [977, 246] on textarea at bounding box center [1059, 240] width 293 height 36
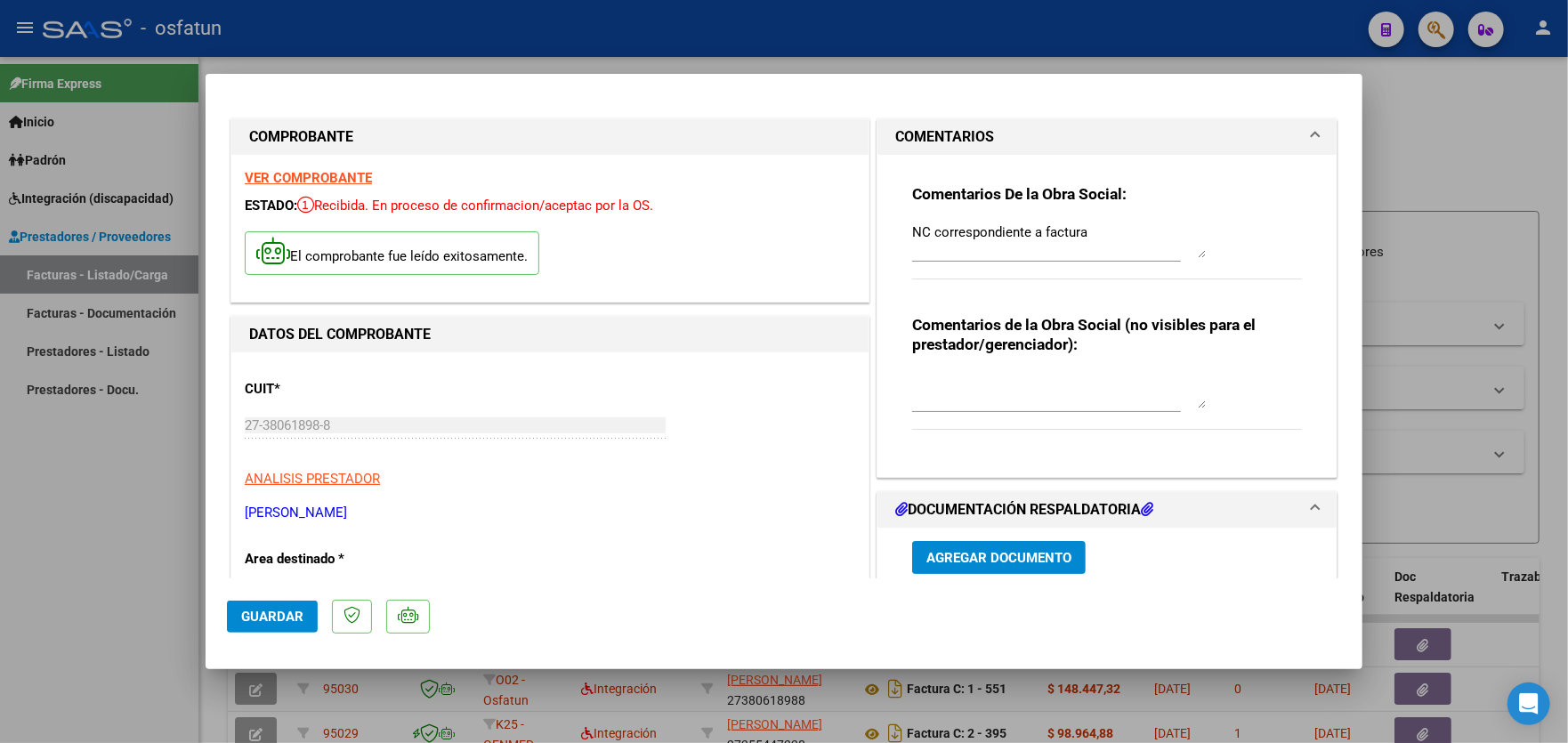
drag, startPoint x: 846, startPoint y: 90, endPoint x: 886, endPoint y: 24, distance: 77.2
click at [886, 24] on div "COMPROBANTE VER COMPROBANTE ESTADO: Recibida. En proceso de confirmacion/acepta…" at bounding box center [784, 371] width 1568 height 743
click at [1100, 228] on textarea "NC correspondiente a factura" at bounding box center [1059, 240] width 293 height 36
drag, startPoint x: 960, startPoint y: 88, endPoint x: 827, endPoint y: 48, distance: 138.9
click at [827, 48] on div "COMPROBANTE VER COMPROBANTE ESTADO: Recibida. En proceso de confirmacion/acepta…" at bounding box center [784, 371] width 1568 height 743
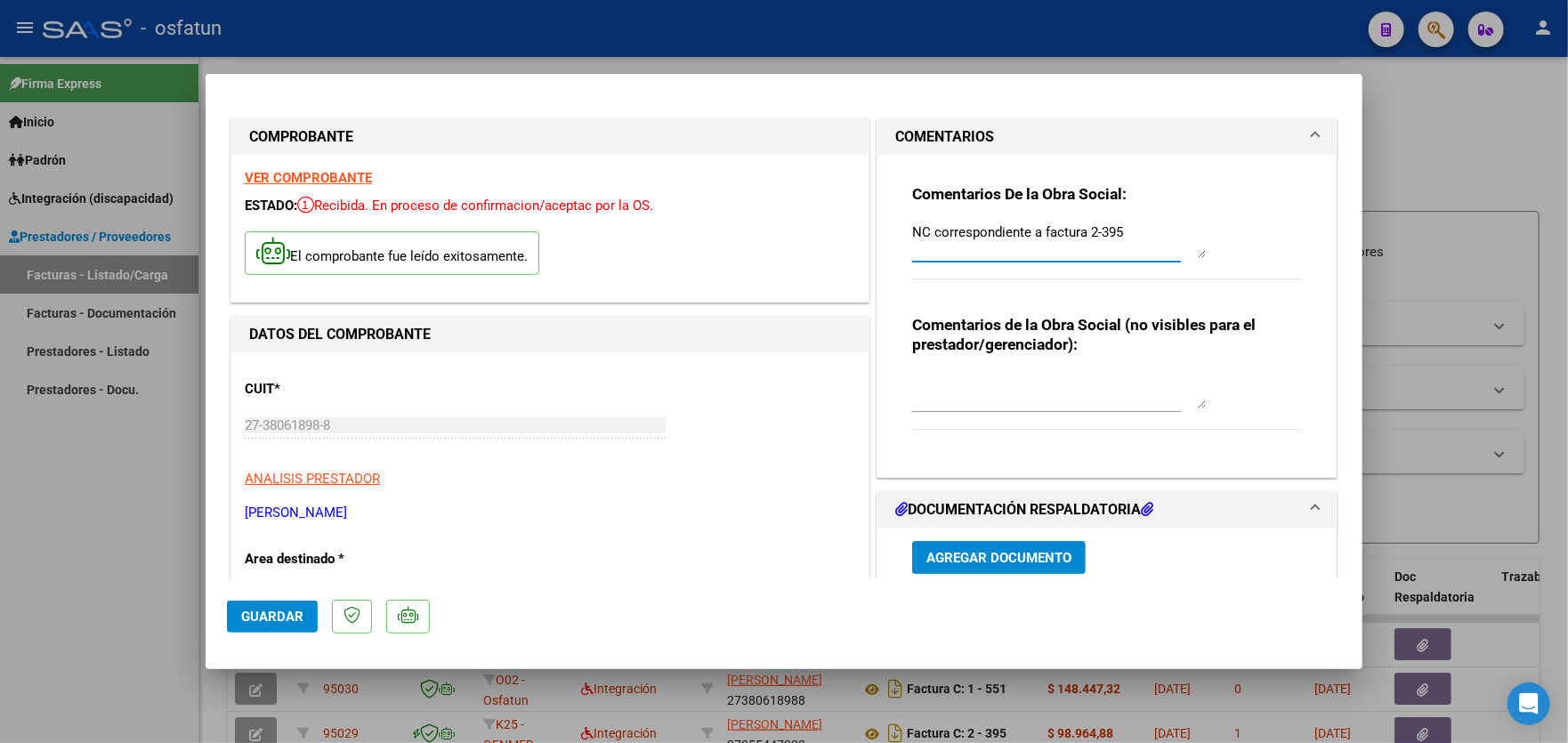
click at [1086, 229] on textarea "NC correspondiente a factura 2-395" at bounding box center [1059, 240] width 293 height 36
click at [1136, 231] on textarea "NC correspondiente a factura 00001-395" at bounding box center [1059, 240] width 293 height 36
paste textarea "00000543"
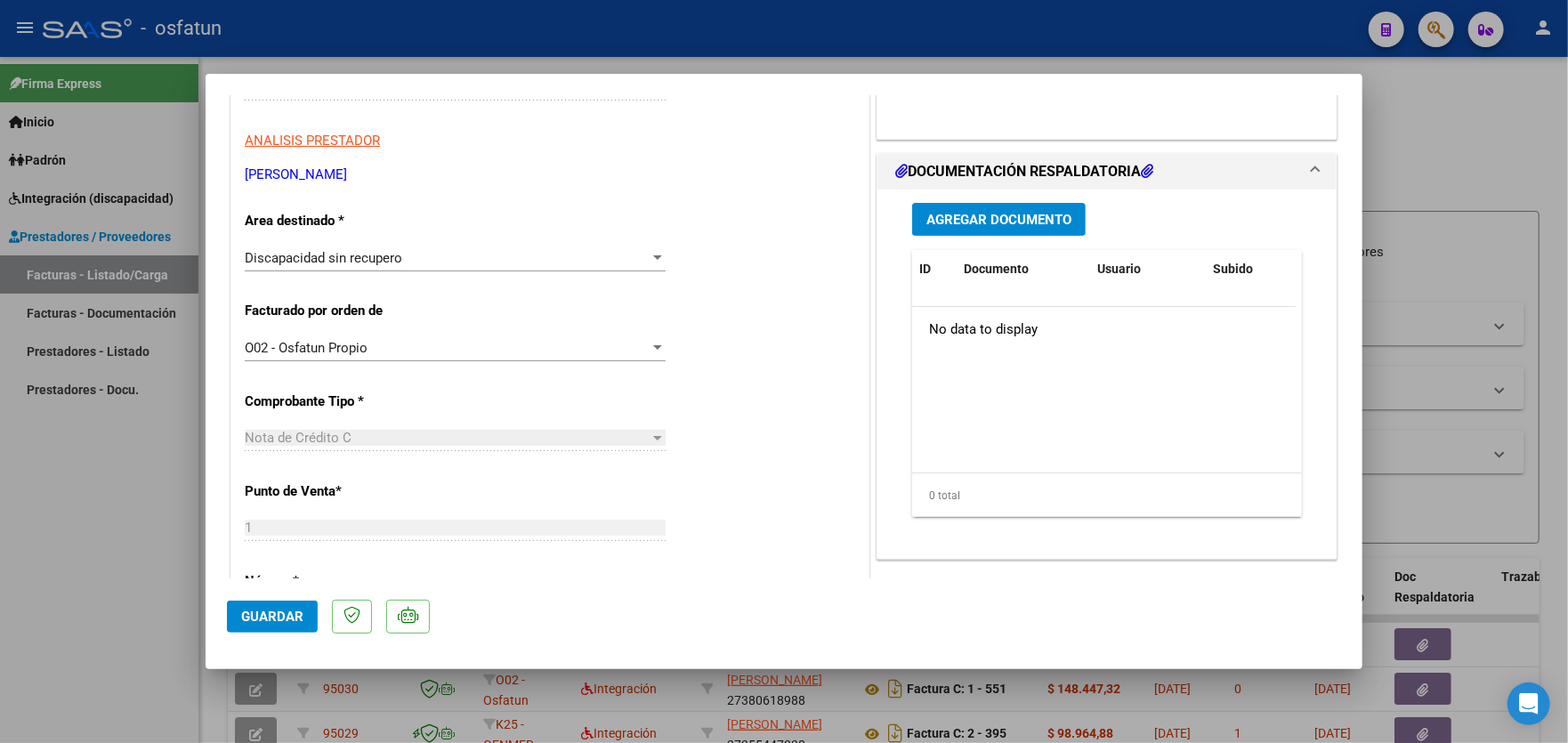
scroll to position [356, 0]
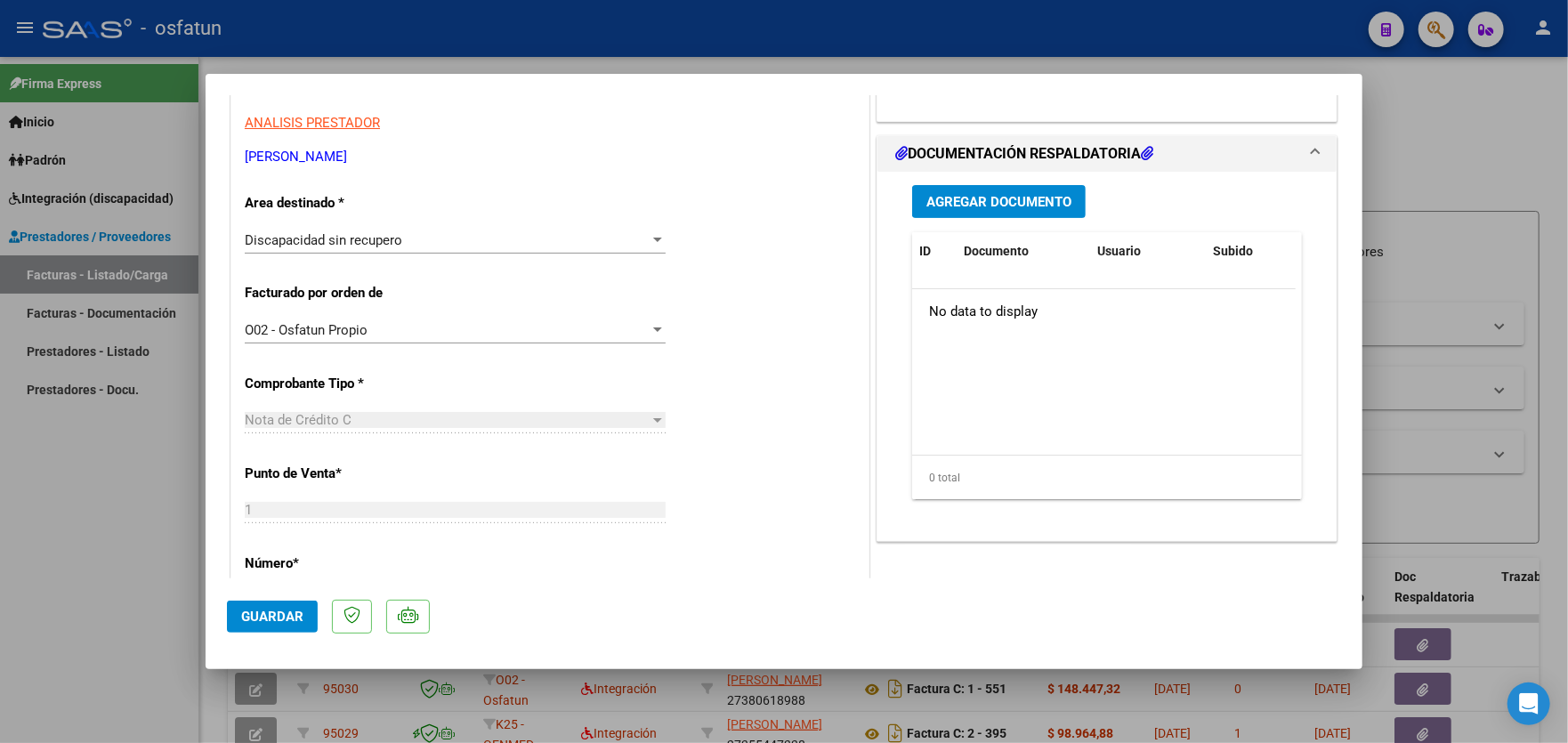
type textarea "NC correspondiente a factura 00001-00000543"
click at [994, 201] on span "Agregar Documento" at bounding box center [999, 202] width 145 height 16
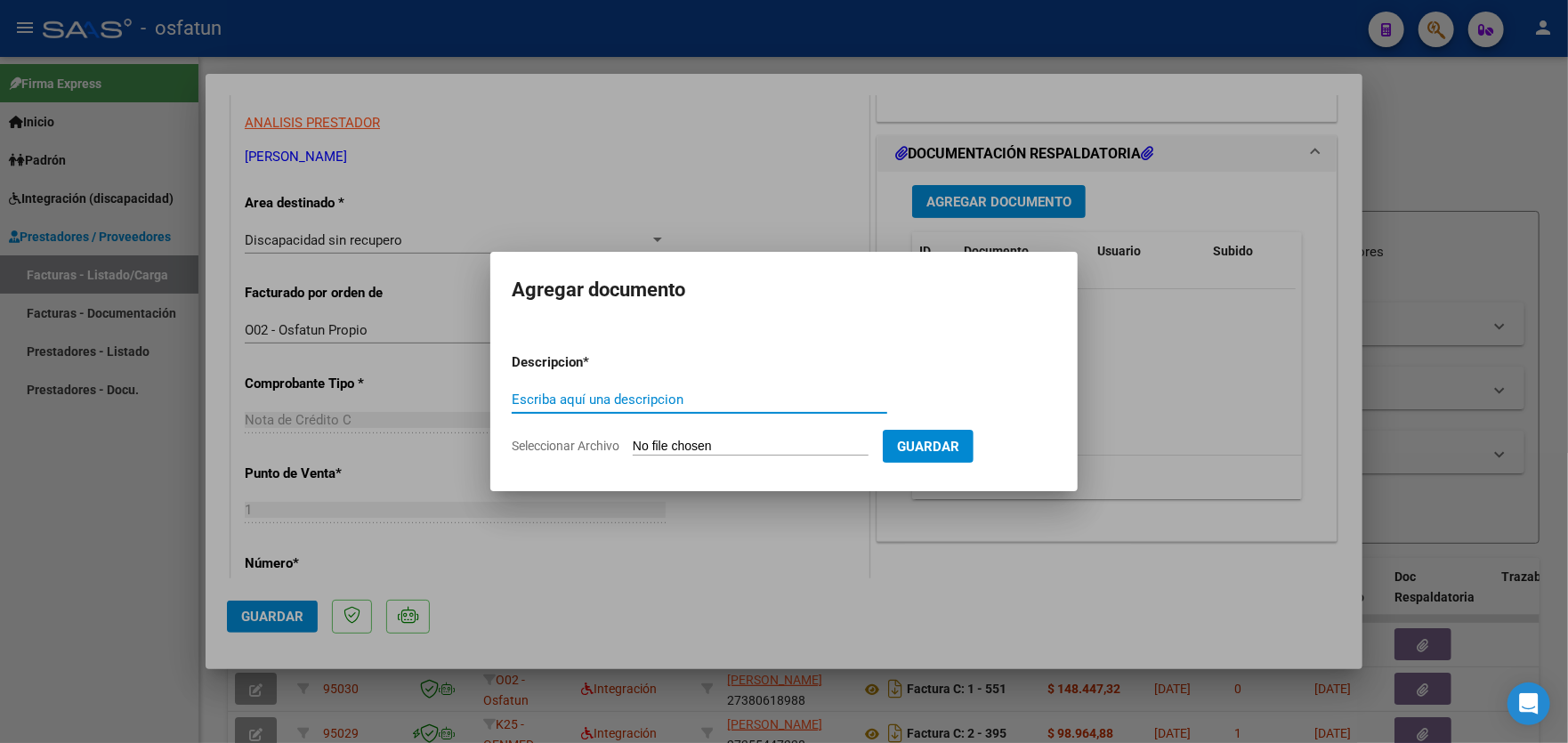
click at [619, 397] on input "Escriba aquí una descripcion" at bounding box center [700, 400] width 375 height 16
type input "factura anulada"
click at [702, 442] on input "Seleccionar Archivo" at bounding box center [750, 447] width 236 height 17
type input "C:\fakepath\27380618988_011_00001_00000543-1.pdf"
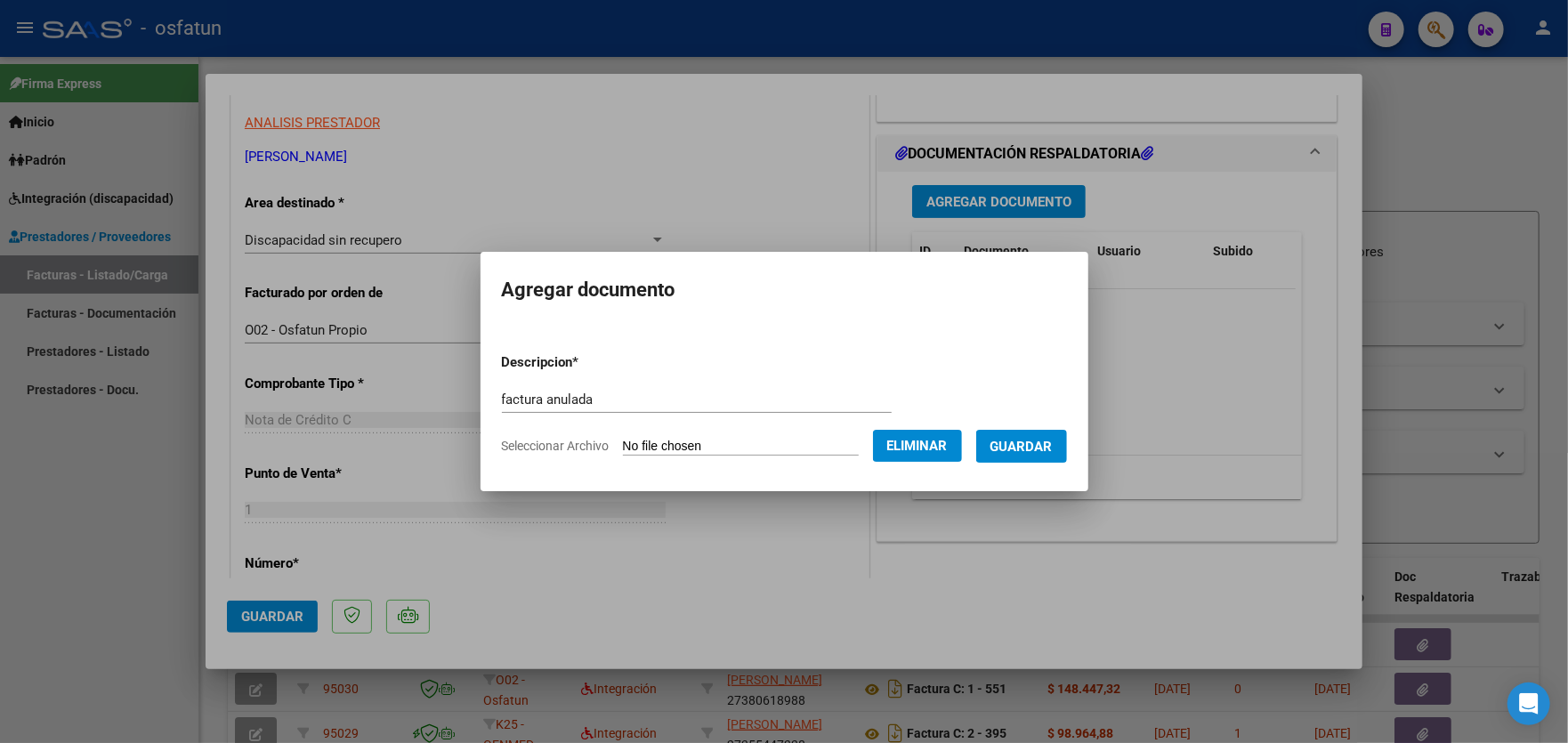
click at [1040, 446] on span "Guardar" at bounding box center [1021, 447] width 62 height 16
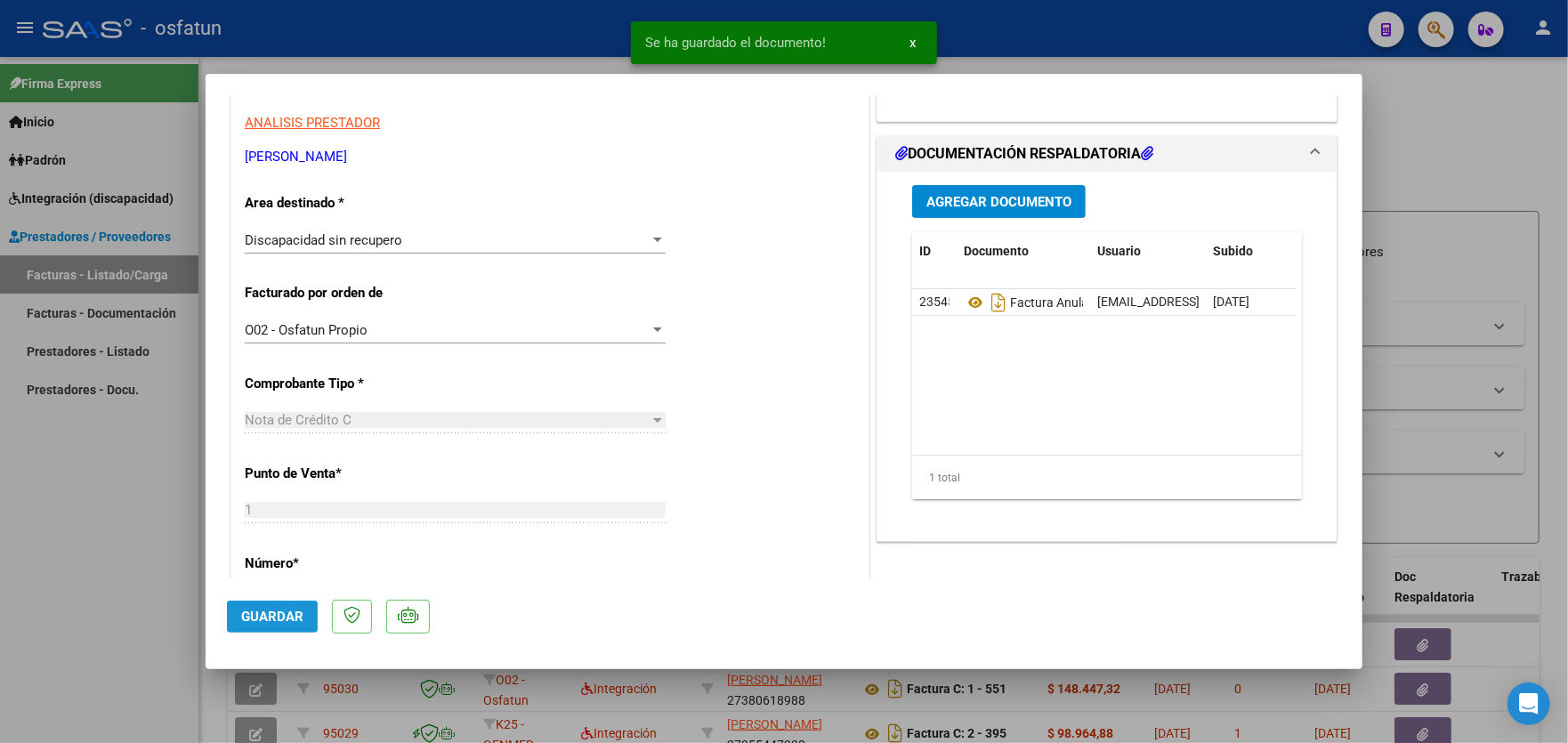
click at [267, 612] on span "Guardar" at bounding box center [272, 617] width 62 height 16
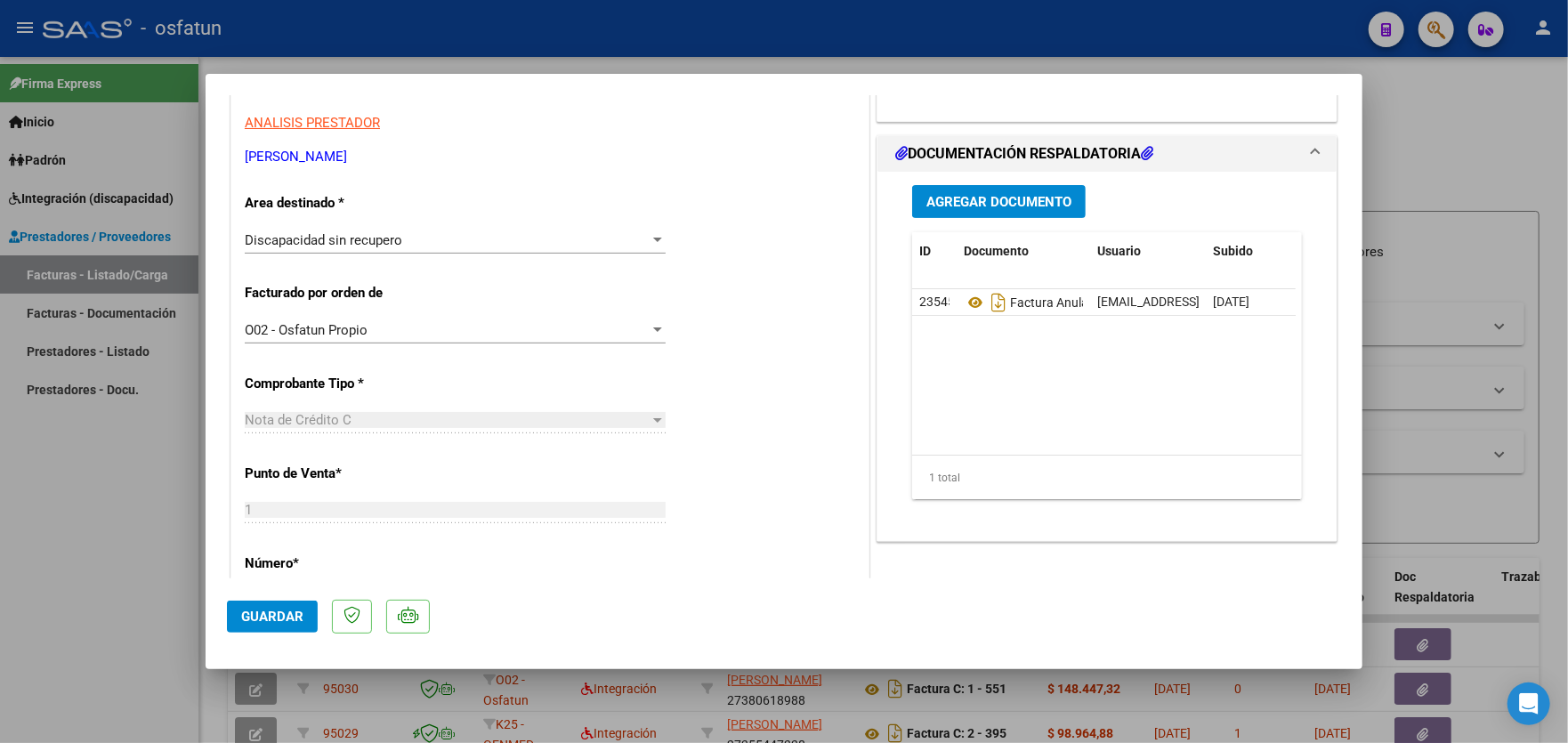
click at [136, 573] on div at bounding box center [784, 371] width 1568 height 743
type input "$ 0,00"
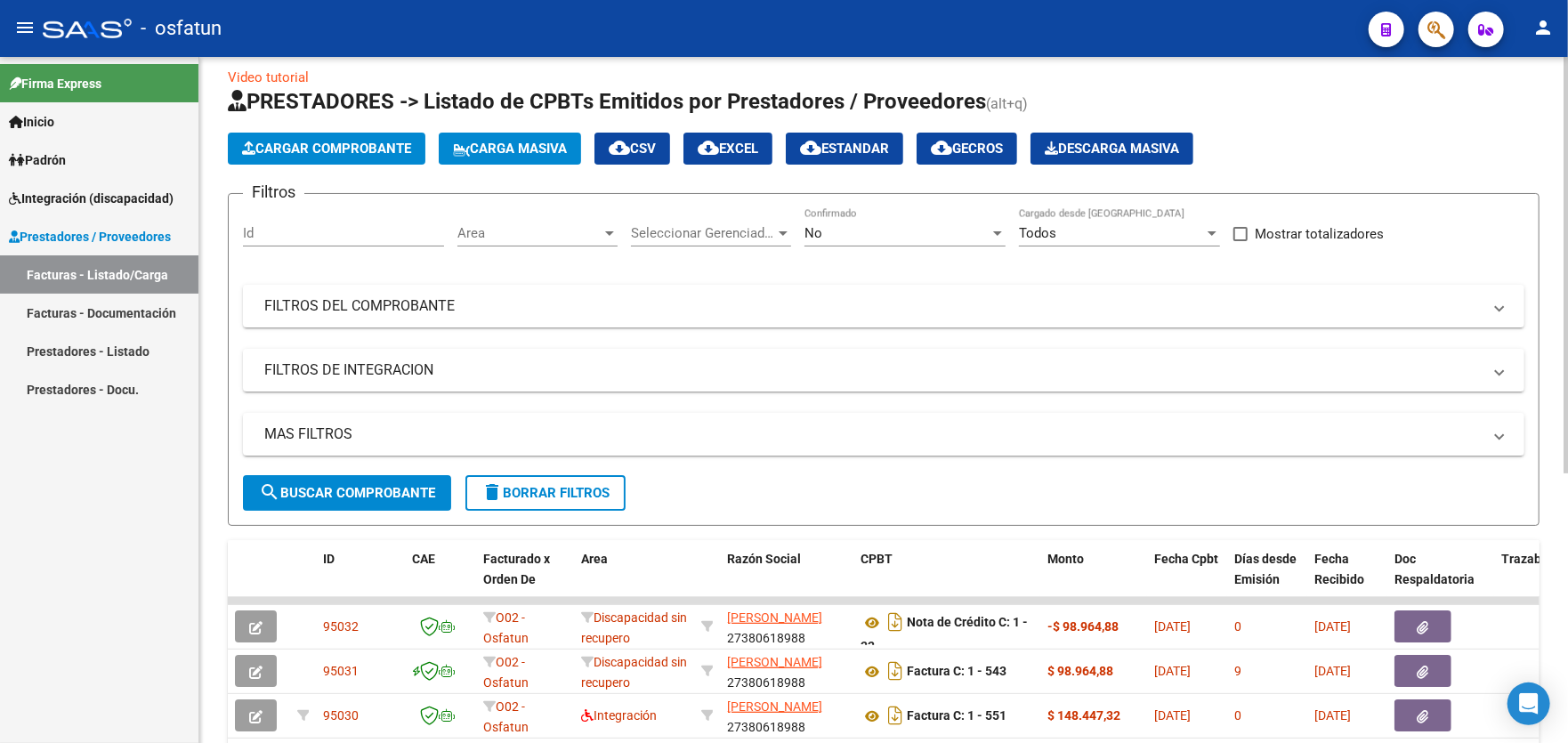
scroll to position [0, 0]
